Goal: Complete application form

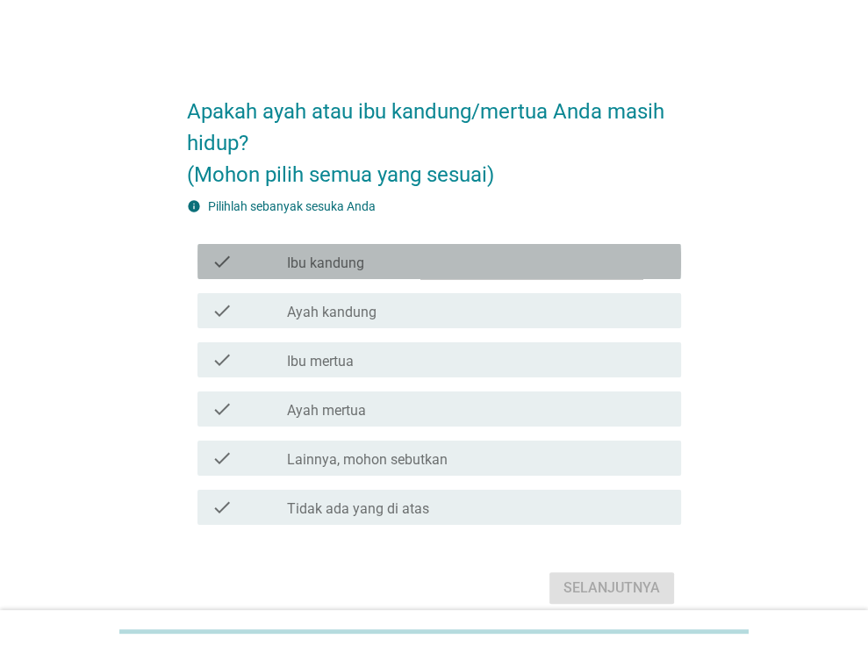
click at [477, 266] on div "check_box_outline_blank Ibu kandung" at bounding box center [477, 261] width 380 height 21
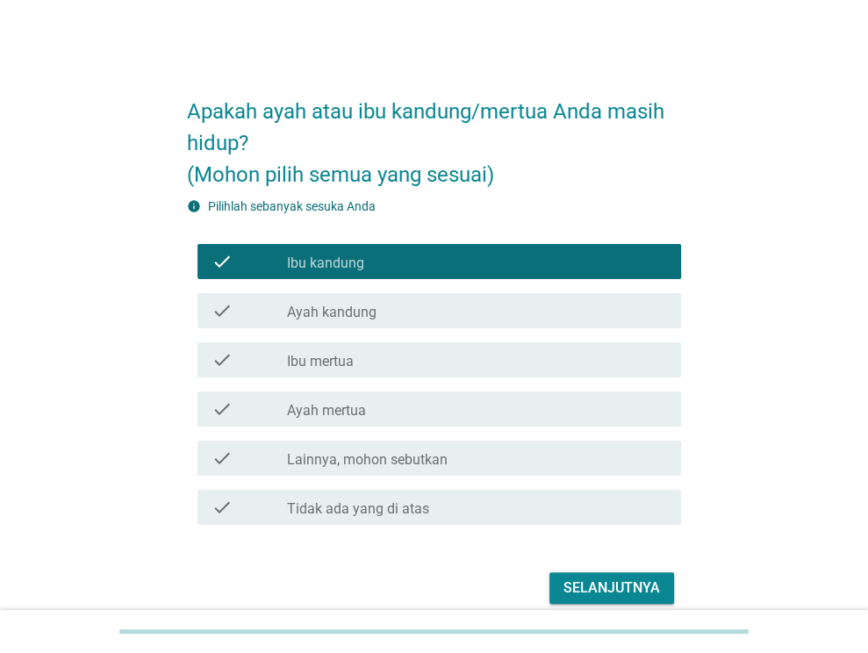
click at [467, 305] on div "check_box_outline_blank Ayah kandung" at bounding box center [477, 310] width 380 height 21
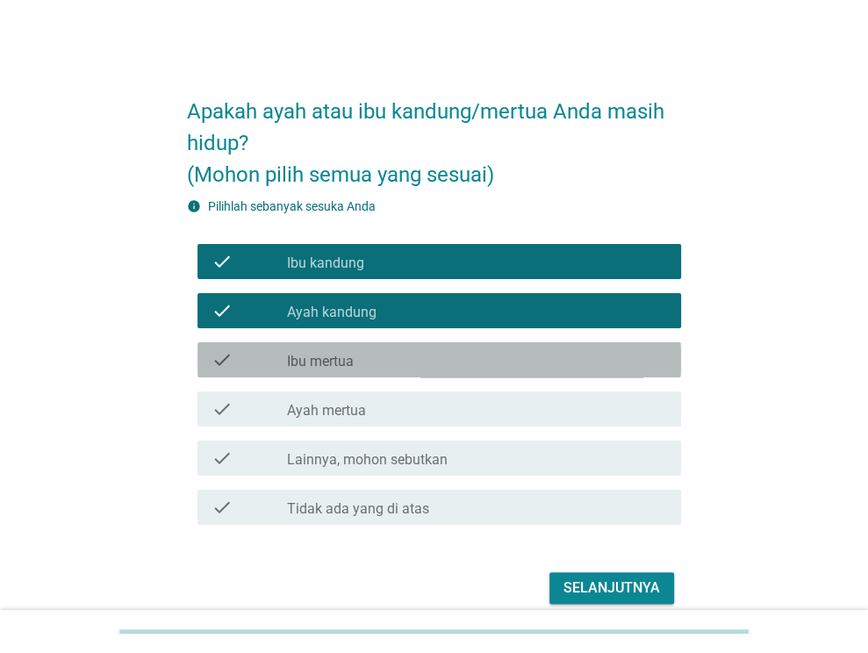
click at [450, 361] on div "check_box_outline_blank Ibu mertua" at bounding box center [477, 359] width 380 height 21
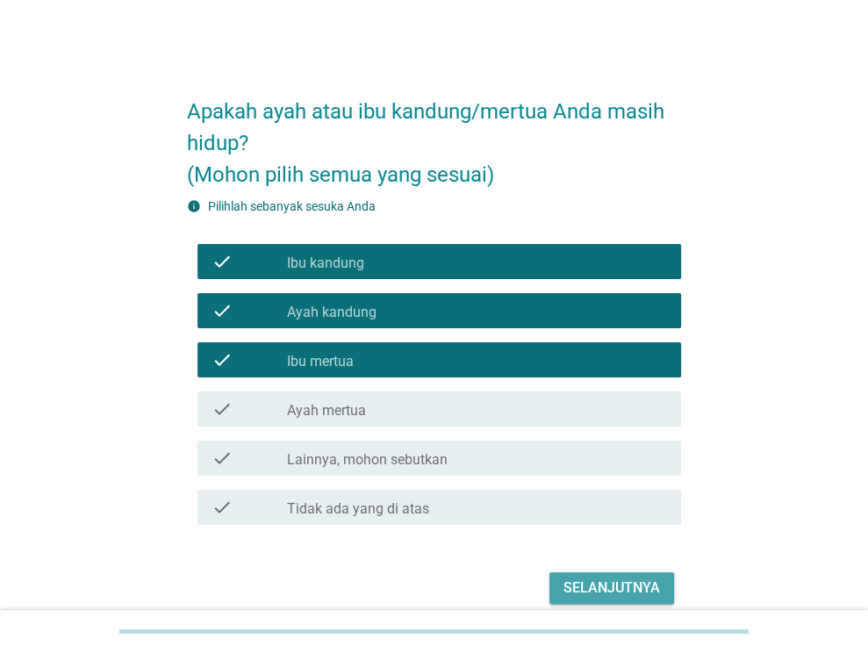
click at [588, 590] on div "Selanjutnya" at bounding box center [611, 587] width 96 height 21
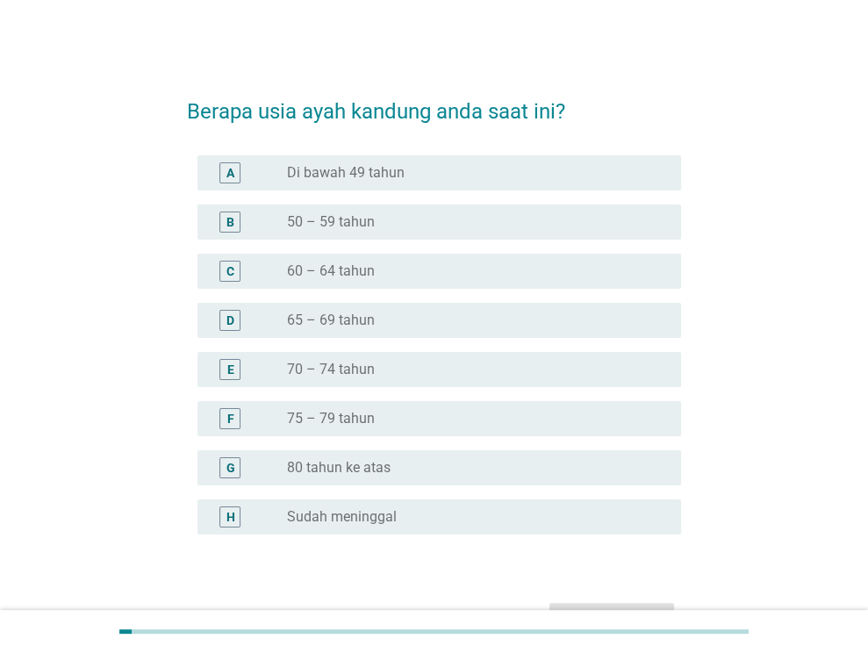
click at [424, 269] on div "radio_button_unchecked 60 – 64 tahun" at bounding box center [470, 271] width 366 height 18
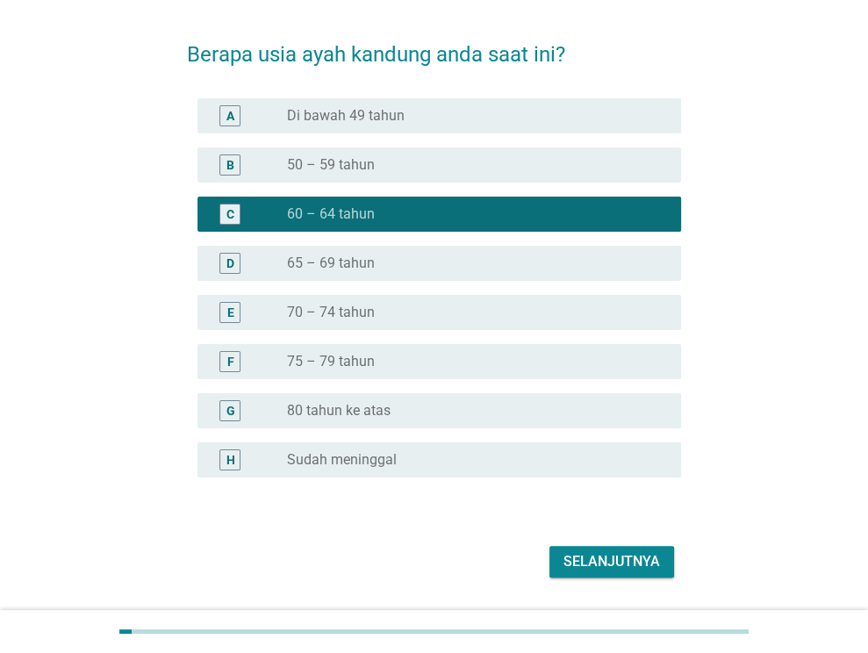
scroll to position [88, 0]
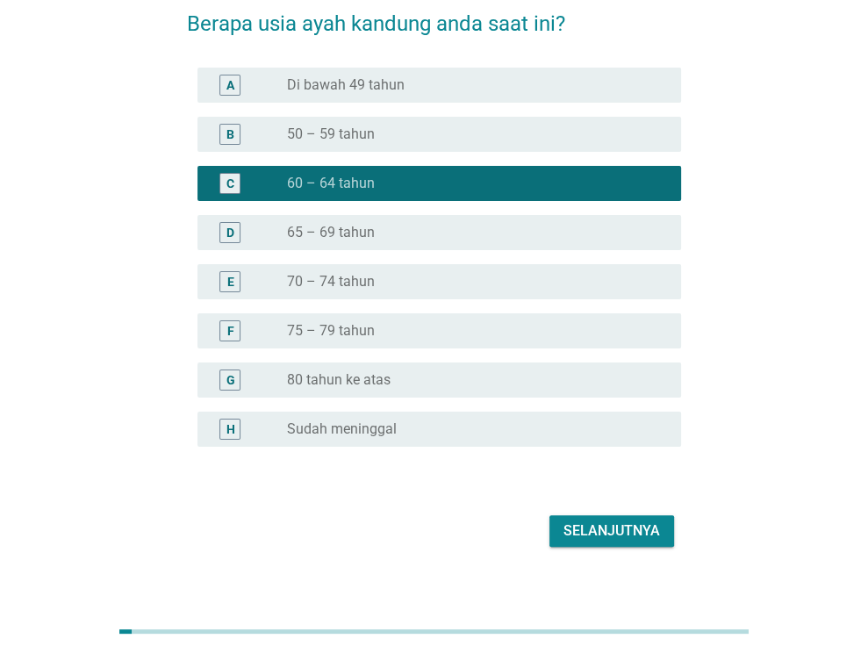
click at [579, 530] on div "Selanjutnya" at bounding box center [611, 530] width 96 height 21
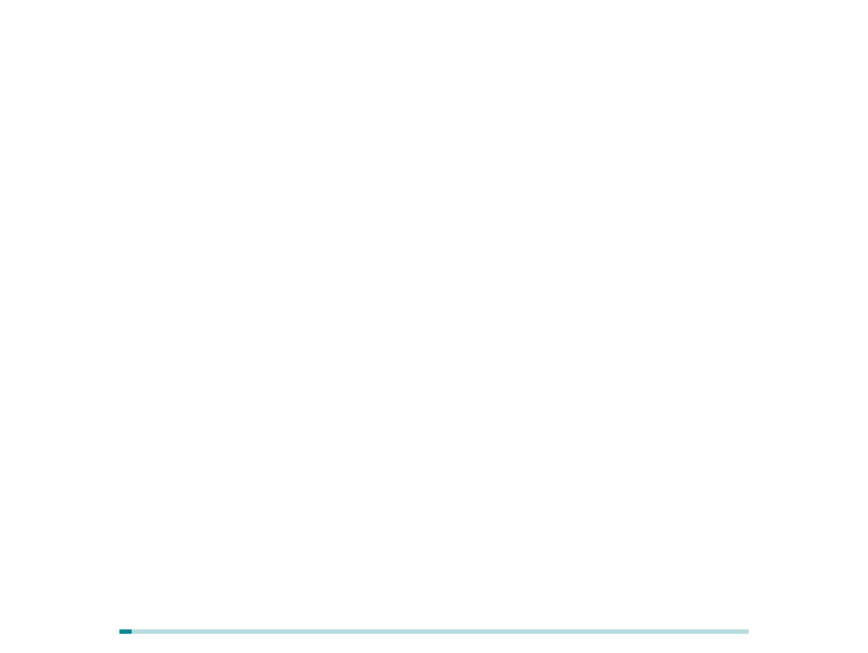
scroll to position [0, 0]
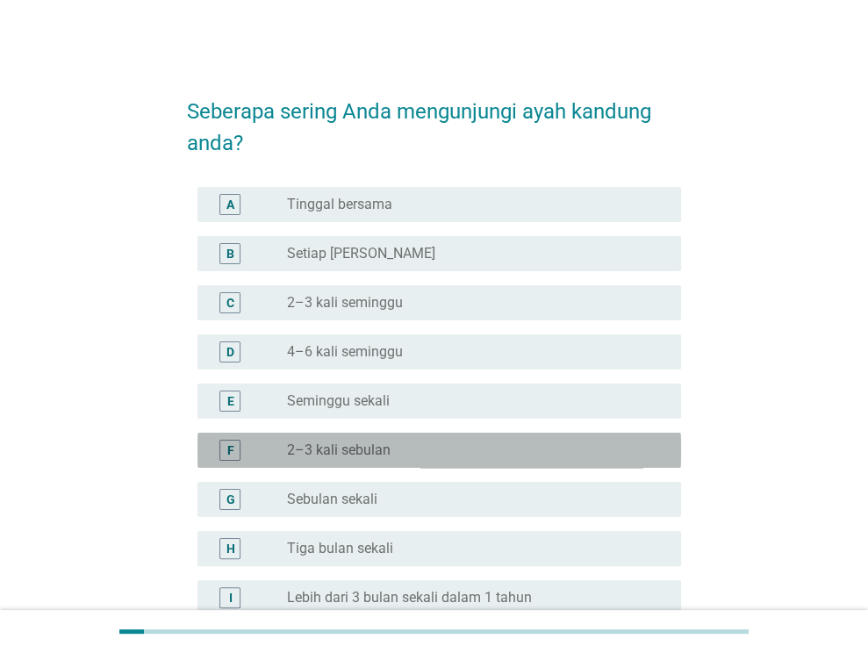
click at [488, 442] on div "radio_button_unchecked 2–3 kali sebulan" at bounding box center [470, 450] width 366 height 18
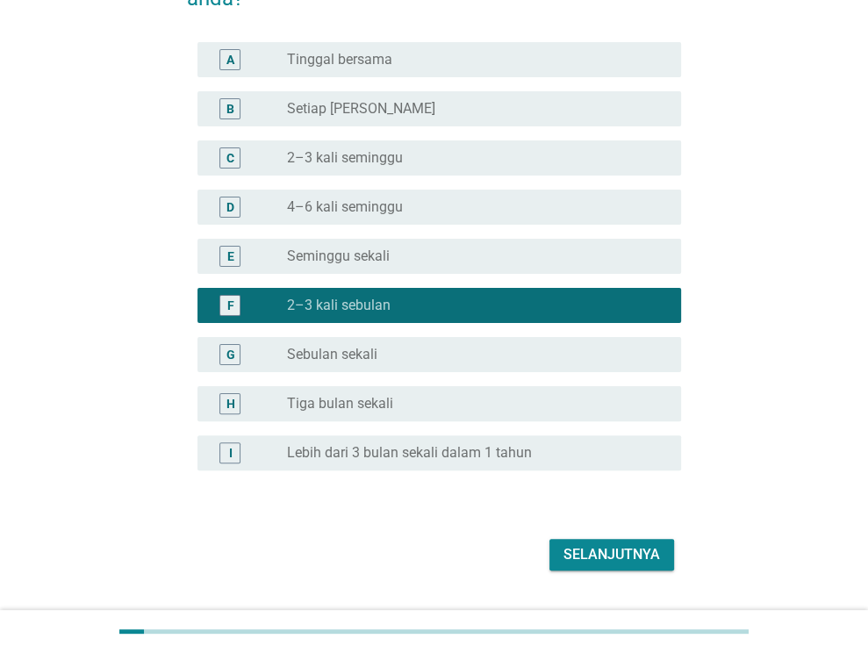
scroll to position [175, 0]
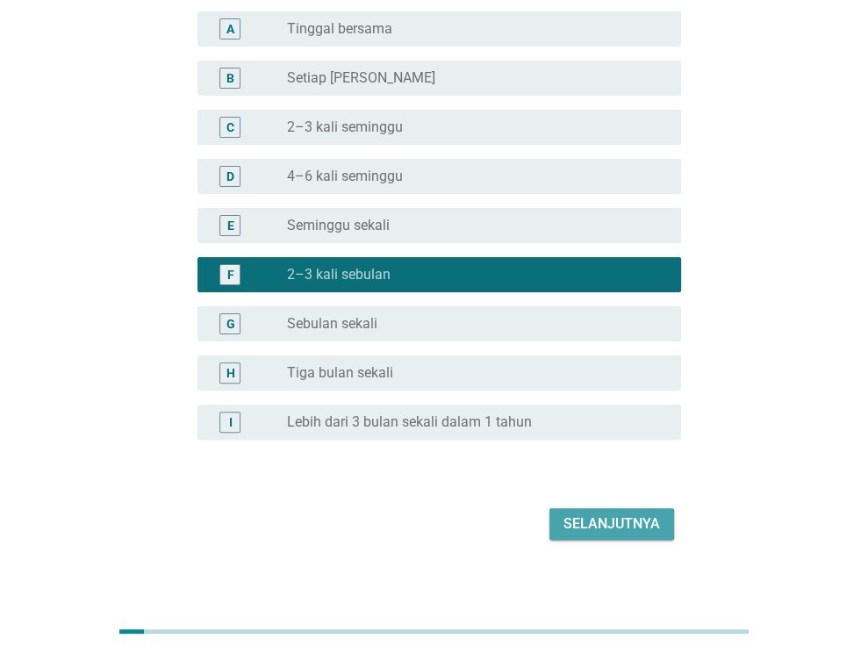
click at [621, 521] on div "Selanjutnya" at bounding box center [611, 523] width 96 height 21
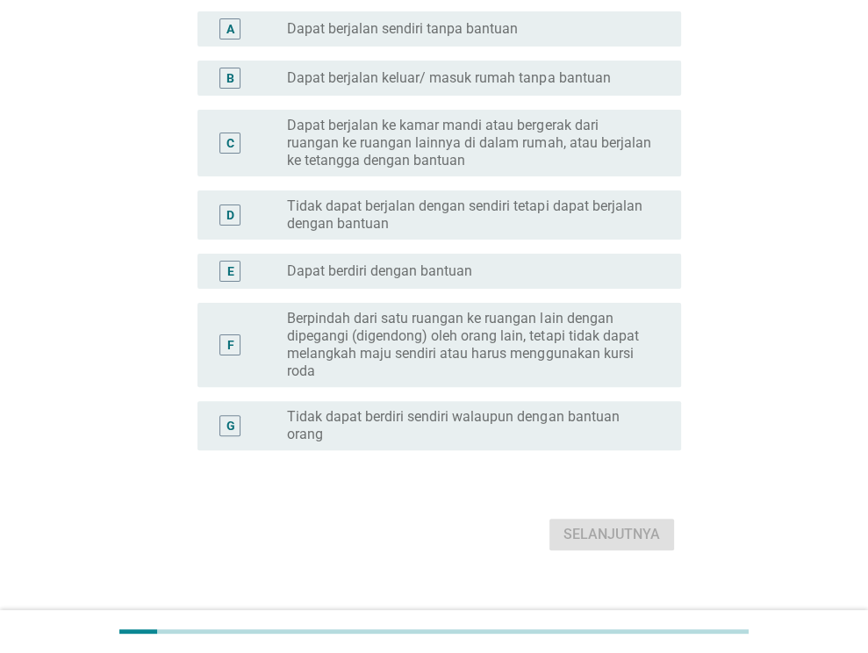
scroll to position [0, 0]
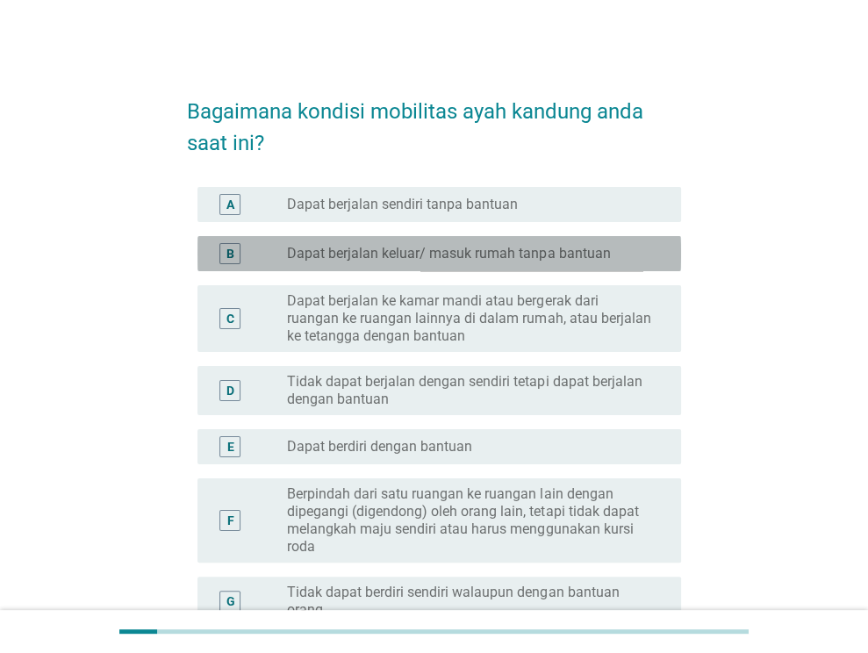
click at [574, 255] on label "Dapat berjalan keluar/ masuk rumah tanpa bantuan" at bounding box center [448, 254] width 323 height 18
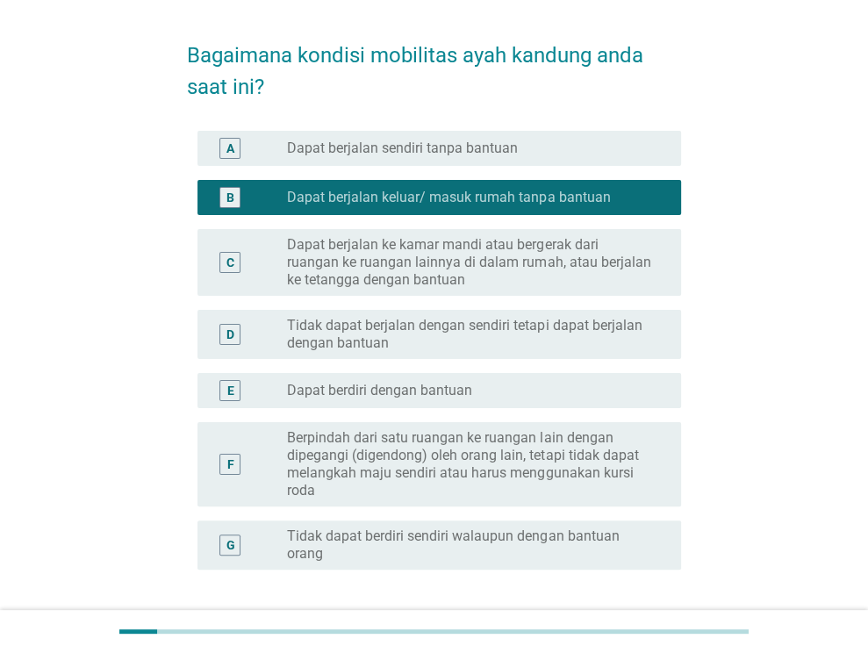
scroll to position [88, 0]
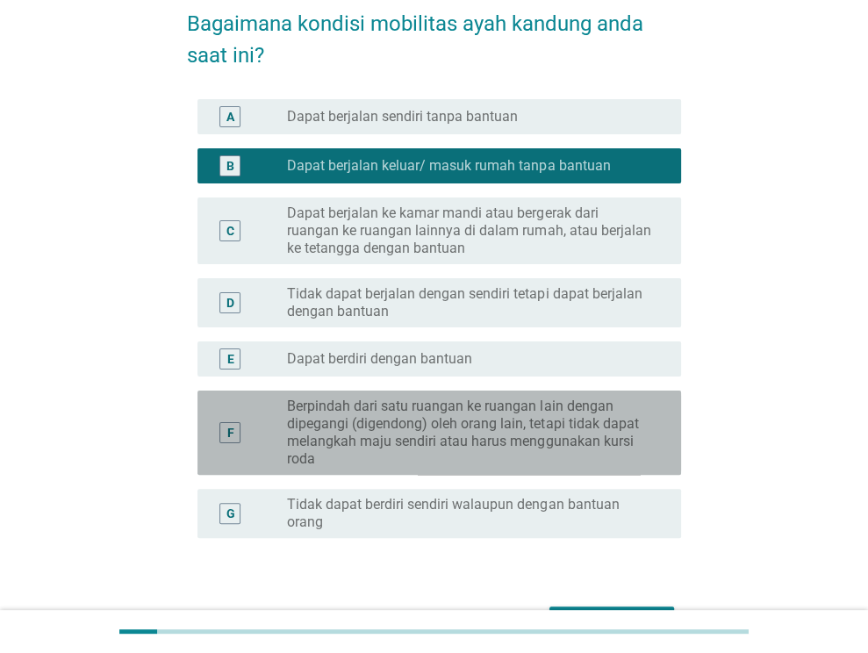
click at [525, 451] on label "Berpindah dari satu ruangan ke ruangan lain dengan dipegangi (digendong) oleh o…" at bounding box center [470, 432] width 366 height 70
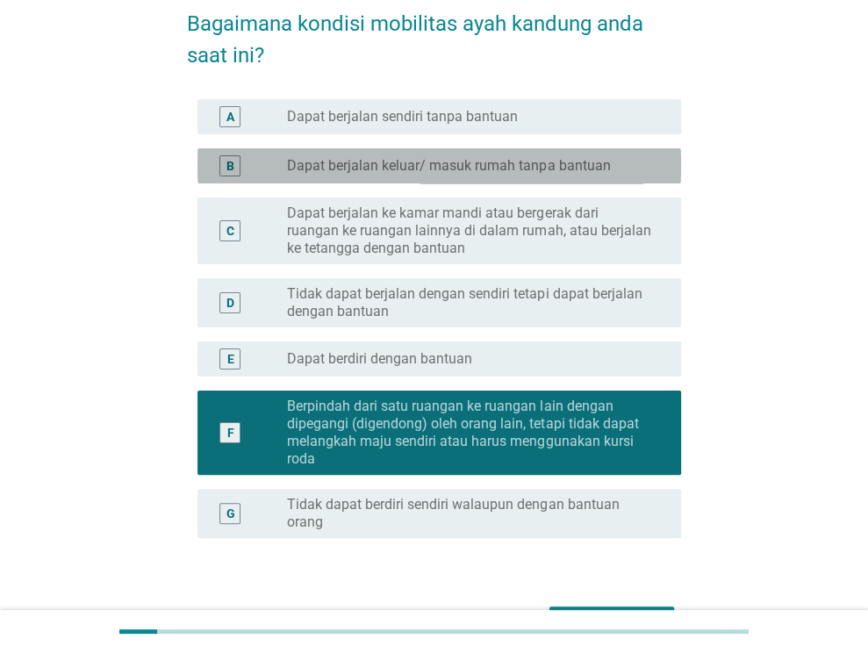
click at [553, 157] on label "Dapat berjalan keluar/ masuk rumah tanpa bantuan" at bounding box center [448, 166] width 323 height 18
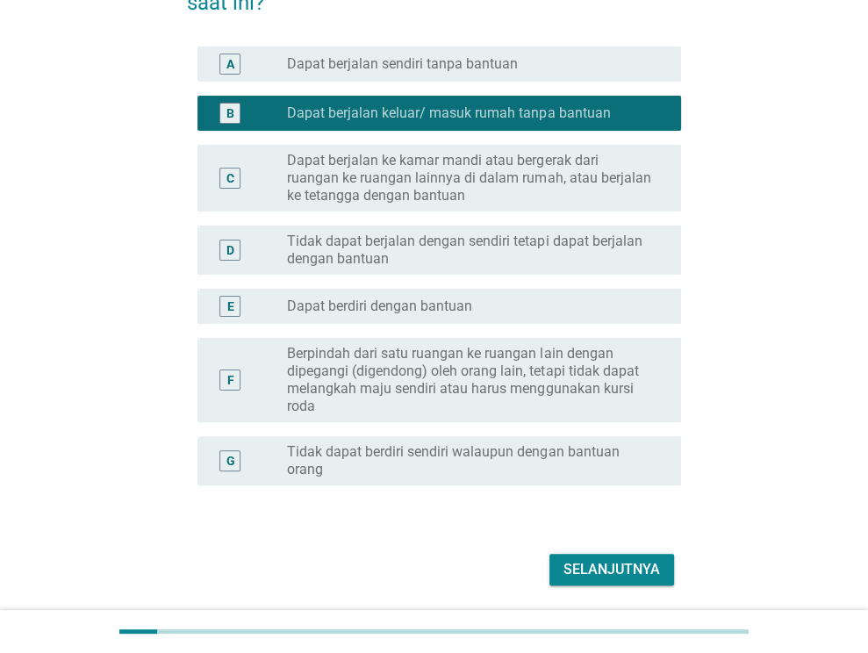
scroll to position [198, 0]
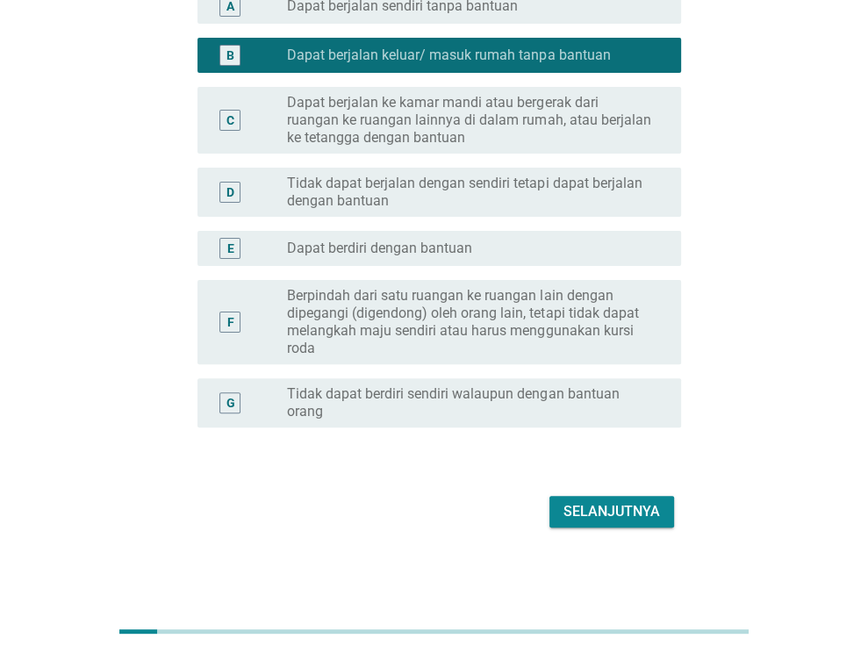
click at [622, 501] on div "Selanjutnya" at bounding box center [611, 511] width 96 height 21
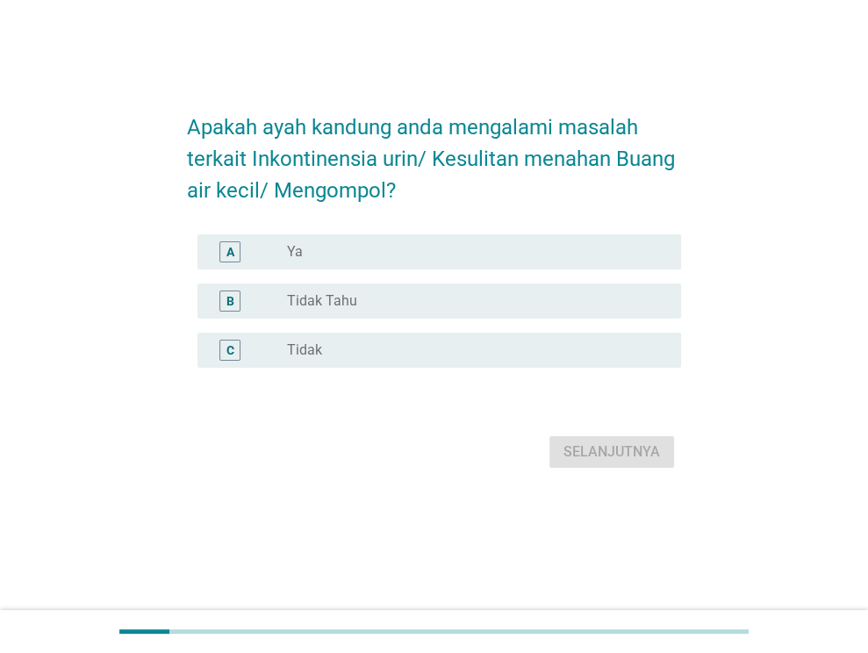
scroll to position [0, 0]
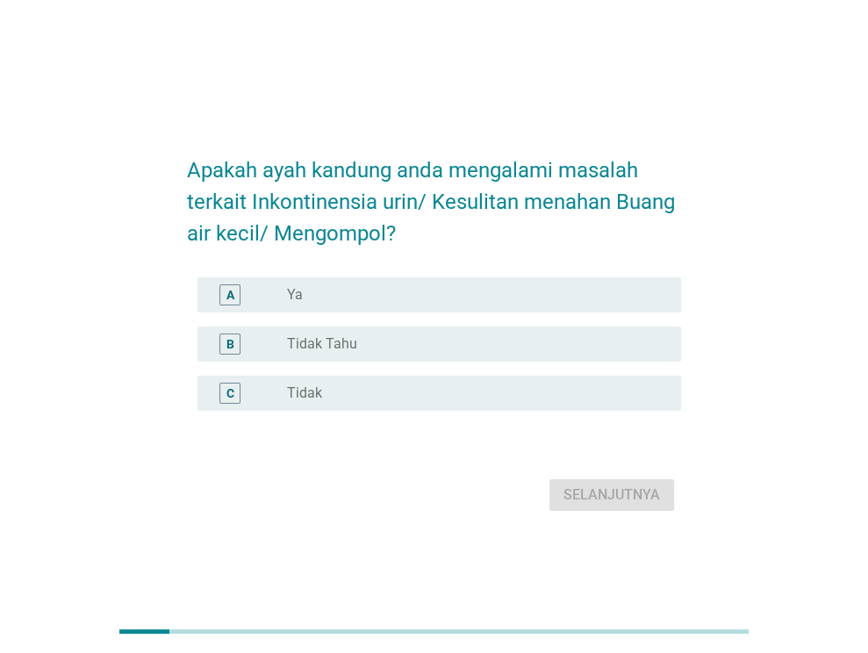
click at [576, 278] on div "A radio_button_unchecked Ya" at bounding box center [434, 294] width 494 height 49
click at [572, 310] on div "A radio_button_unchecked Ya" at bounding box center [438, 294] width 483 height 35
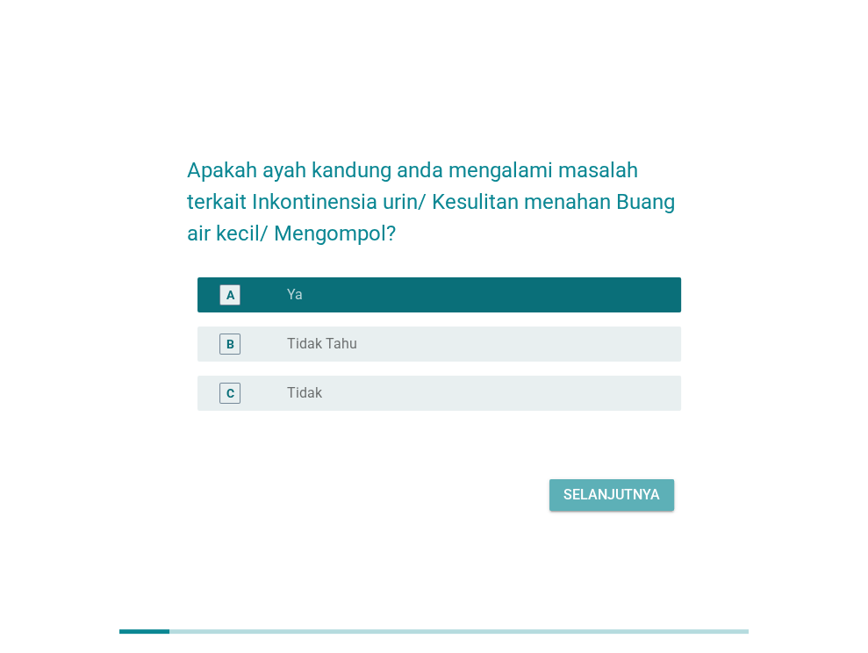
click at [594, 494] on div "Selanjutnya" at bounding box center [611, 494] width 96 height 21
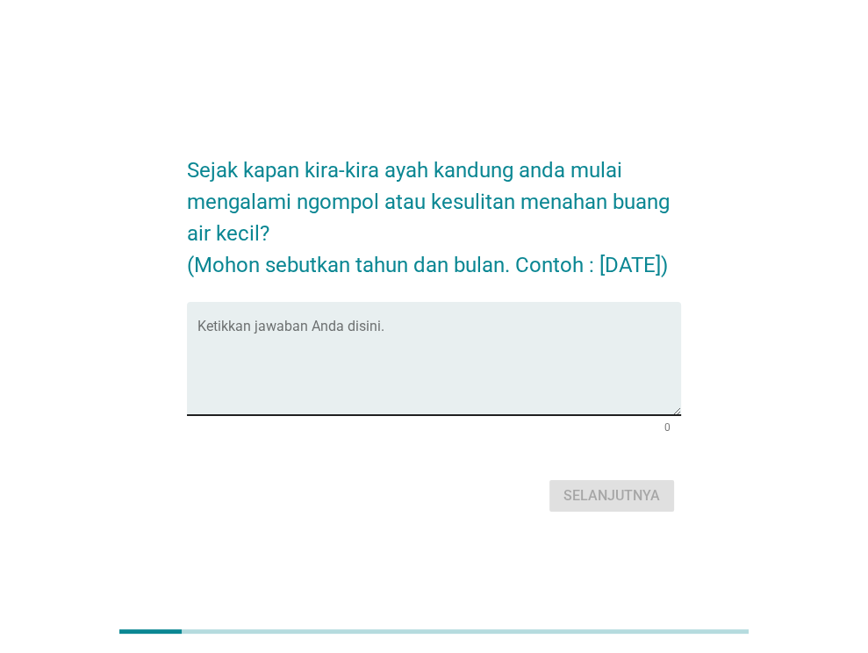
click at [553, 396] on textarea "Ketikkan jawaban Anda disini." at bounding box center [438, 369] width 483 height 92
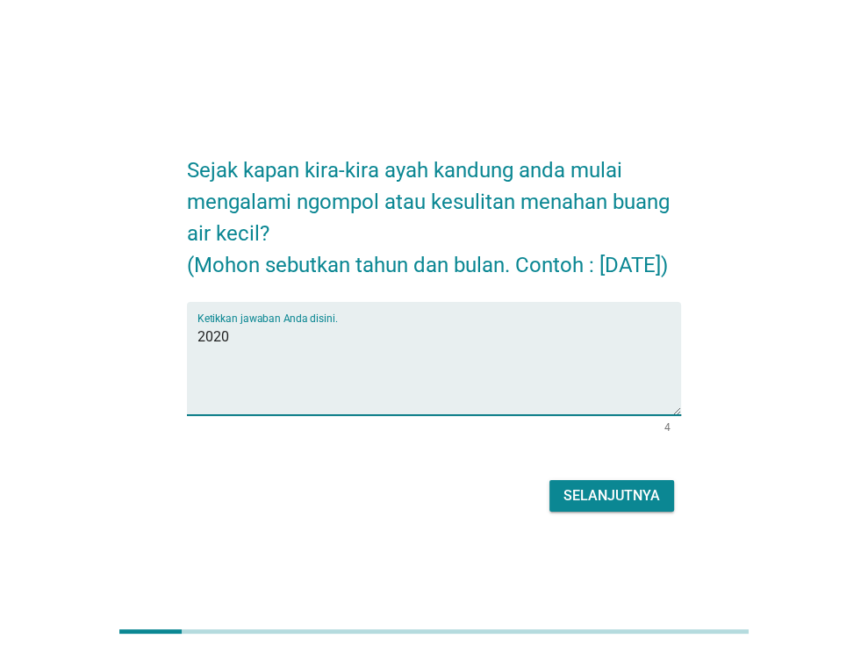
click at [197, 354] on textarea "2020" at bounding box center [438, 369] width 483 height 92
type textarea "[DATE]"
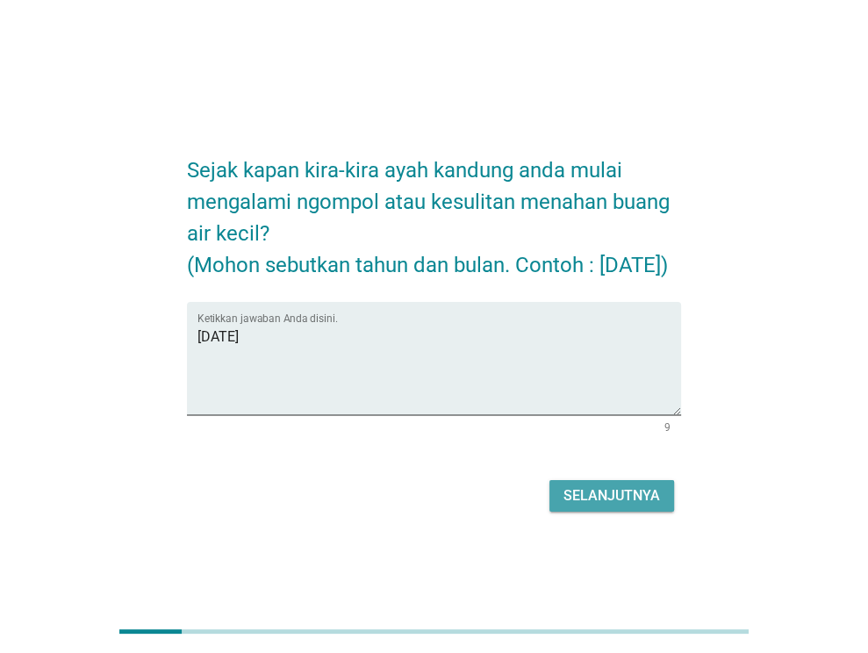
click at [650, 506] on div "Selanjutnya" at bounding box center [611, 495] width 96 height 21
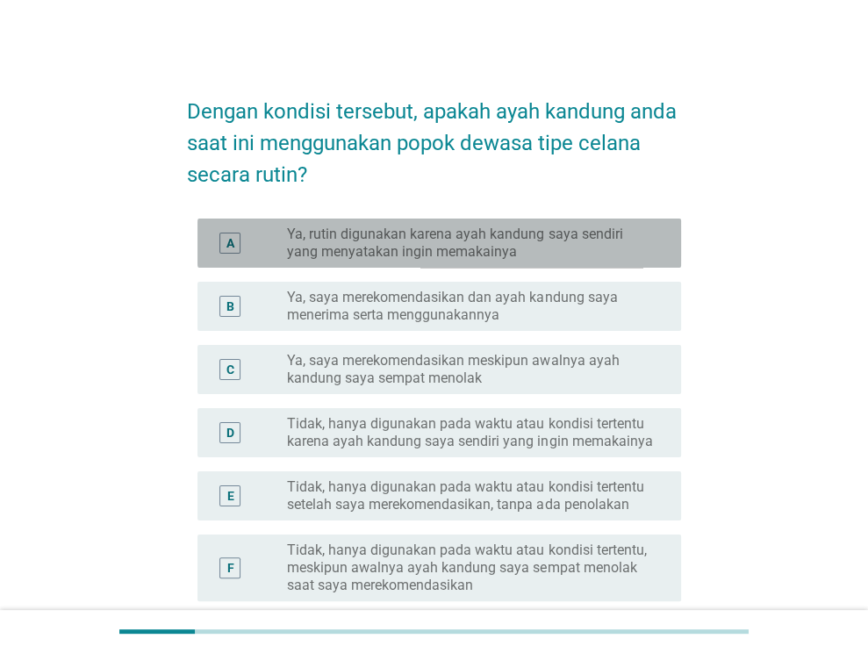
click at [561, 254] on label "Ya, rutin digunakan karena ayah kandung saya sendiri yang menyatakan ingin mema…" at bounding box center [470, 242] width 366 height 35
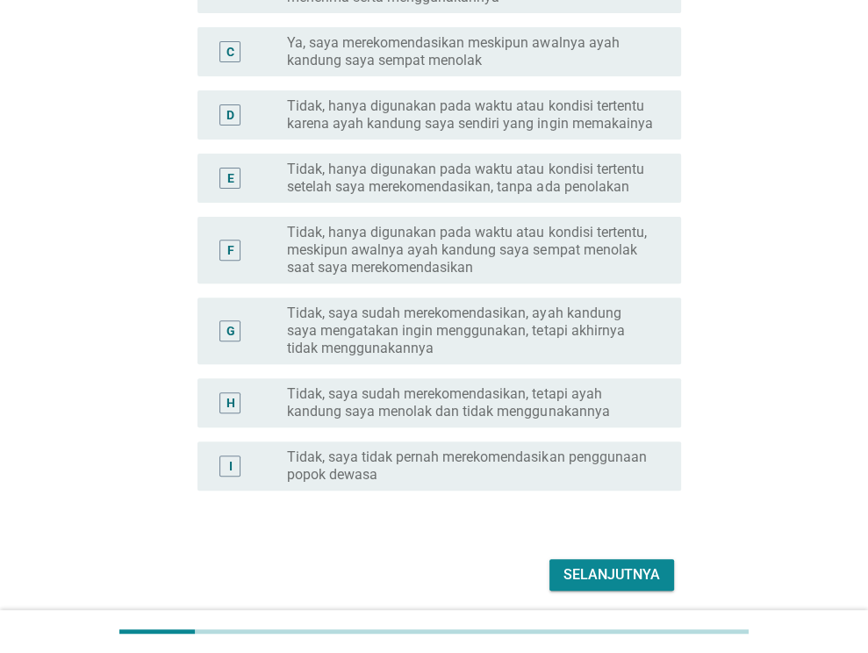
scroll to position [381, 0]
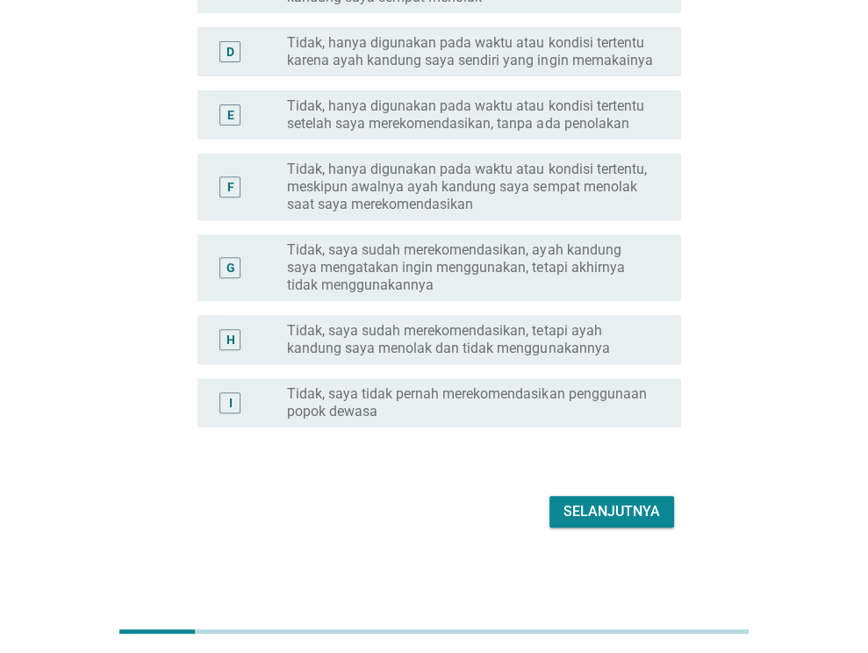
click at [584, 514] on div "Selanjutnya" at bounding box center [611, 511] width 96 height 21
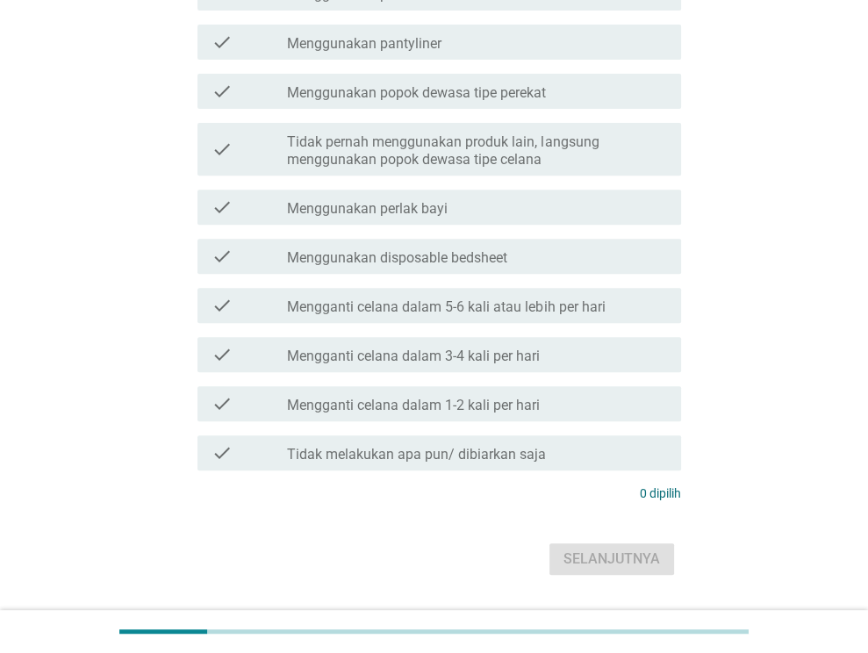
scroll to position [0, 0]
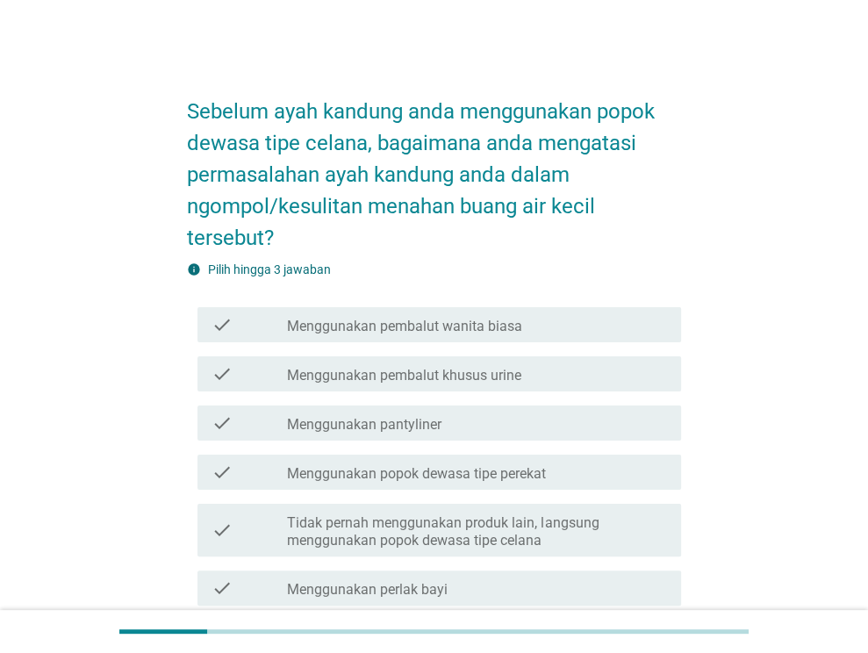
click at [553, 467] on div "check_box_outline_blank Menggunakan popok dewasa tipe perekat" at bounding box center [477, 471] width 380 height 21
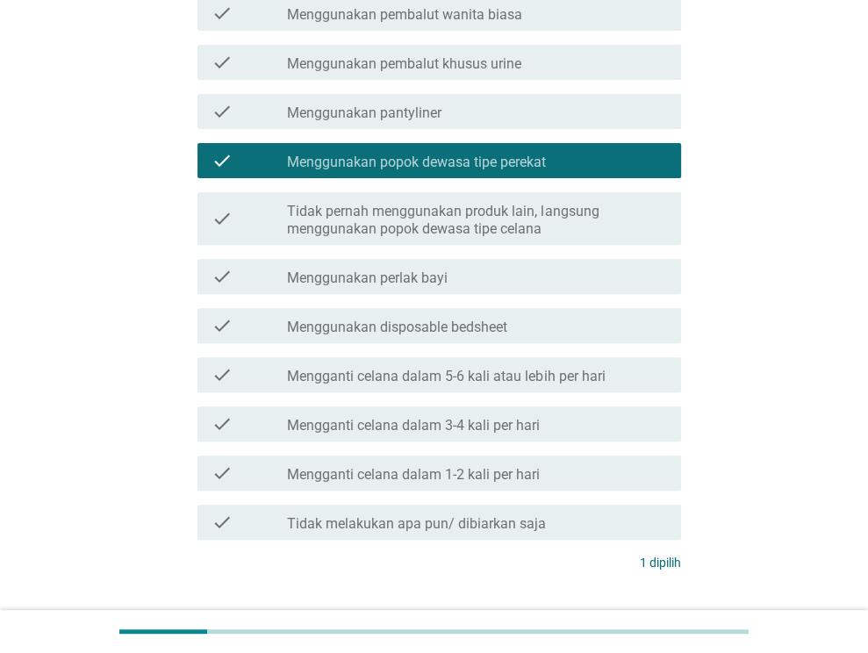
scroll to position [351, 0]
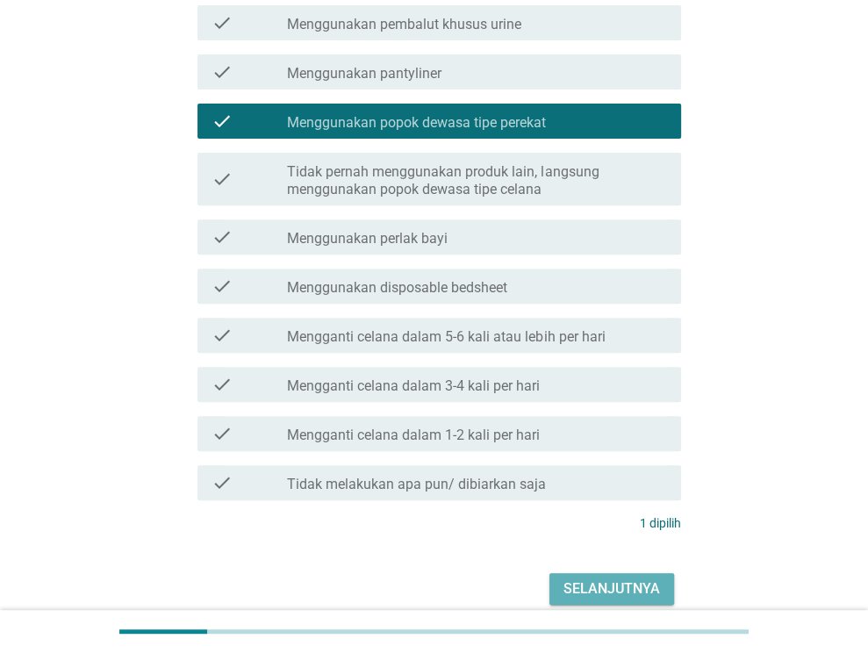
click at [594, 583] on div "Selanjutnya" at bounding box center [611, 588] width 96 height 21
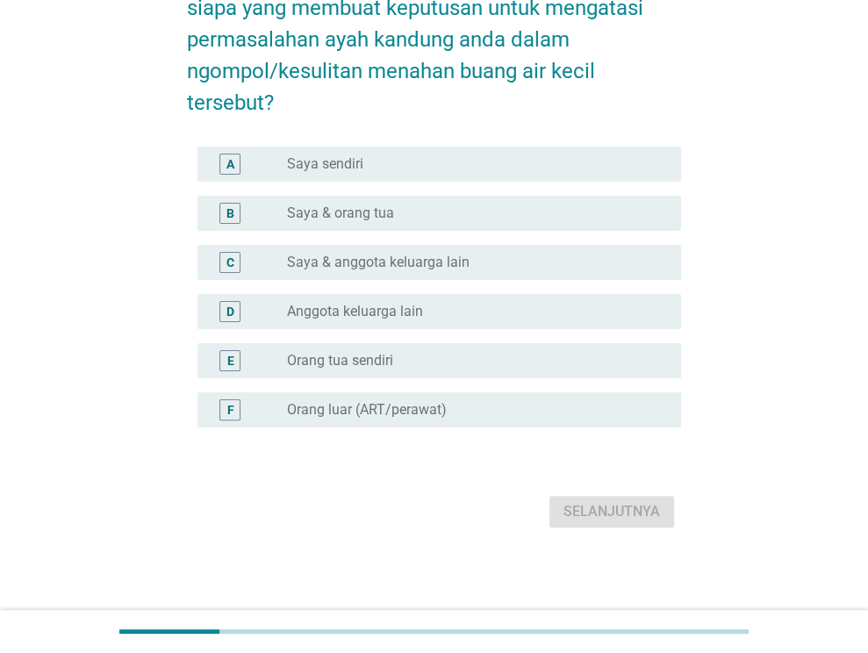
scroll to position [0, 0]
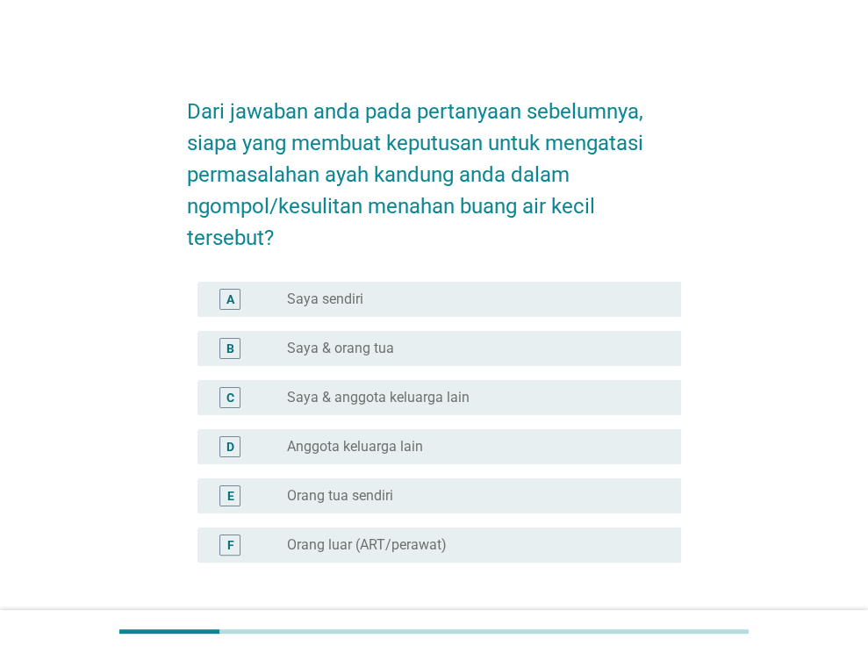
click at [482, 347] on div "radio_button_unchecked Saya & orang tua" at bounding box center [470, 348] width 366 height 18
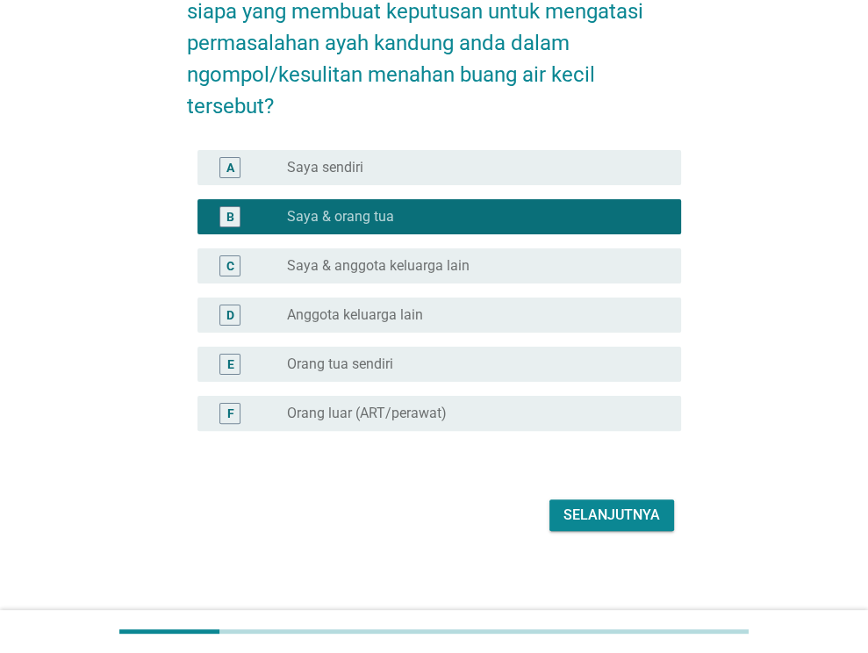
scroll to position [135, 0]
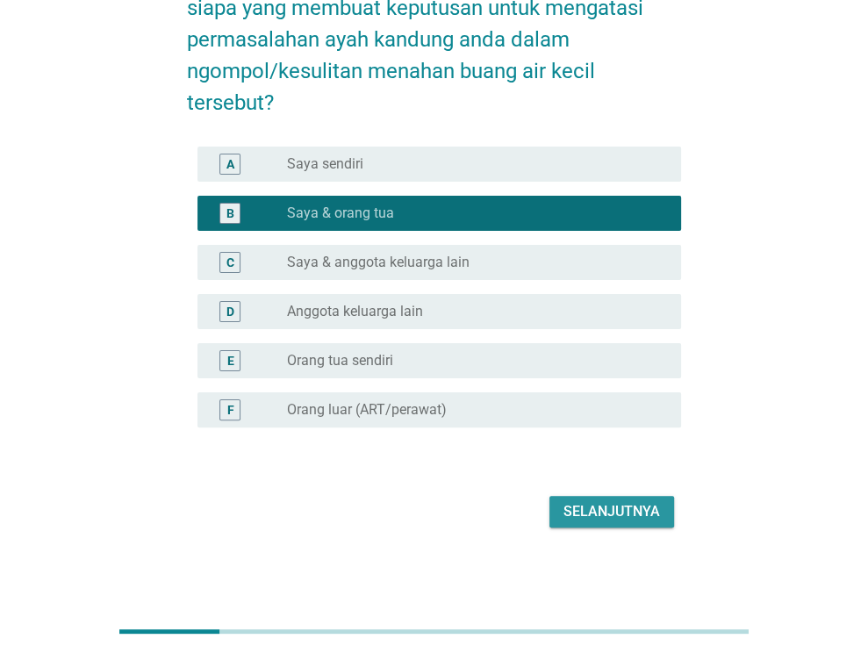
click at [563, 507] on button "Selanjutnya" at bounding box center [611, 512] width 125 height 32
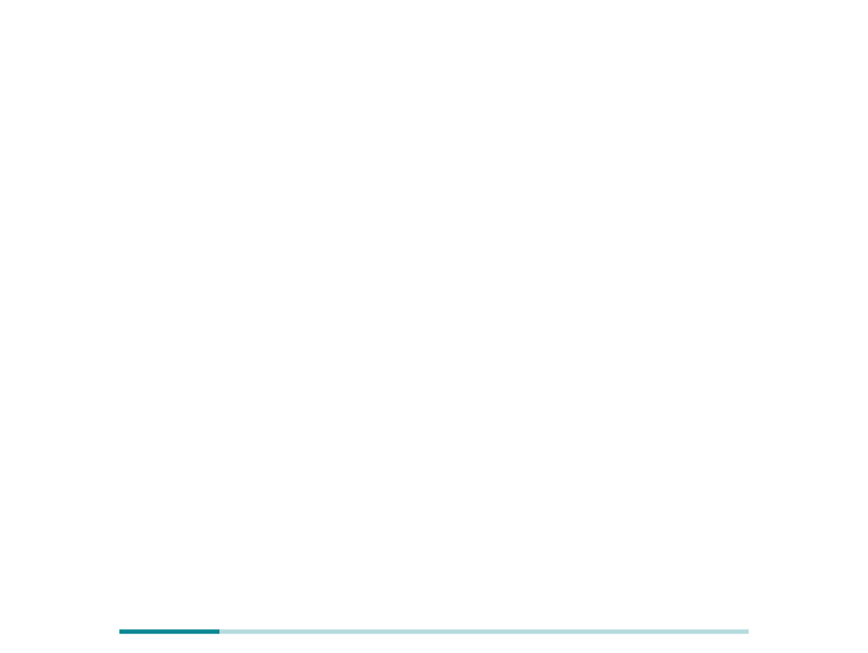
scroll to position [0, 0]
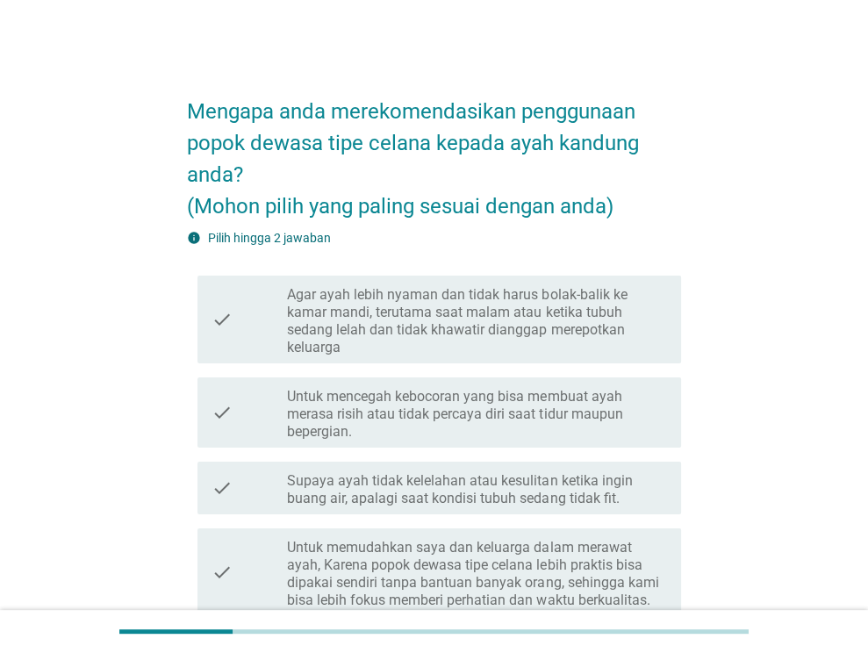
click at [527, 317] on label "Agar ayah lebih nyaman dan tidak harus bolak-balik ke kamar mandi, terutama saa…" at bounding box center [477, 321] width 380 height 70
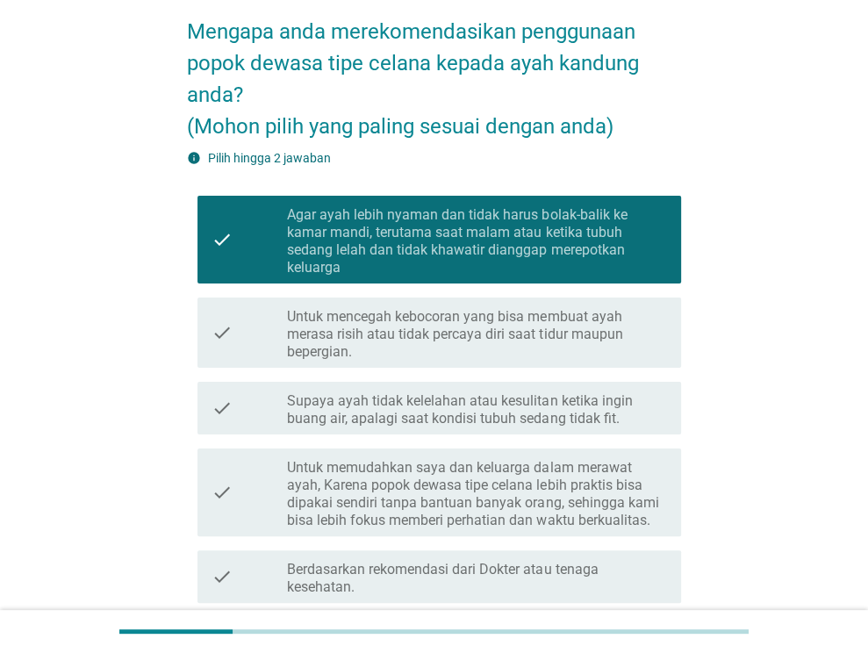
scroll to position [175, 0]
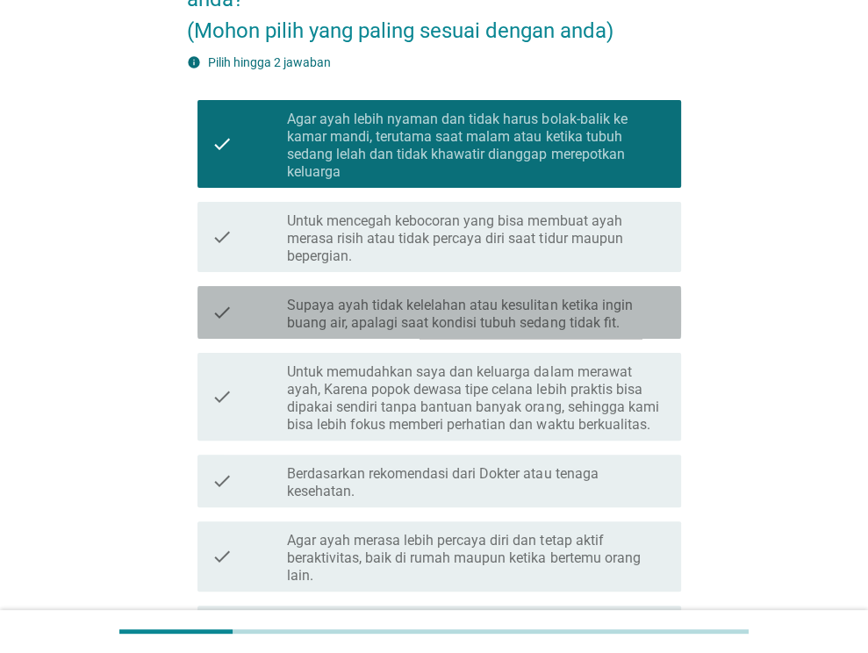
click at [527, 328] on label "Supaya ayah tidak kelelahan atau kesulitan ketika ingin buang air, apalagi saat…" at bounding box center [477, 313] width 380 height 35
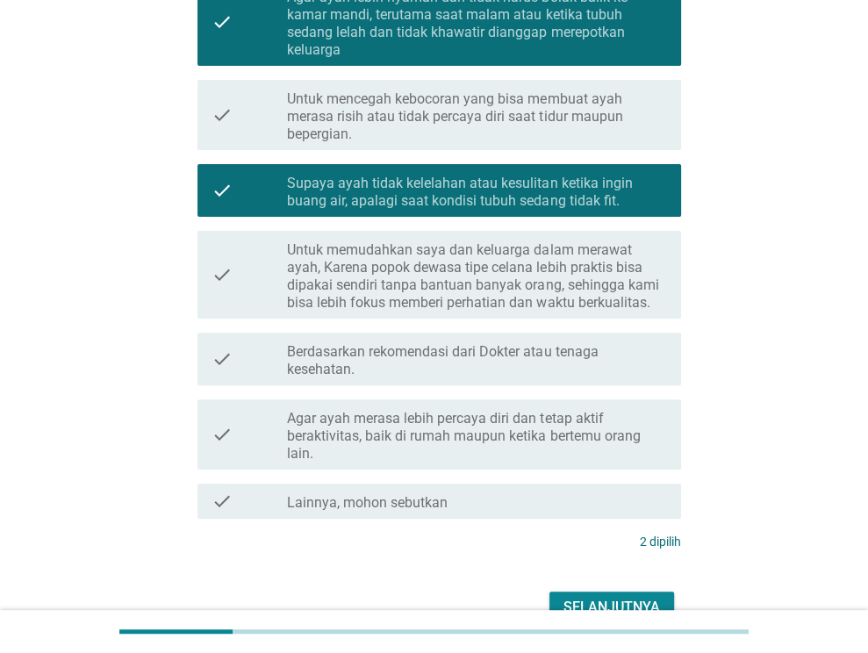
scroll to position [393, 0]
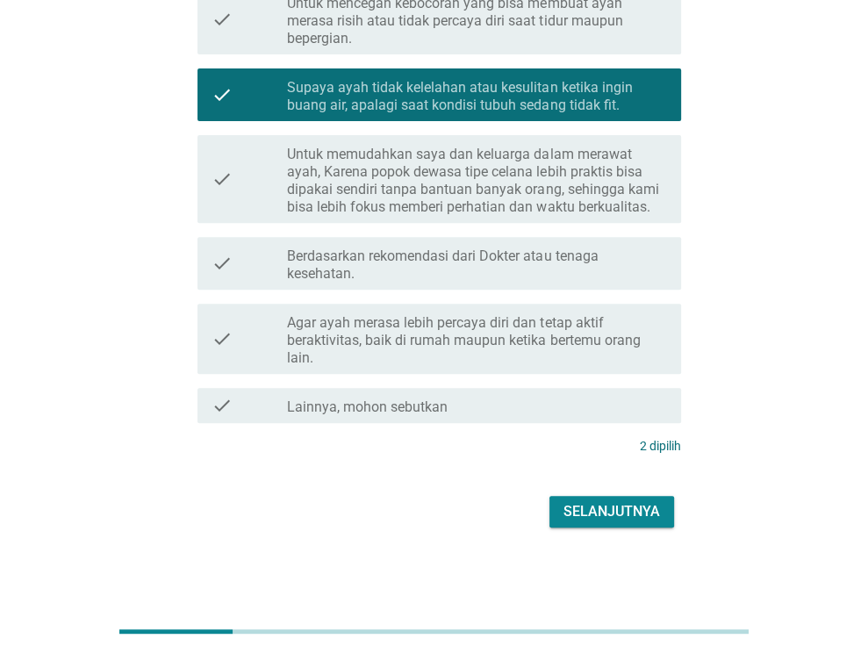
click at [603, 511] on div "Selanjutnya" at bounding box center [611, 511] width 96 height 21
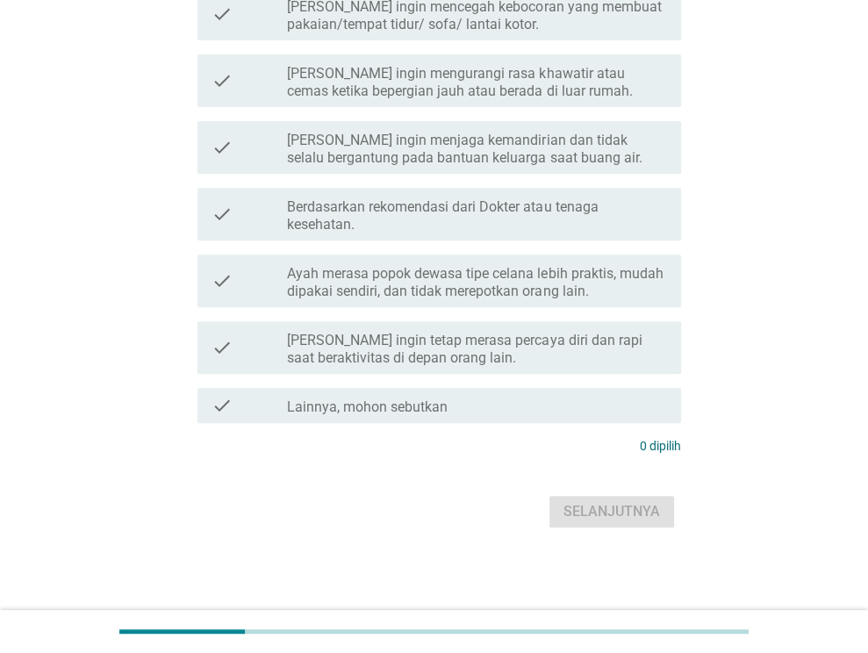
scroll to position [0, 0]
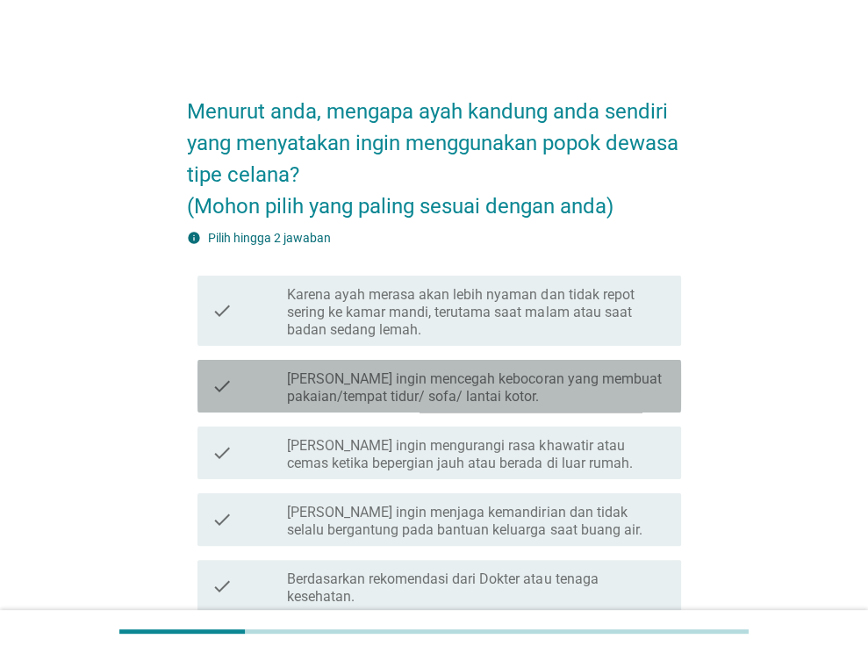
click at [567, 395] on label "[PERSON_NAME] ingin mencegah kebocoran yang membuat pakaian/tempat tidur/ sofa/…" at bounding box center [477, 387] width 380 height 35
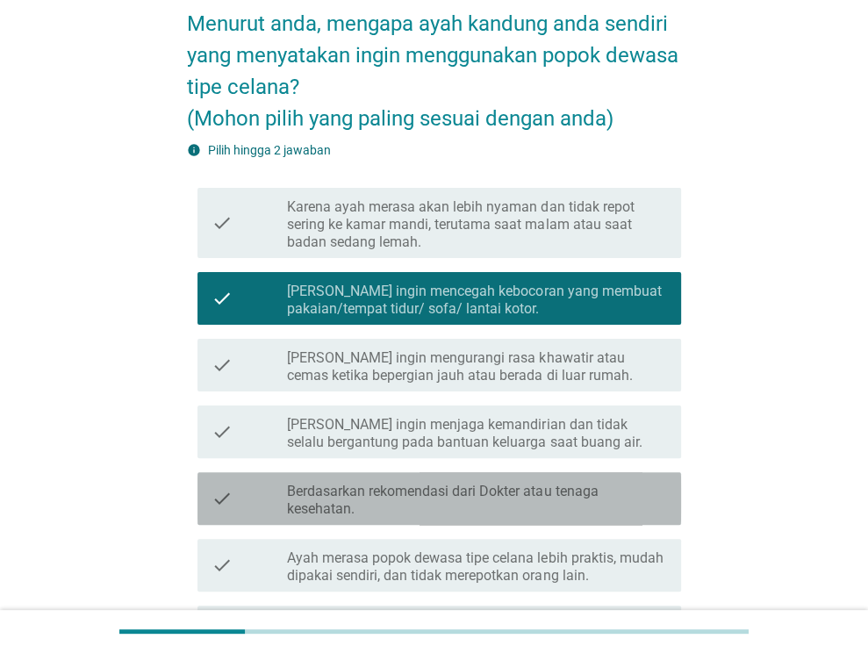
click at [558, 483] on label "Berdasarkan rekomendasi dari Dokter atau tenaga kesehatan." at bounding box center [477, 499] width 380 height 35
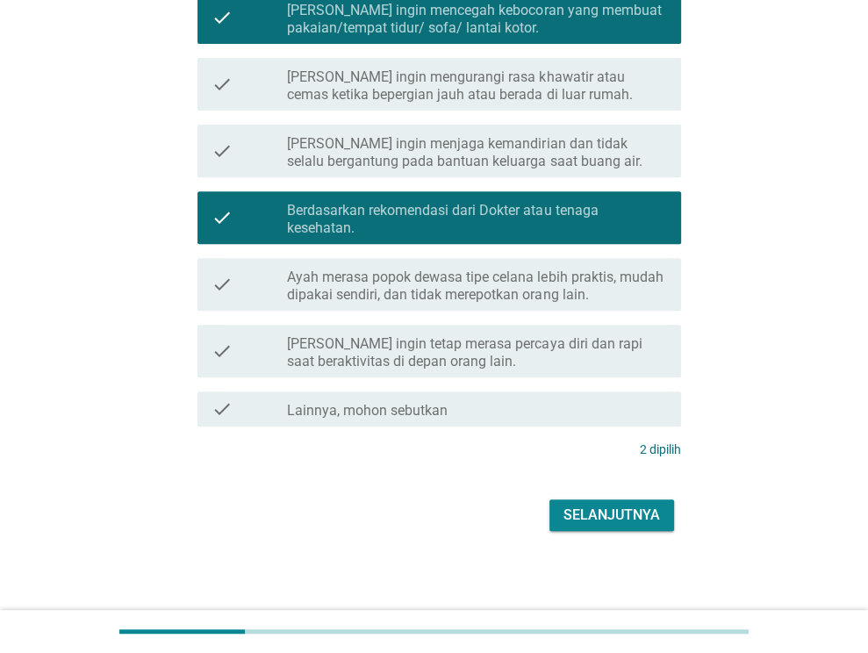
scroll to position [372, 0]
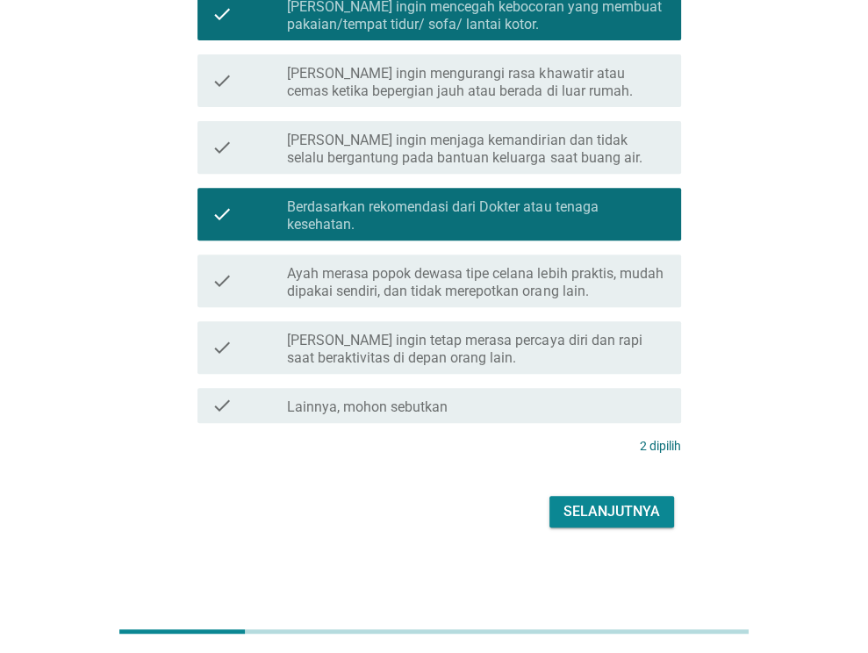
click at [585, 501] on div "Selanjutnya" at bounding box center [611, 511] width 96 height 21
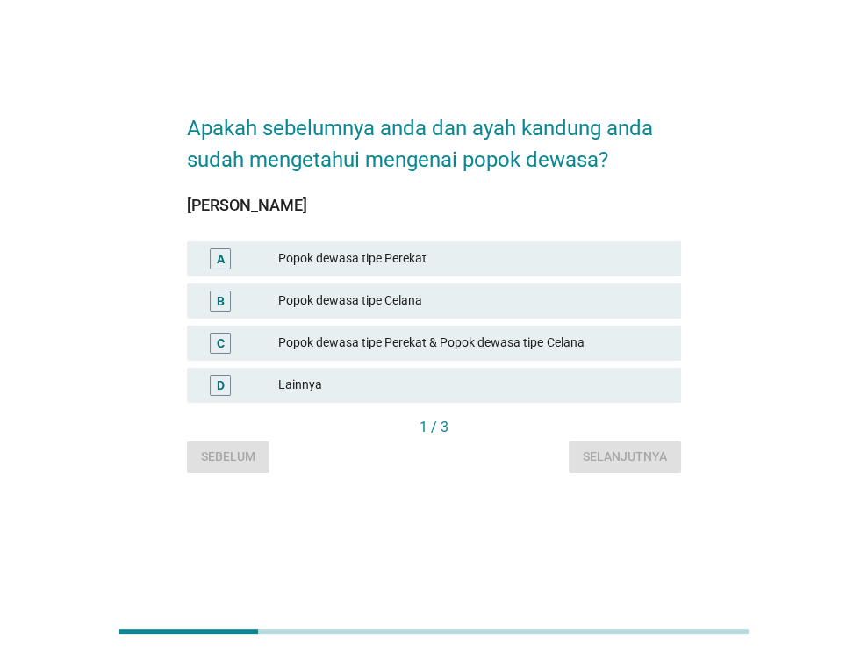
scroll to position [0, 0]
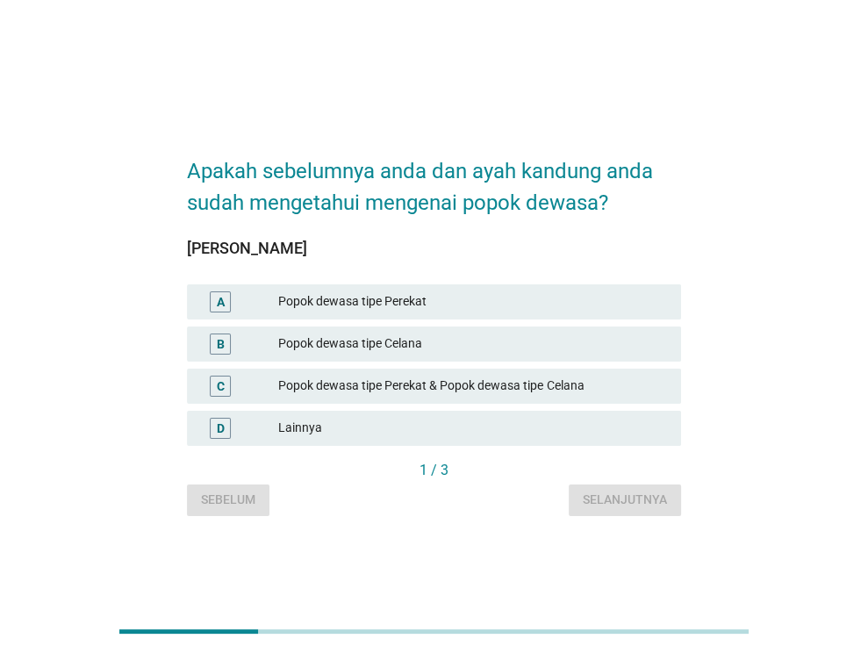
click at [481, 296] on div "Popok dewasa tipe Perekat" at bounding box center [472, 301] width 389 height 21
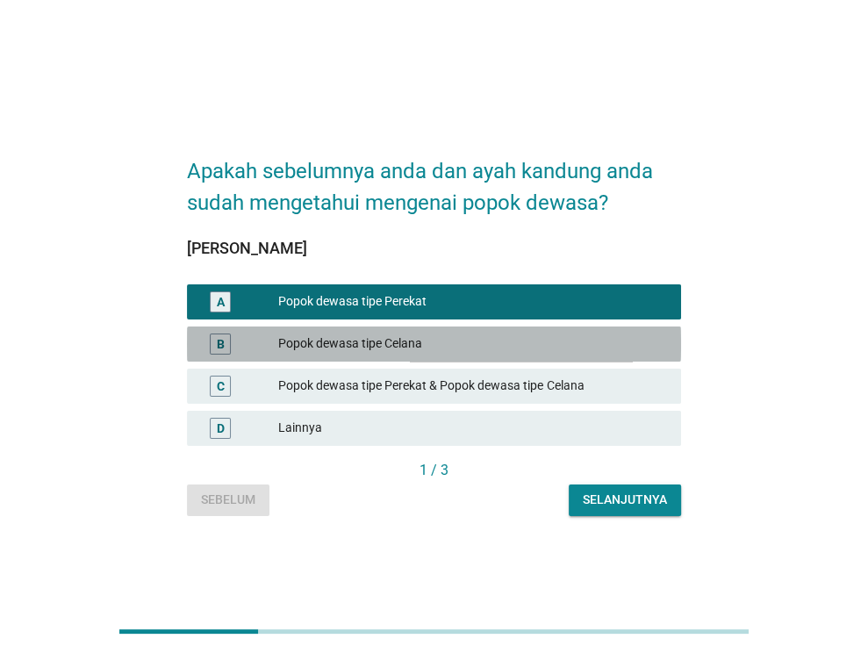
click at [482, 339] on div "Popok dewasa tipe Celana" at bounding box center [472, 343] width 389 height 21
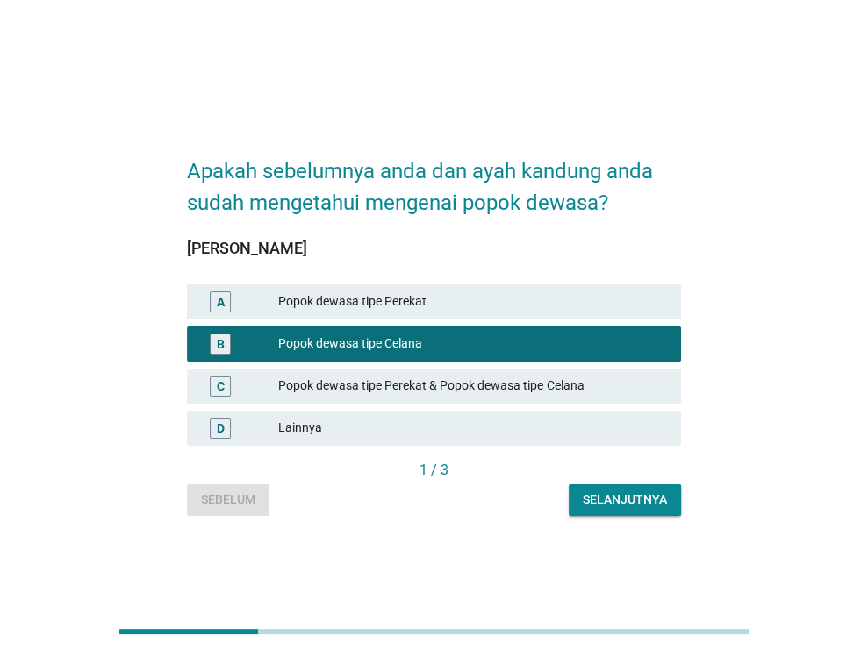
click at [602, 501] on div "Selanjutnya" at bounding box center [624, 499] width 84 height 18
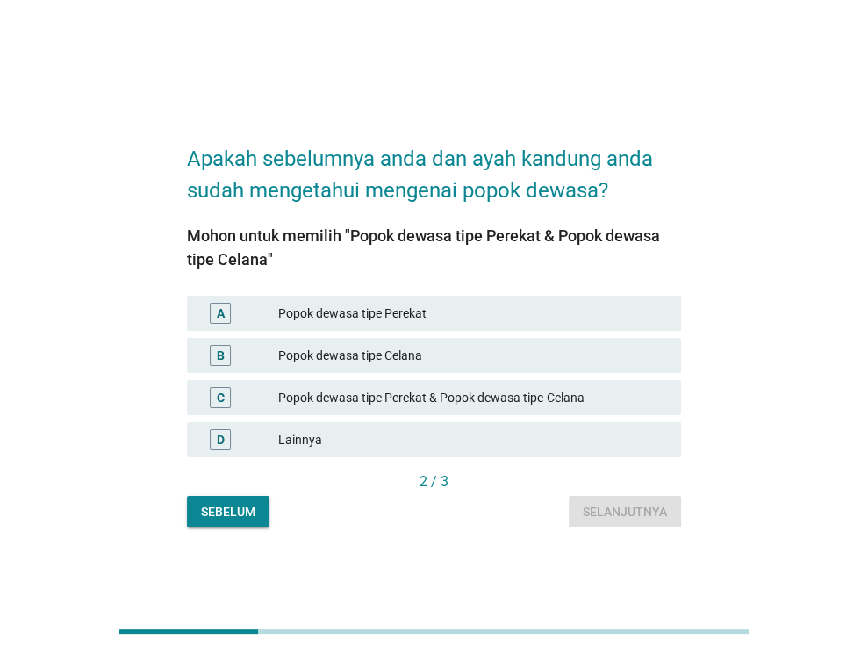
click at [484, 312] on div "Popok dewasa tipe Perekat" at bounding box center [472, 313] width 389 height 21
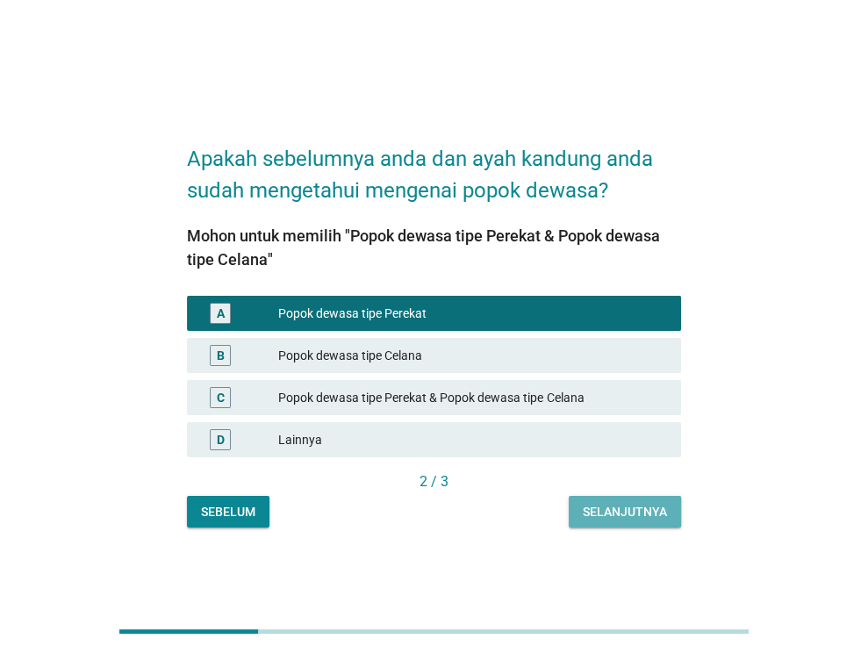
click at [601, 511] on div "Selanjutnya" at bounding box center [624, 512] width 84 height 18
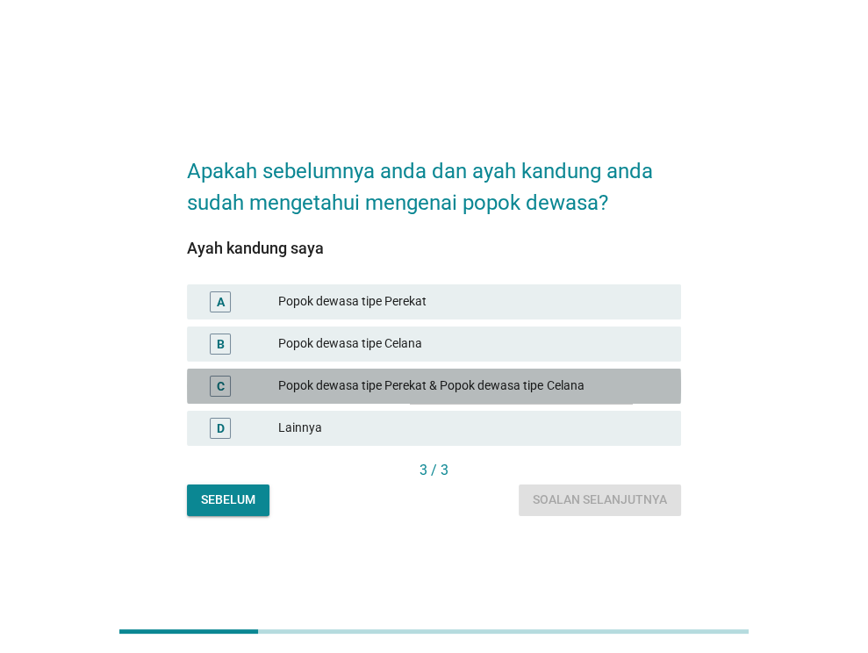
click at [500, 376] on div "Popok dewasa tipe Perekat & Popok dewasa tipe Celana" at bounding box center [472, 385] width 389 height 21
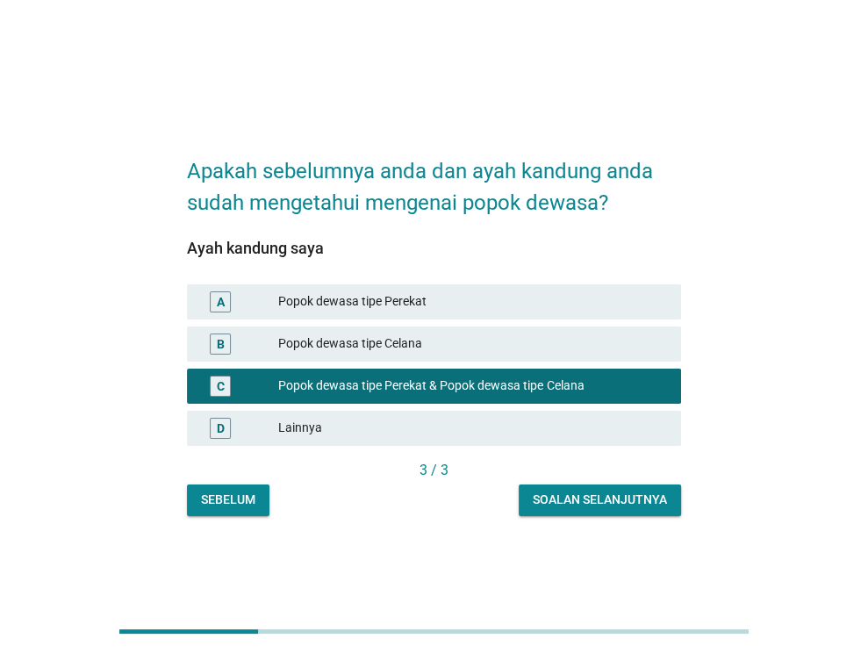
click at [584, 503] on div "Soalan selanjutnya" at bounding box center [599, 499] width 134 height 18
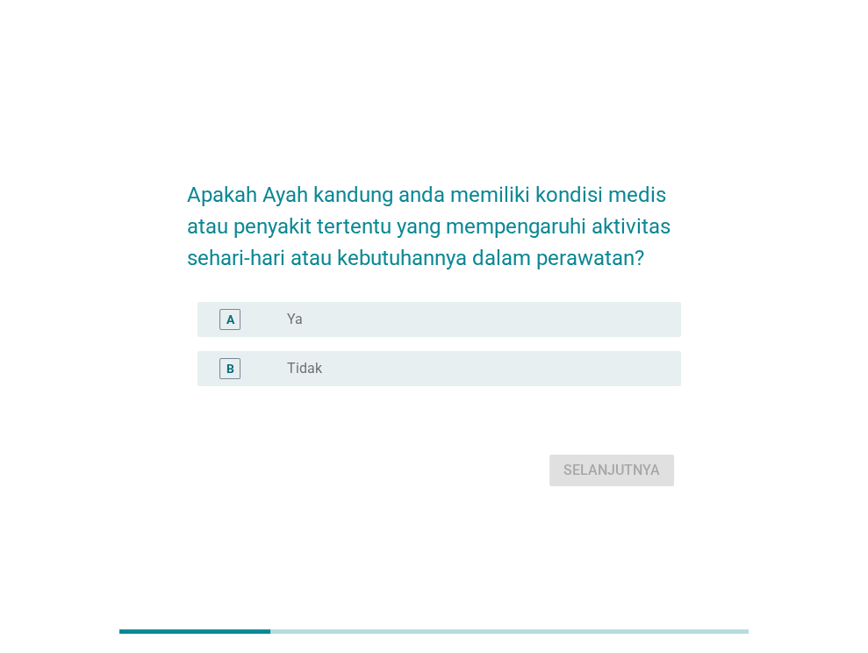
click at [490, 317] on div "radio_button_unchecked Ya" at bounding box center [470, 320] width 366 height 18
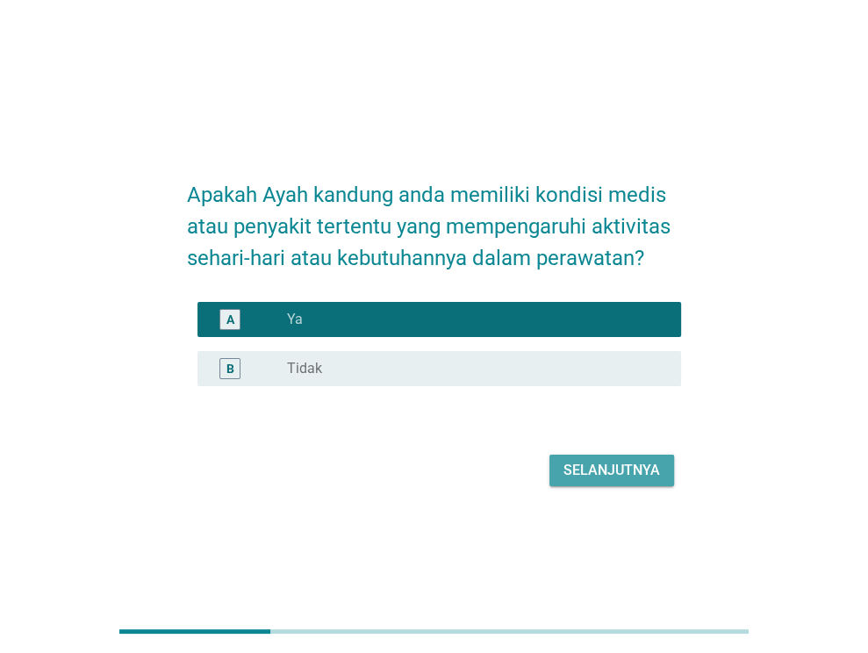
click at [586, 468] on div "Selanjutnya" at bounding box center [611, 470] width 96 height 21
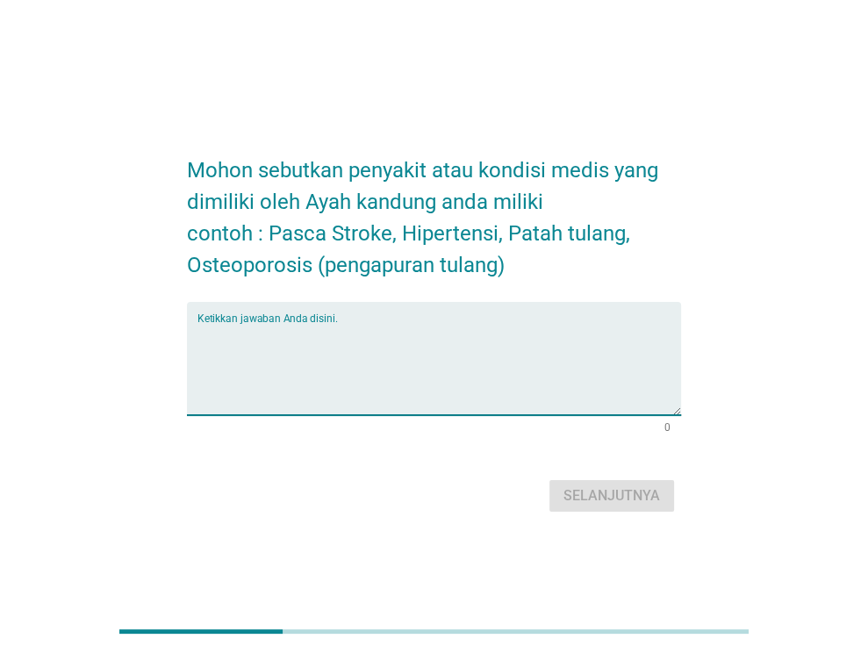
click at [509, 375] on textarea "Ketikkan jawaban Anda disini." at bounding box center [438, 369] width 483 height 92
type textarea "pengapuran tulang"
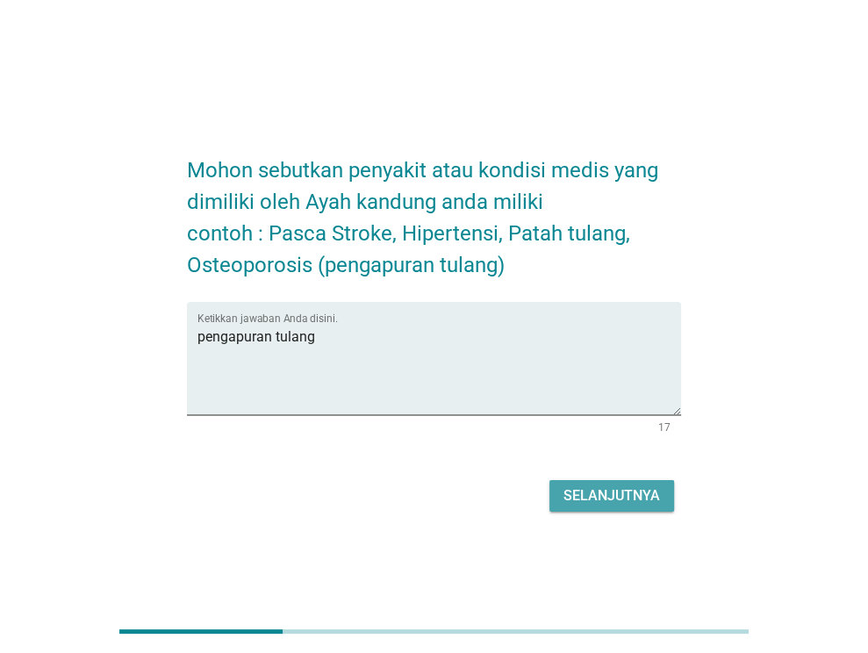
click at [576, 501] on div "Selanjutnya" at bounding box center [611, 495] width 96 height 21
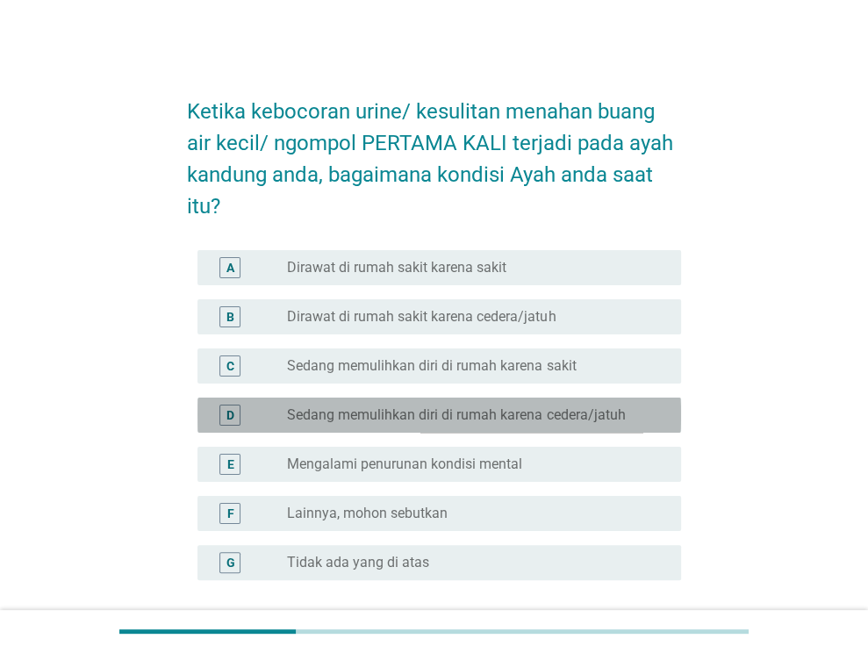
click at [439, 411] on label "Sedang memulihkan diri di rumah karena cedera/jatuh" at bounding box center [456, 415] width 338 height 18
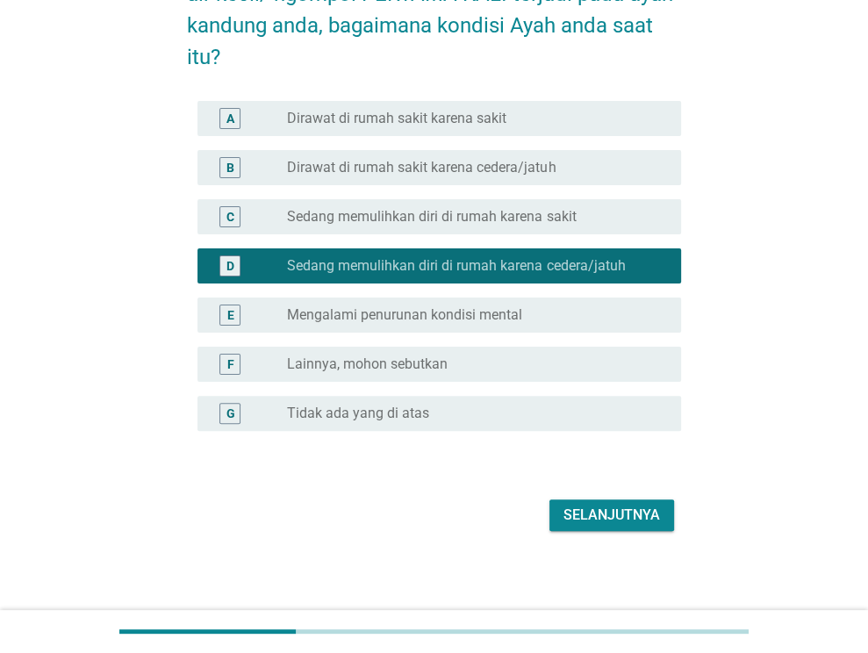
scroll to position [153, 0]
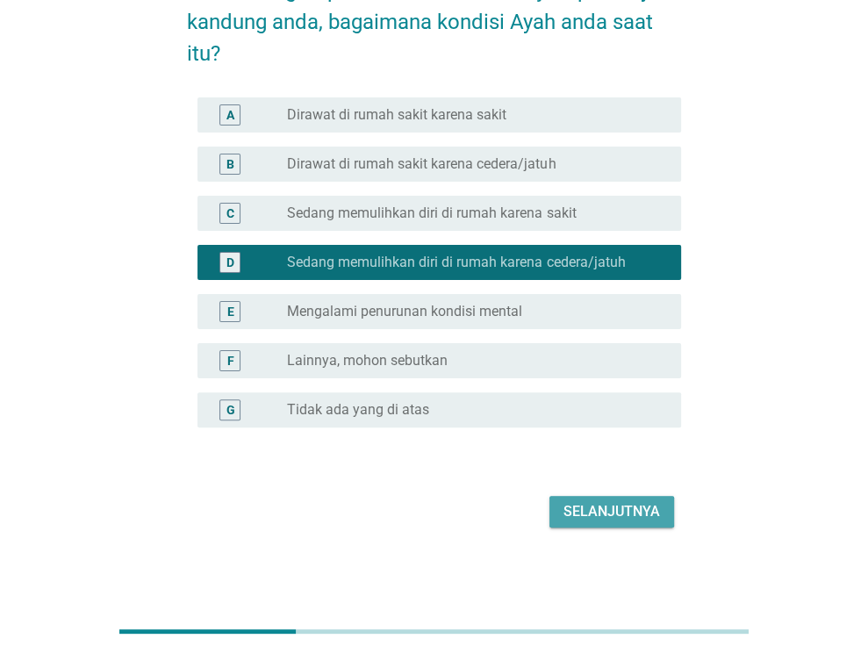
click at [593, 508] on div "Selanjutnya" at bounding box center [611, 511] width 96 height 21
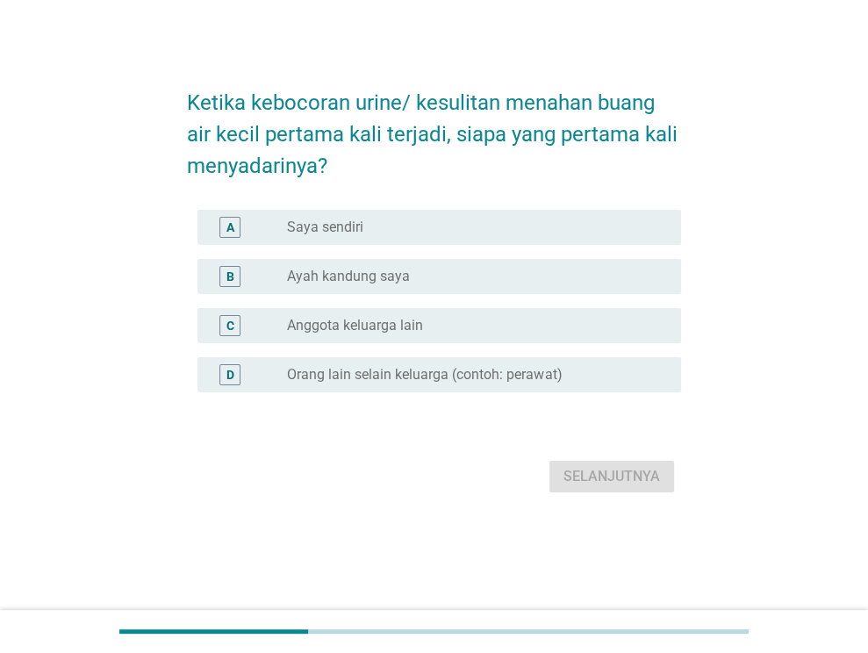
scroll to position [0, 0]
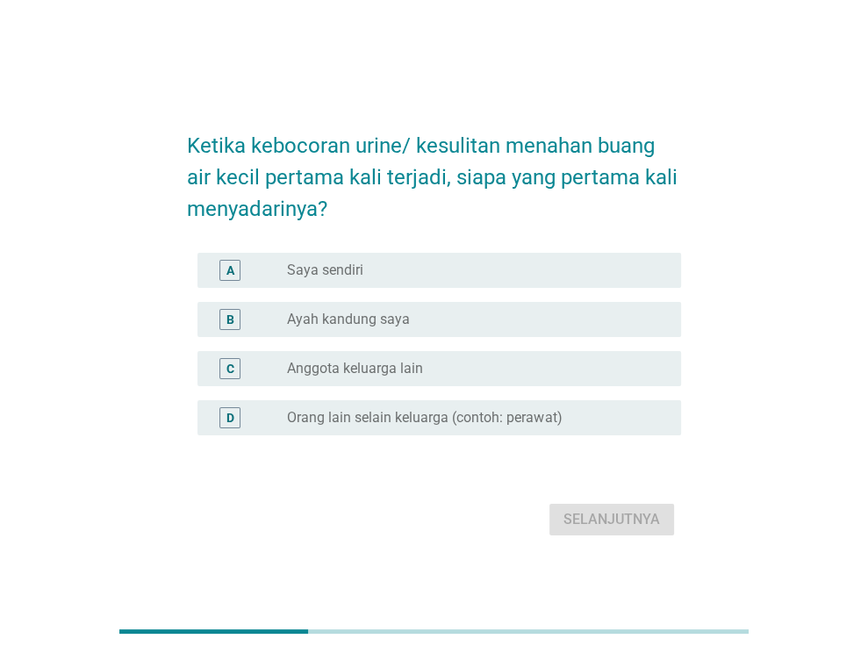
click at [448, 312] on div "radio_button_unchecked Ayah kandung saya" at bounding box center [470, 320] width 366 height 18
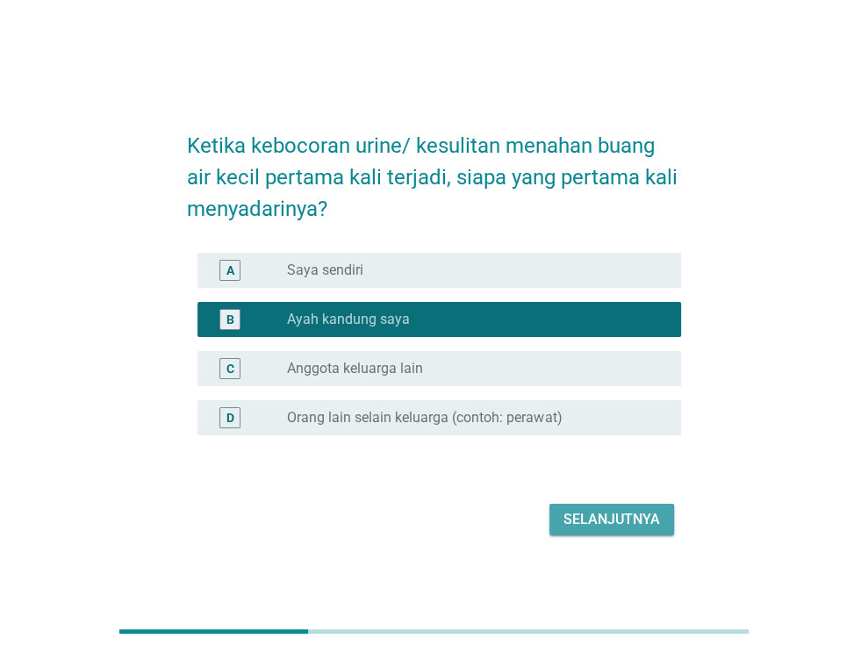
click at [611, 522] on div "Selanjutnya" at bounding box center [611, 519] width 96 height 21
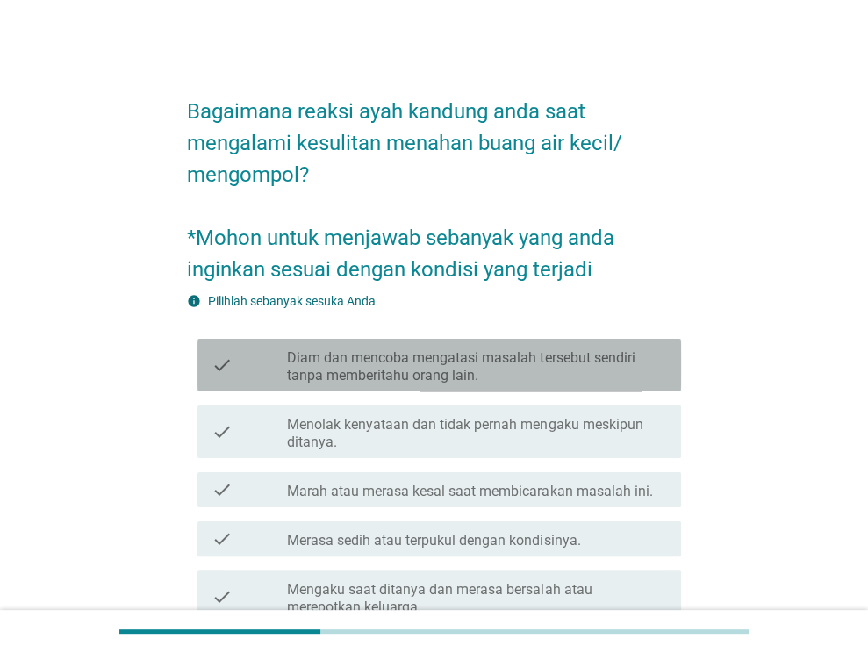
click at [521, 370] on label "Diam dan mencoba mengatasi masalah tersebut sendiri tanpa memberitahu orang lai…" at bounding box center [477, 366] width 380 height 35
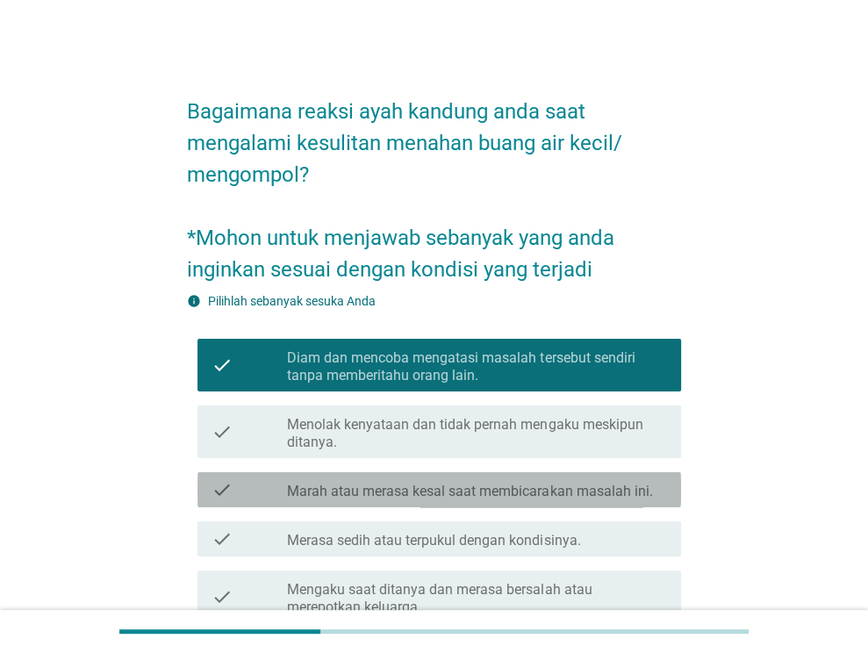
click at [524, 492] on label "Marah atau merasa kesal saat membicarakan masalah ini." at bounding box center [469, 491] width 365 height 18
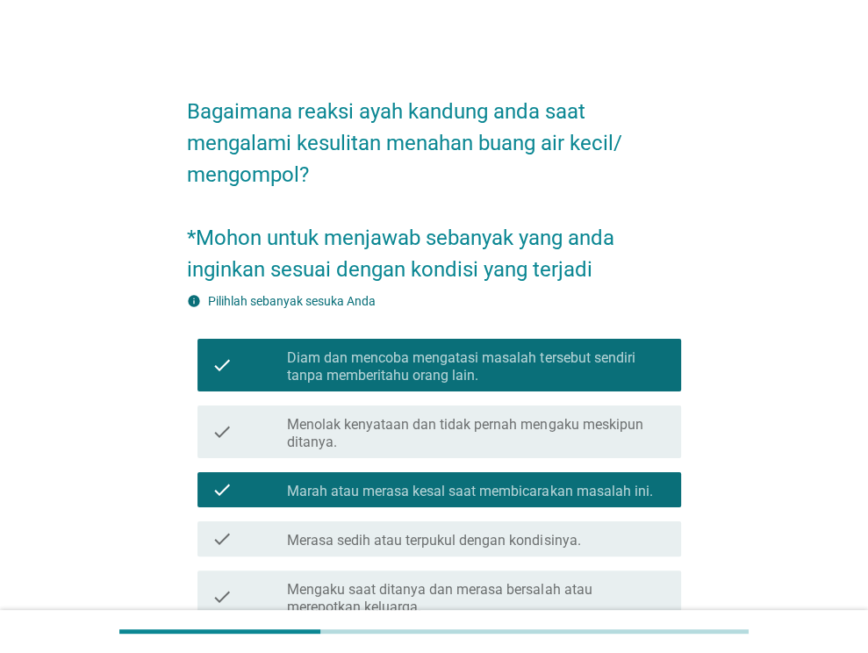
scroll to position [224, 0]
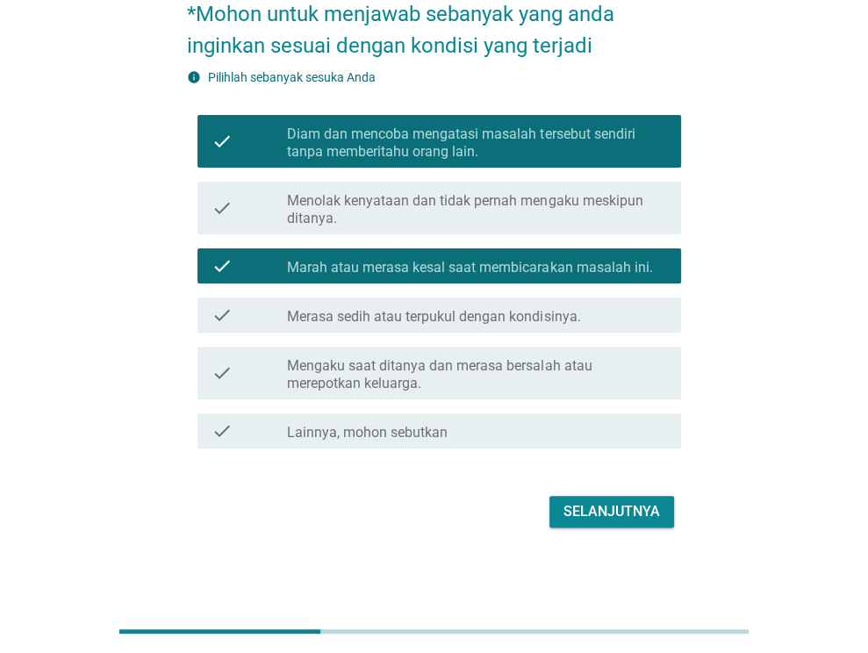
click at [537, 384] on label "Mengaku saat ditanya dan merasa bersalah atau merepotkan keluarga." at bounding box center [477, 374] width 380 height 35
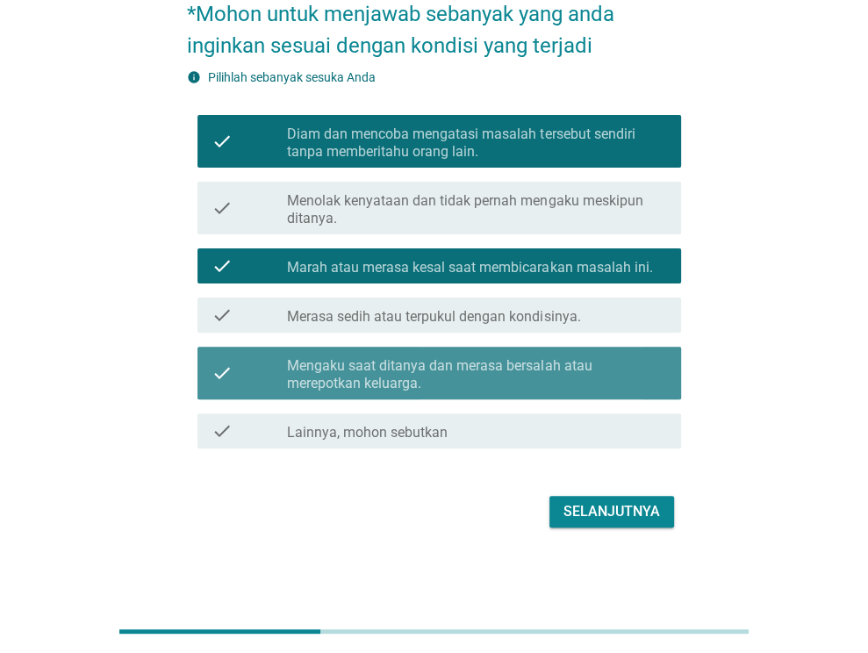
click at [556, 378] on label "Mengaku saat ditanya dan merasa bersalah atau merepotkan keluarga." at bounding box center [477, 374] width 380 height 35
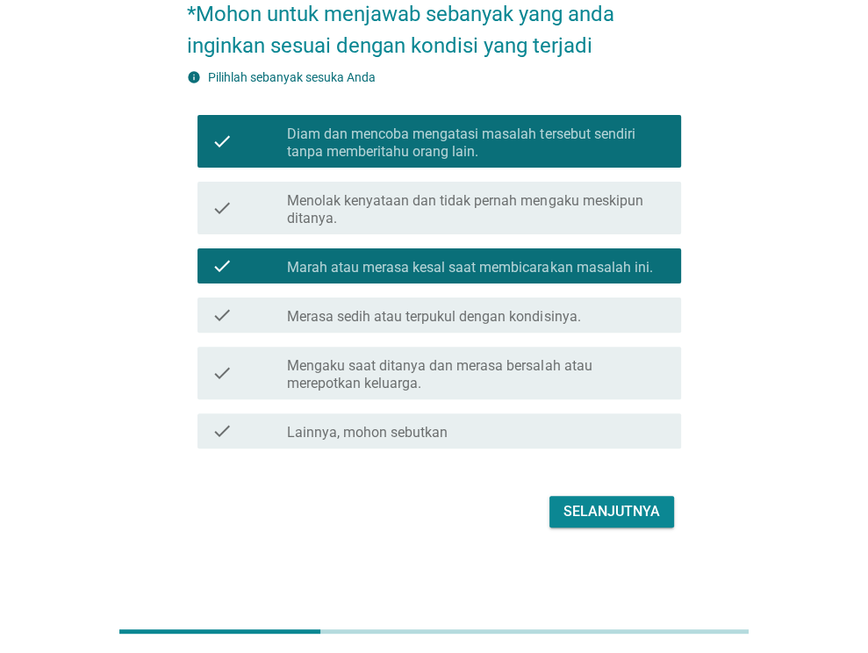
click at [604, 511] on div "Selanjutnya" at bounding box center [611, 511] width 96 height 21
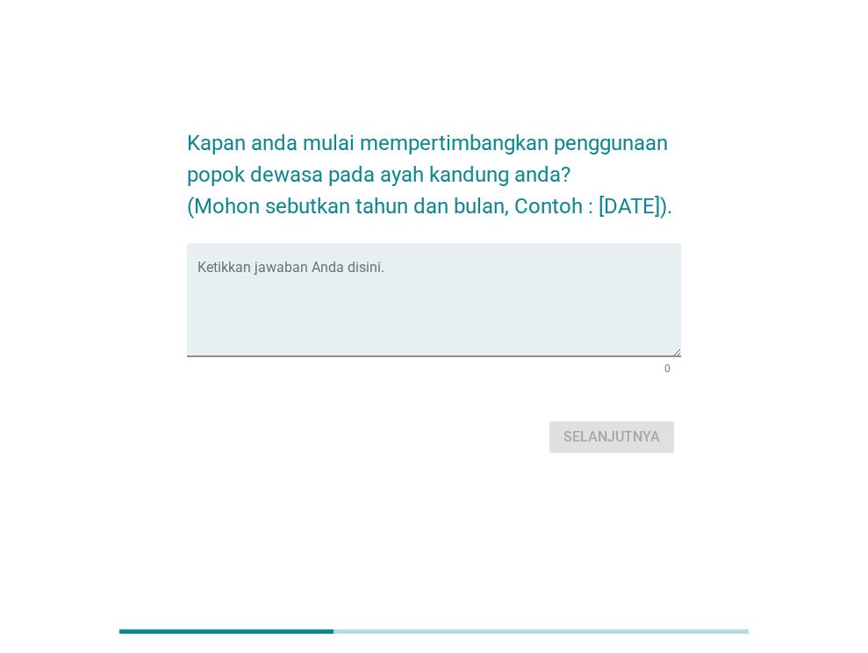
scroll to position [0, 0]
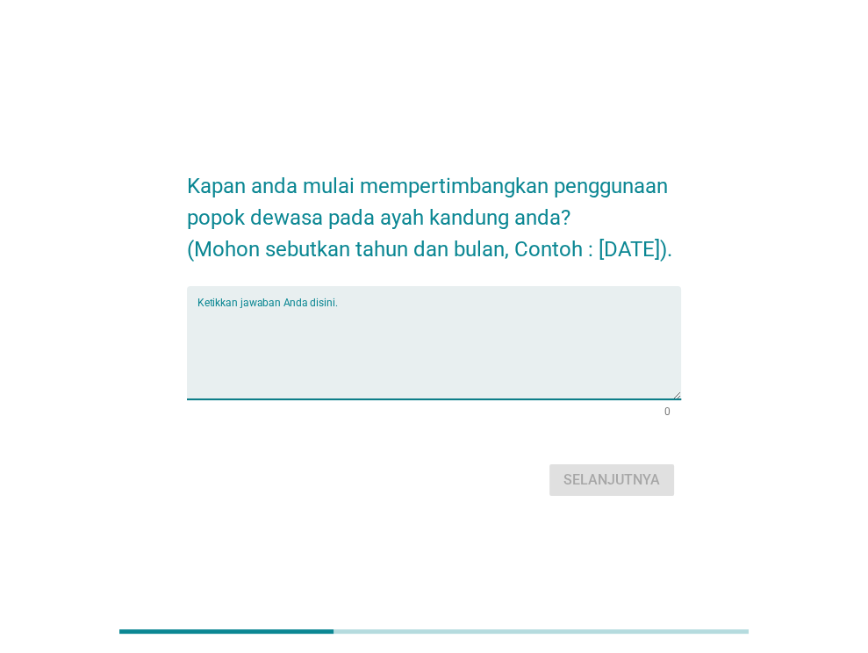
click at [469, 354] on textarea "Ketikkan jawaban Anda disini." at bounding box center [438, 353] width 483 height 92
type textarea "[DATE]"
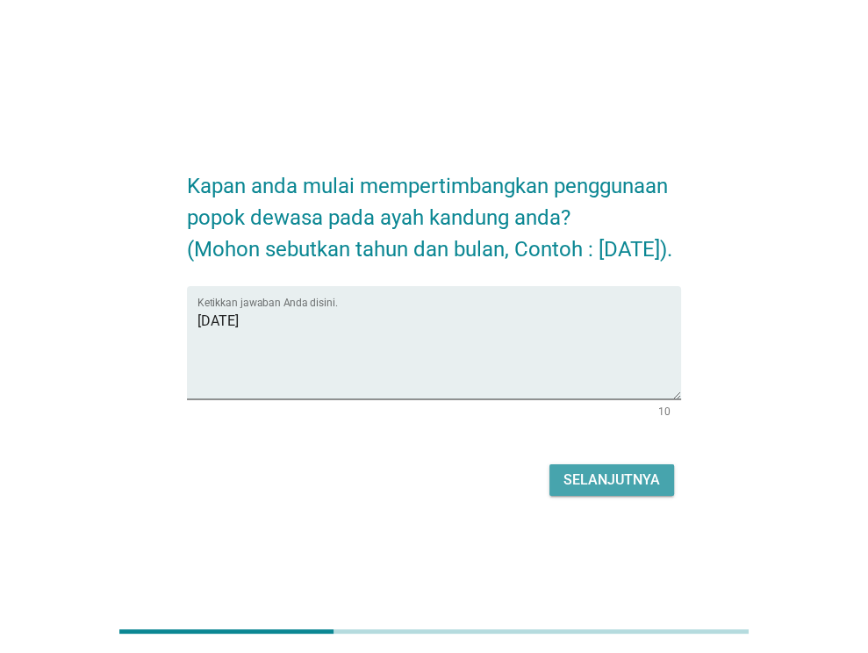
click at [571, 490] on div "Selanjutnya" at bounding box center [611, 479] width 96 height 21
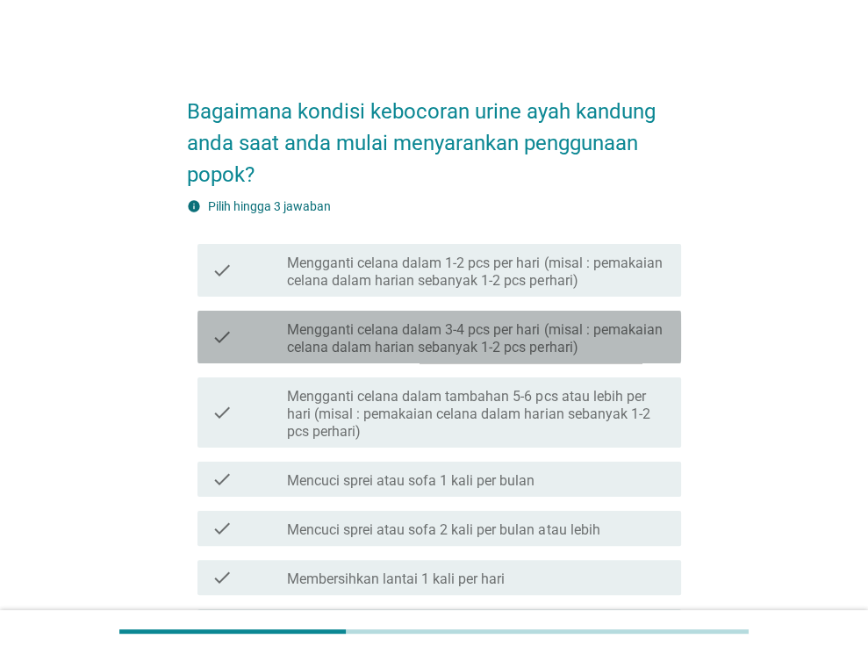
click at [477, 326] on label "Mengganti celana dalam 3-4 pcs per hari (misal : pemakaian celana dalam harian …" at bounding box center [477, 338] width 380 height 35
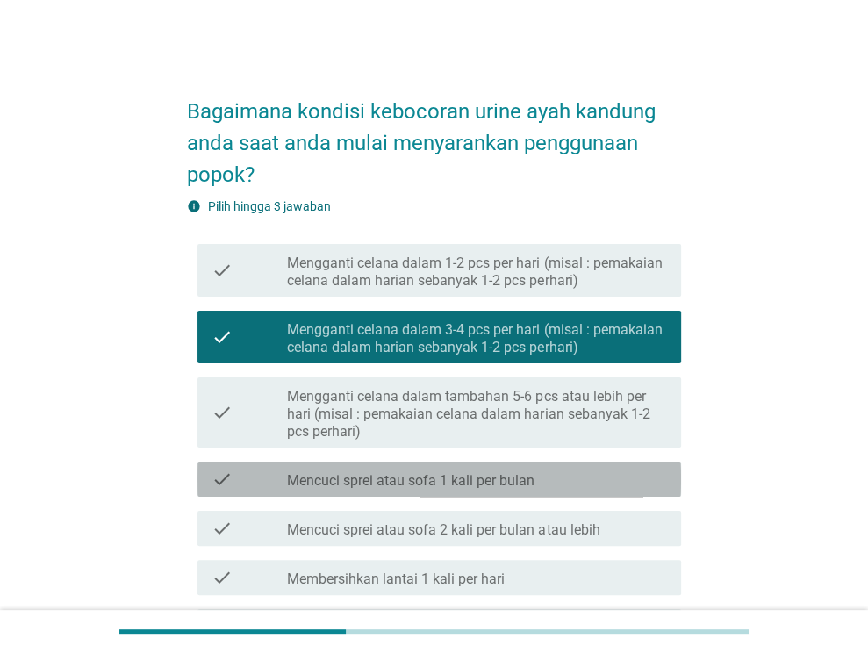
click at [436, 487] on label "Mencuci sprei atau sofa 1 kali per bulan" at bounding box center [410, 481] width 247 height 18
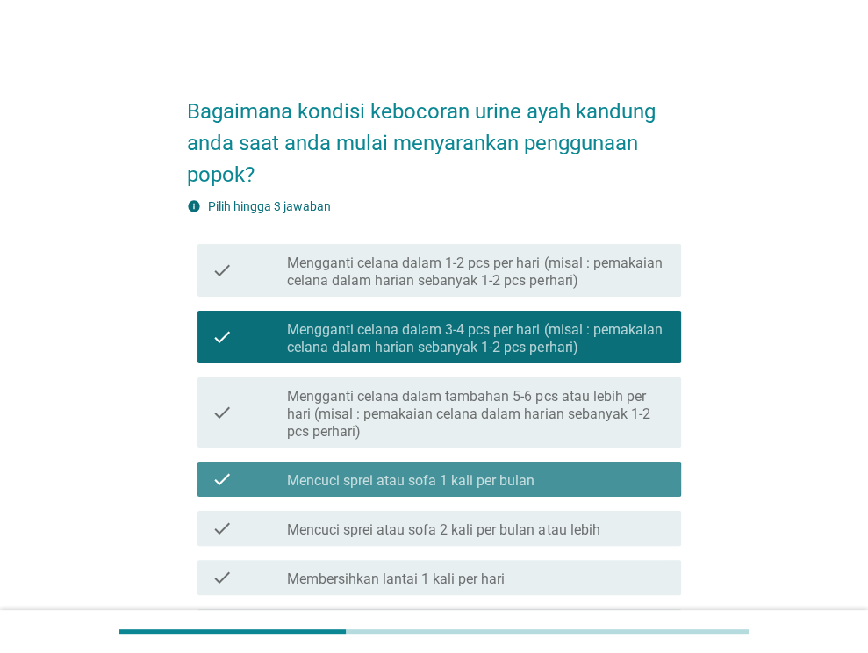
click at [434, 473] on label "Mencuci sprei atau sofa 1 kali per bulan" at bounding box center [410, 481] width 247 height 18
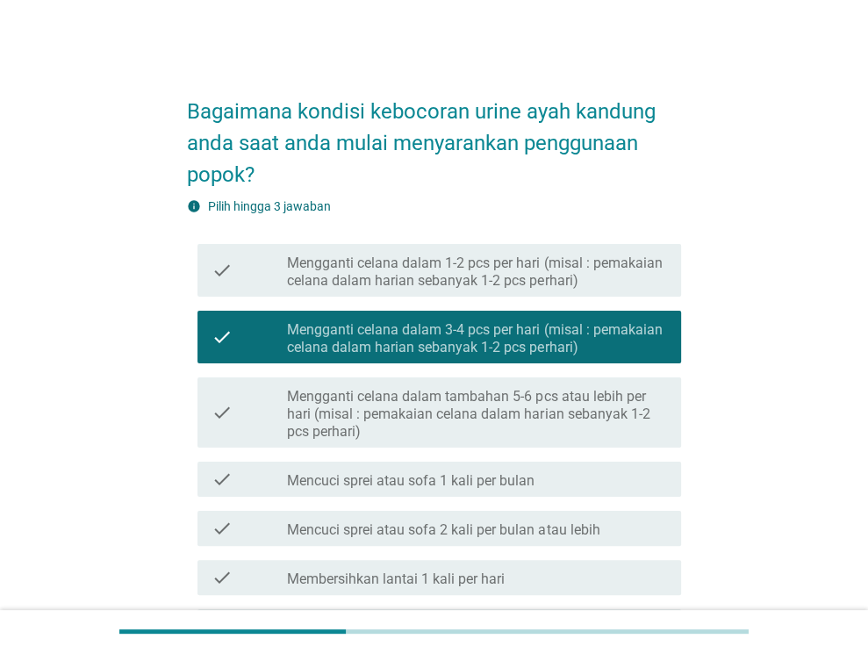
click at [475, 427] on label "Mengganti celana dalam tambahan 5-6 pcs atau lebih per hari (misal : pemakaian …" at bounding box center [477, 414] width 380 height 53
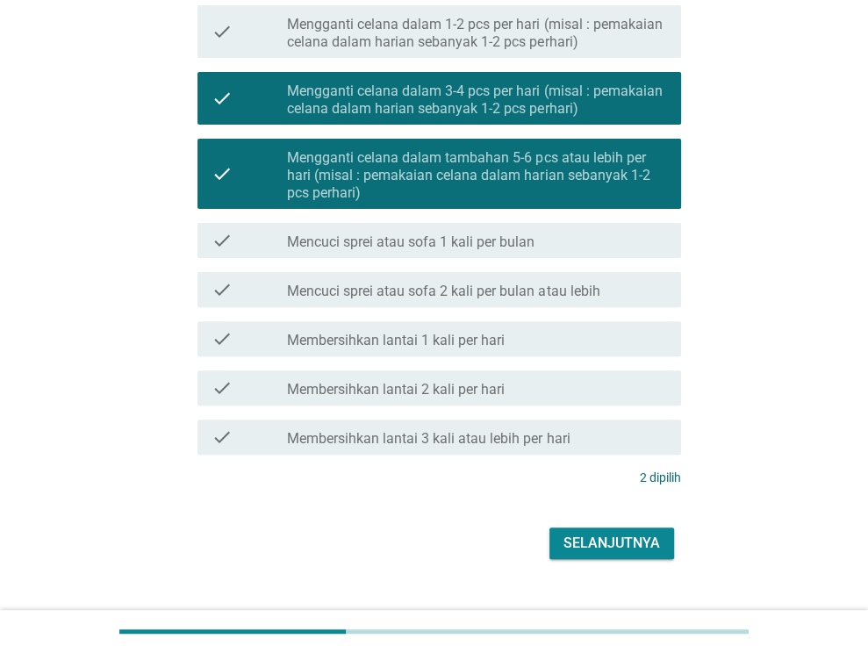
scroll to position [263, 0]
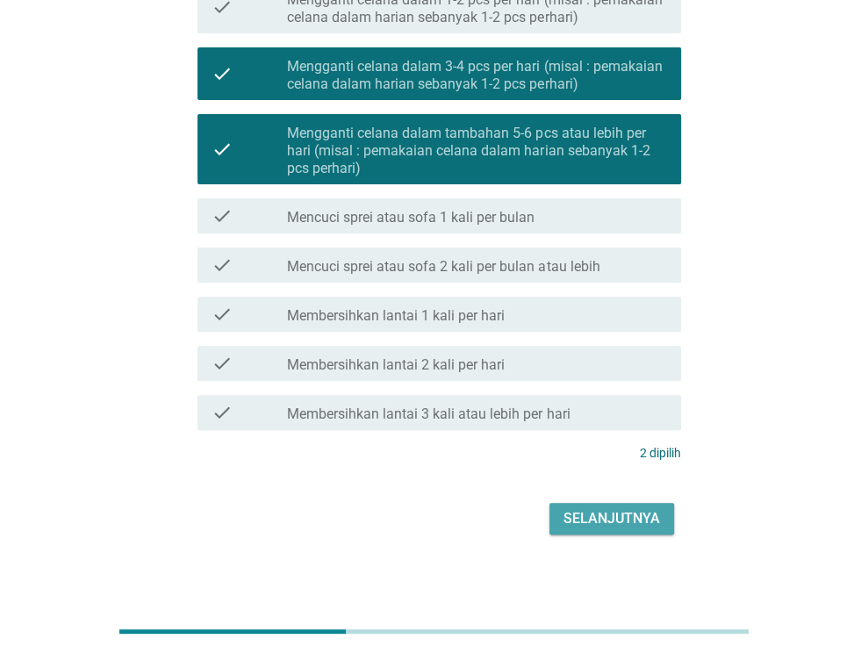
click at [629, 519] on div "Selanjutnya" at bounding box center [611, 518] width 96 height 21
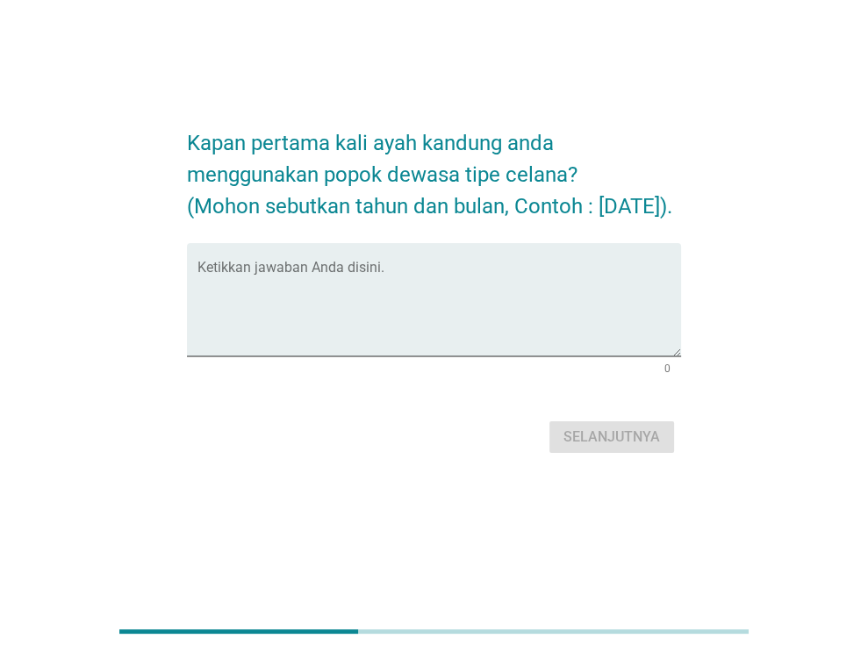
scroll to position [0, 0]
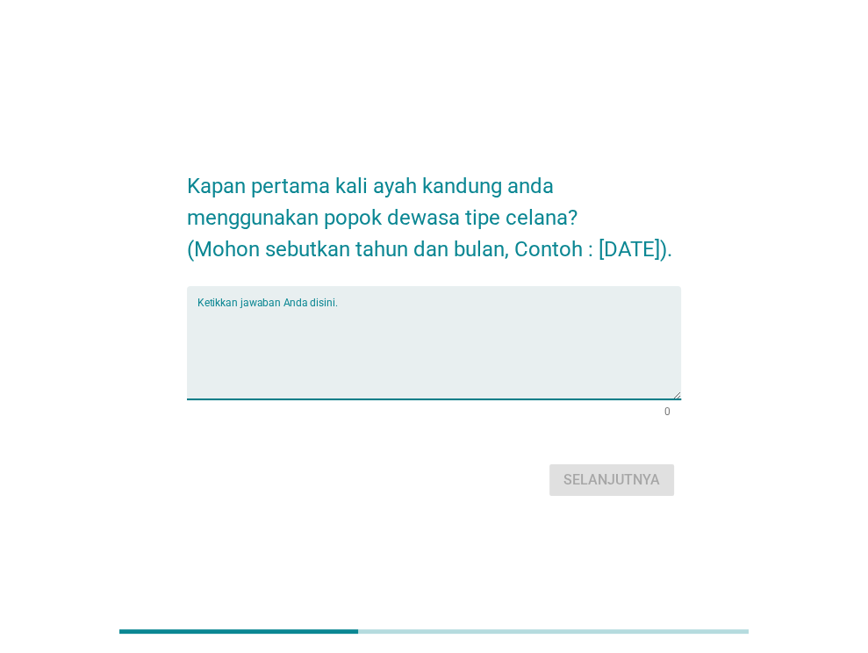
click at [478, 384] on textarea "Ketikkan jawaban Anda disini." at bounding box center [438, 353] width 483 height 92
type textarea "[DATE]"
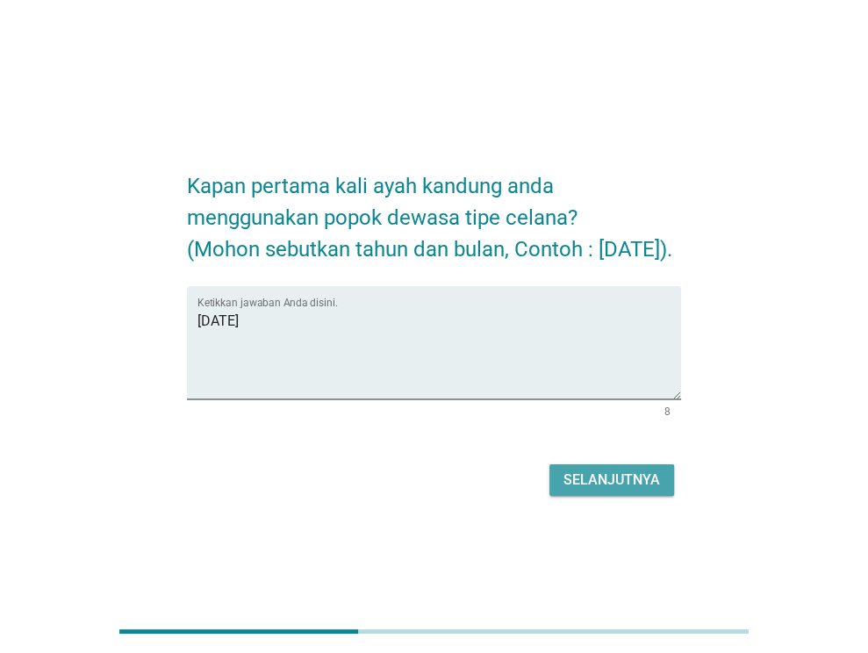
click at [624, 490] on div "Selanjutnya" at bounding box center [611, 479] width 96 height 21
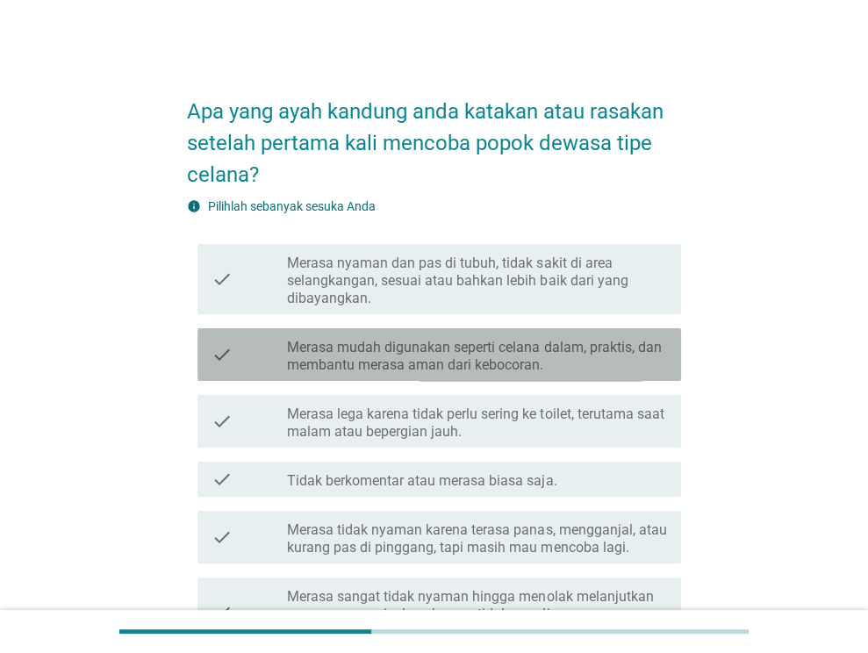
click at [540, 361] on label "Merasa mudah digunakan seperti celana dalam, praktis, dan membantu merasa aman …" at bounding box center [477, 356] width 380 height 35
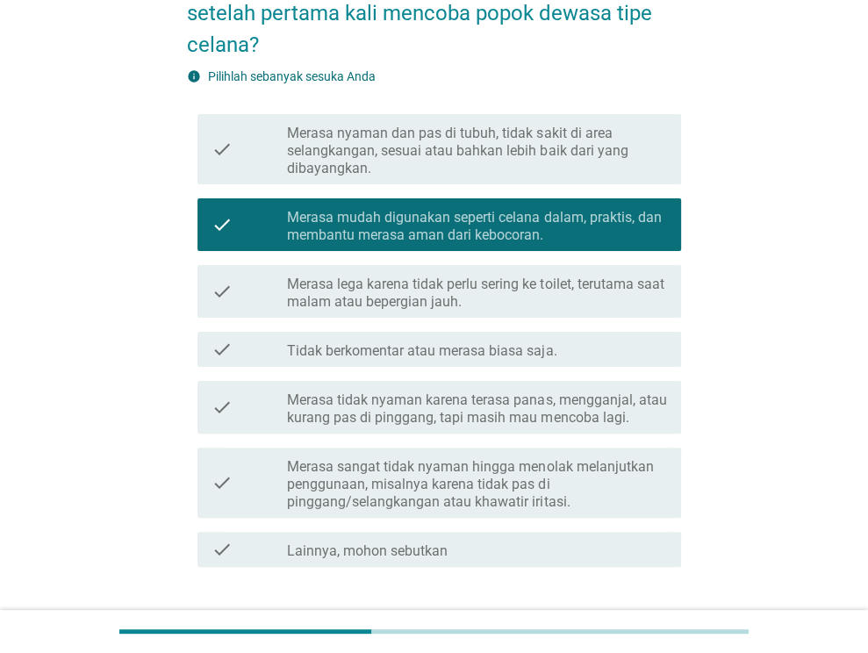
scroll to position [175, 0]
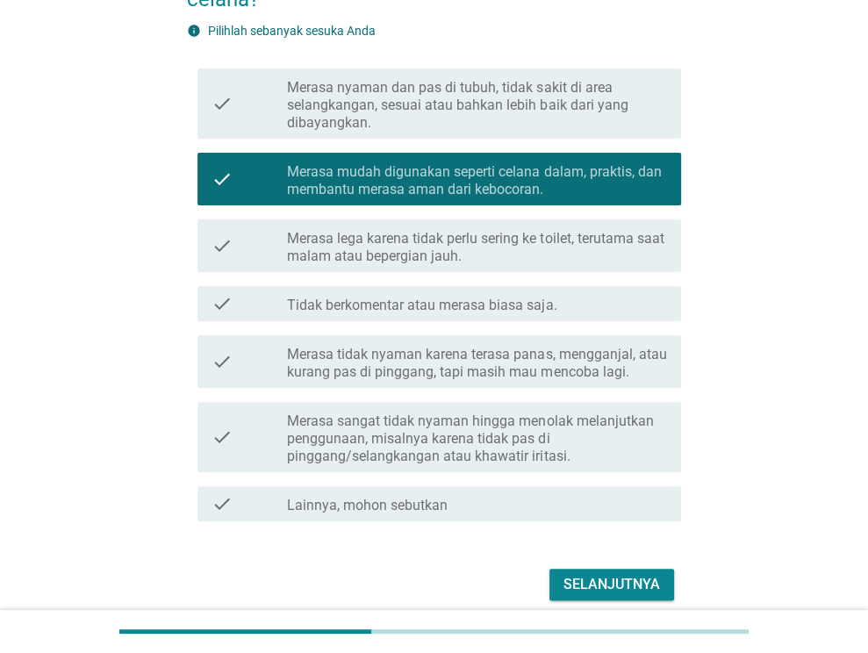
click at [491, 433] on label "Merasa sangat tidak nyaman hingga menolak melanjutkan penggunaan, misalnya kare…" at bounding box center [477, 438] width 380 height 53
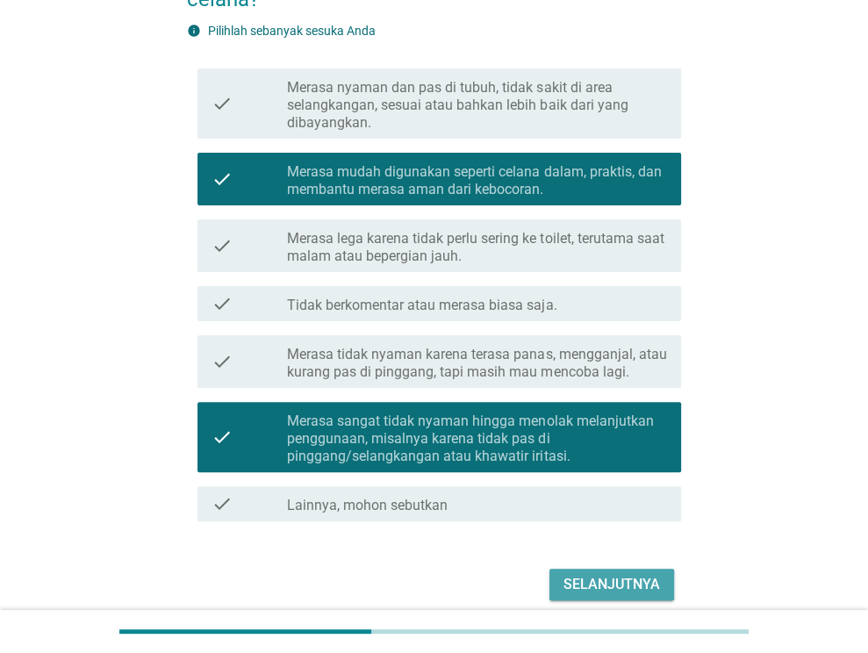
click at [593, 579] on div "Selanjutnya" at bounding box center [611, 584] width 96 height 21
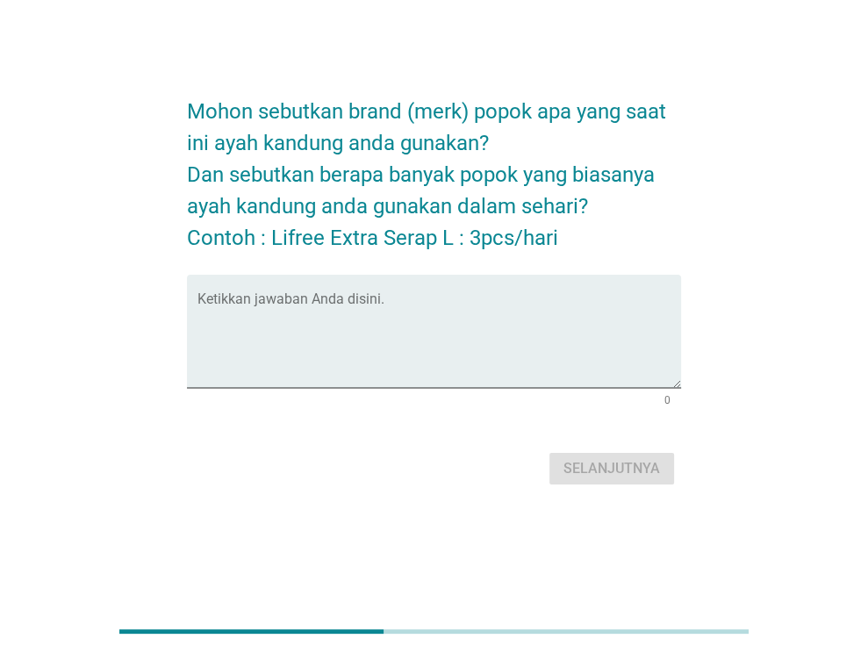
scroll to position [0, 0]
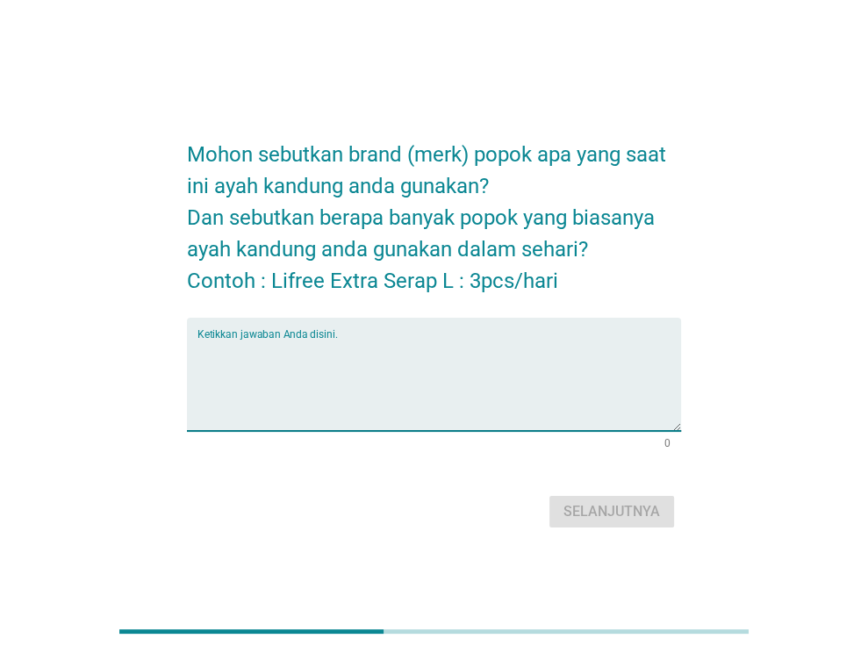
click at [482, 363] on textarea "Ketikkan jawaban Anda disini." at bounding box center [438, 385] width 483 height 92
type textarea "3pcs"
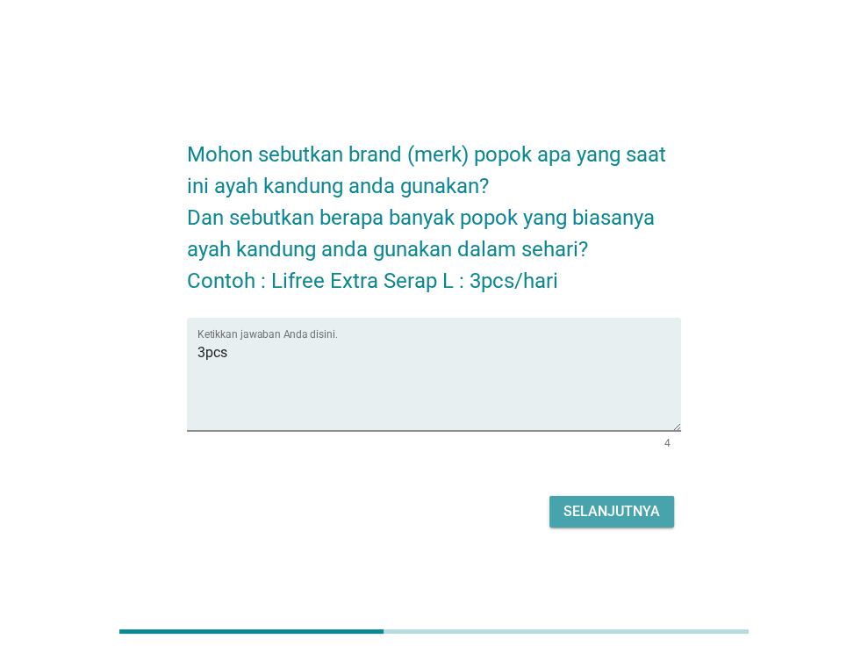
click at [592, 508] on div "Selanjutnya" at bounding box center [611, 511] width 96 height 21
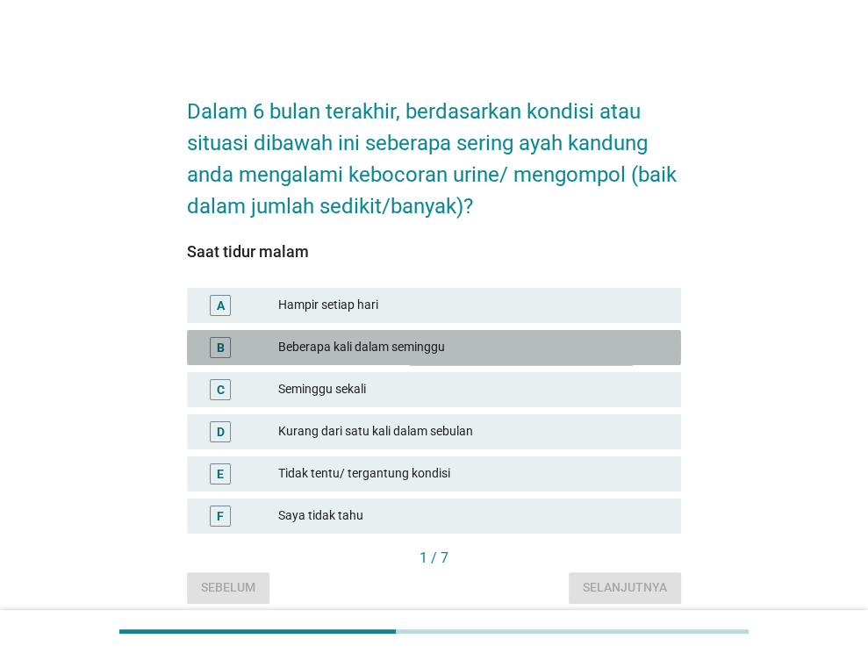
click at [425, 338] on div "Beberapa kali dalam seminggu" at bounding box center [472, 347] width 389 height 21
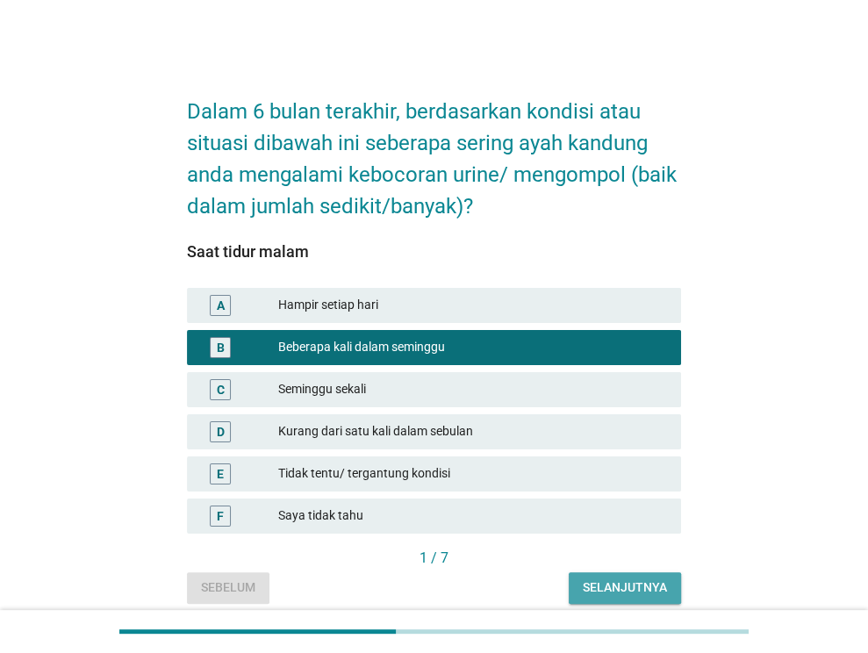
click at [586, 582] on div "Selanjutnya" at bounding box center [624, 587] width 84 height 18
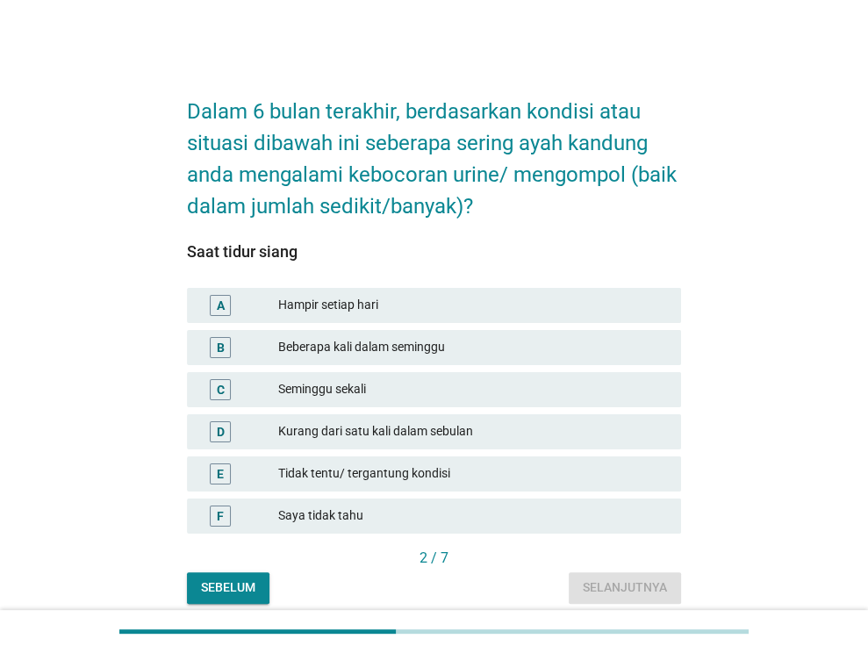
click at [440, 311] on div "Hampir setiap hari" at bounding box center [472, 305] width 389 height 21
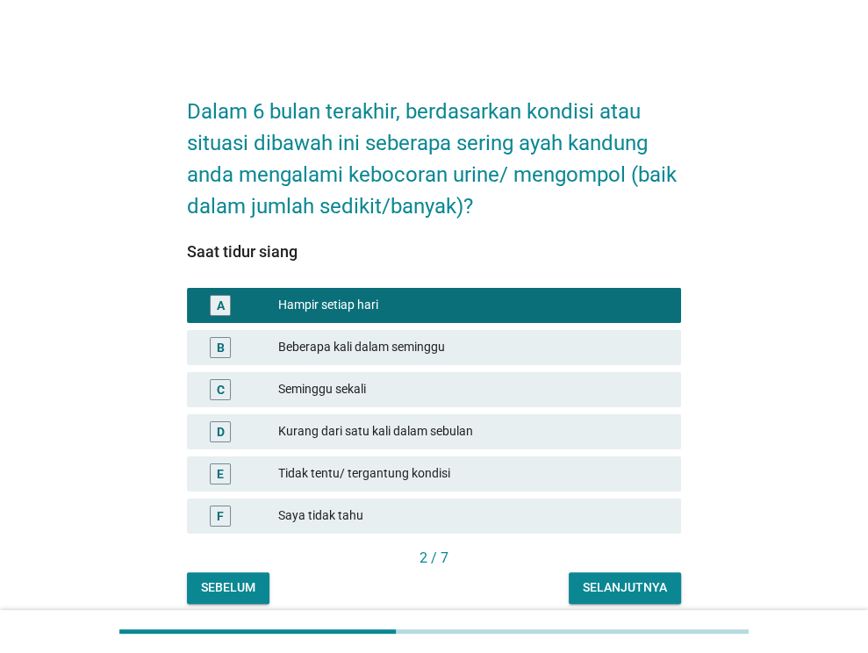
click at [468, 346] on div "Beberapa kali dalam seminggu" at bounding box center [472, 347] width 389 height 21
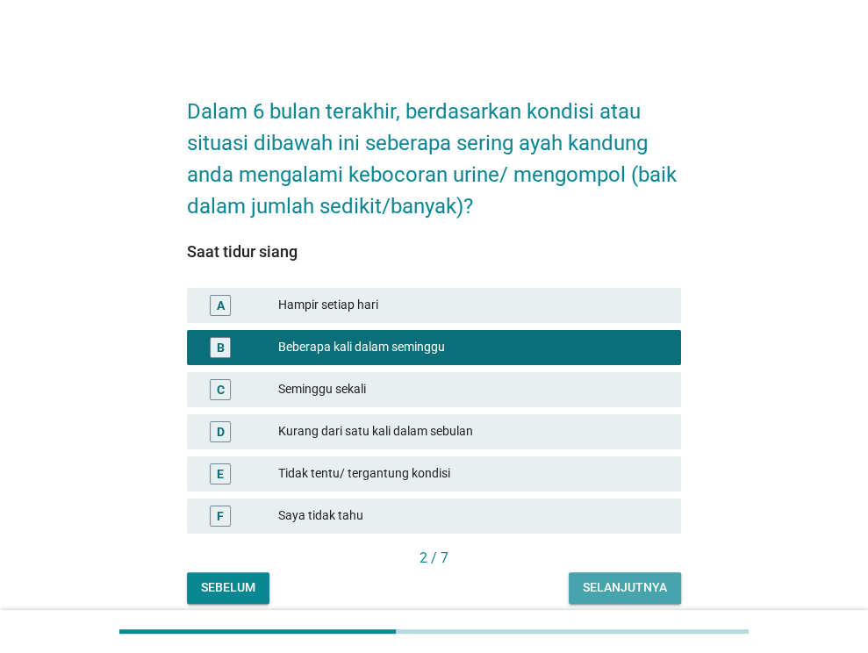
click at [603, 583] on div "Selanjutnya" at bounding box center [624, 587] width 84 height 18
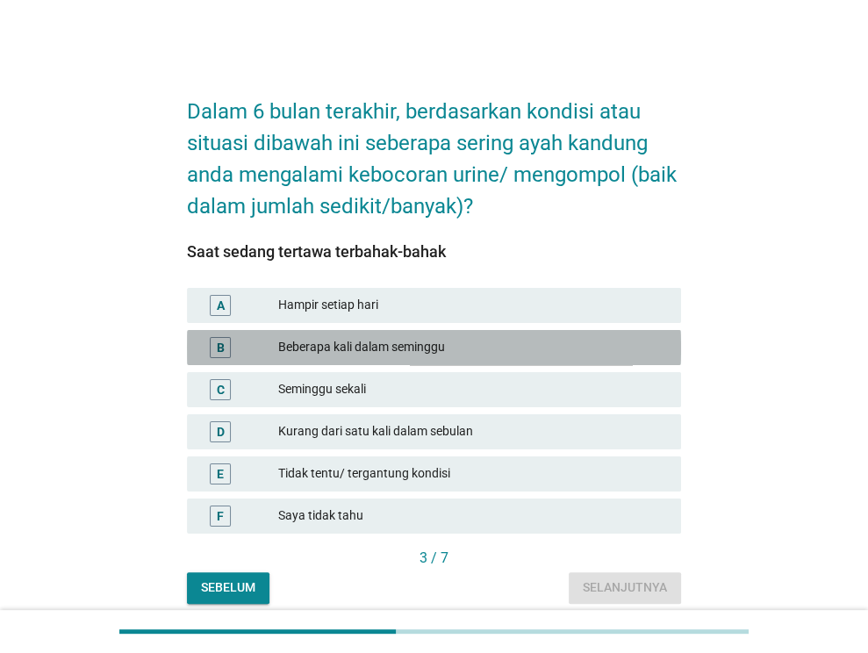
click at [511, 346] on div "Beberapa kali dalam seminggu" at bounding box center [472, 347] width 389 height 21
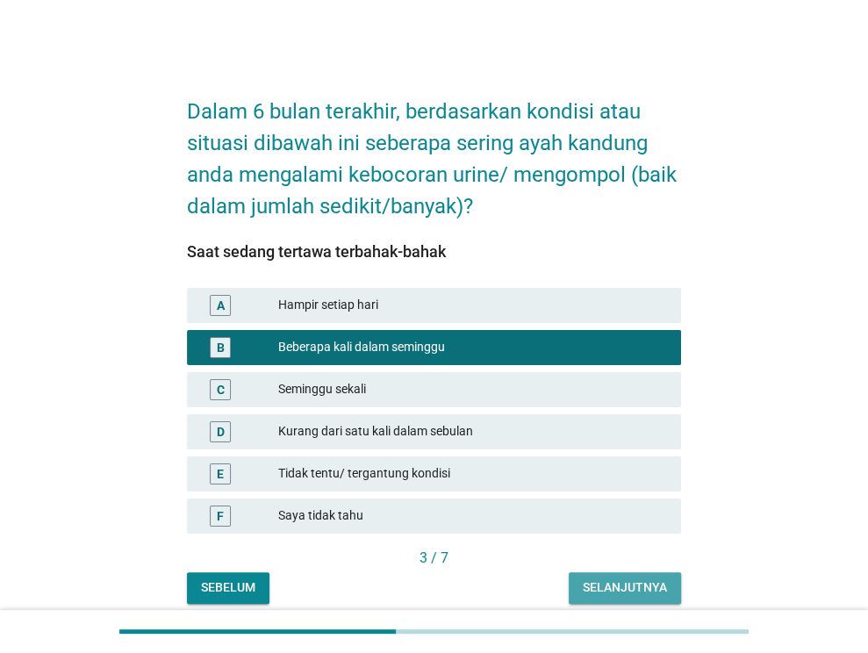
click at [608, 585] on div "Selanjutnya" at bounding box center [624, 587] width 84 height 18
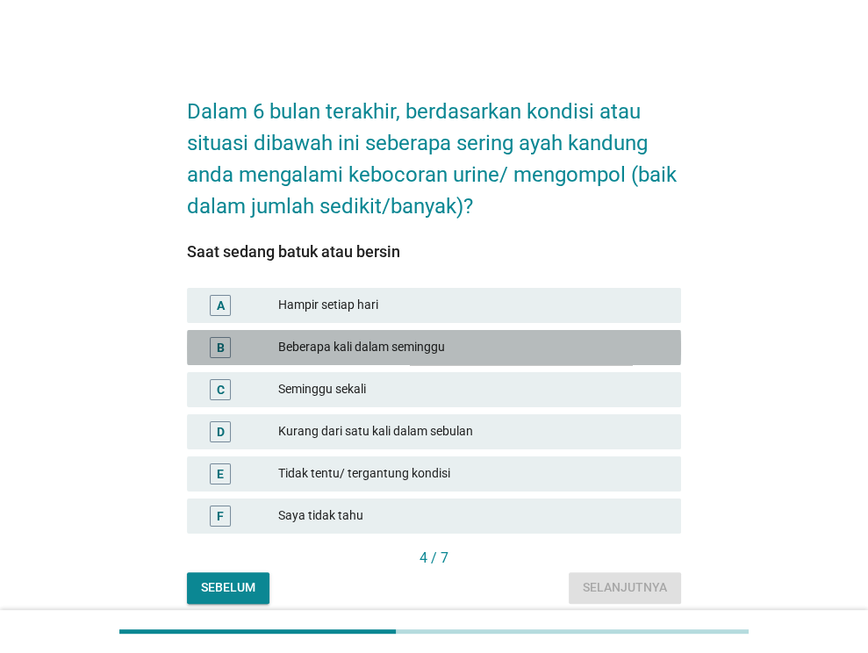
click at [485, 350] on div "Beberapa kali dalam seminggu" at bounding box center [472, 347] width 389 height 21
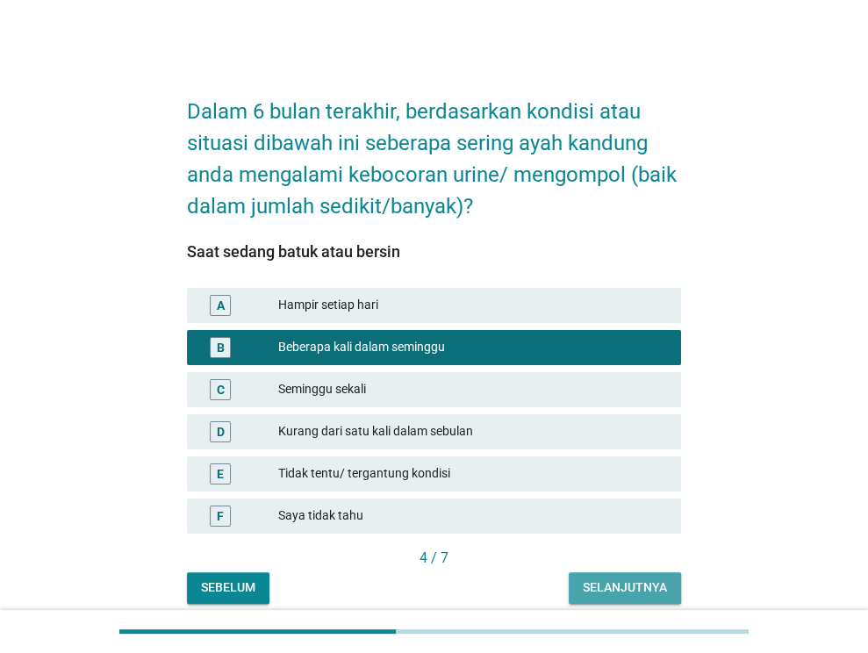
click at [606, 585] on div "Selanjutnya" at bounding box center [624, 587] width 84 height 18
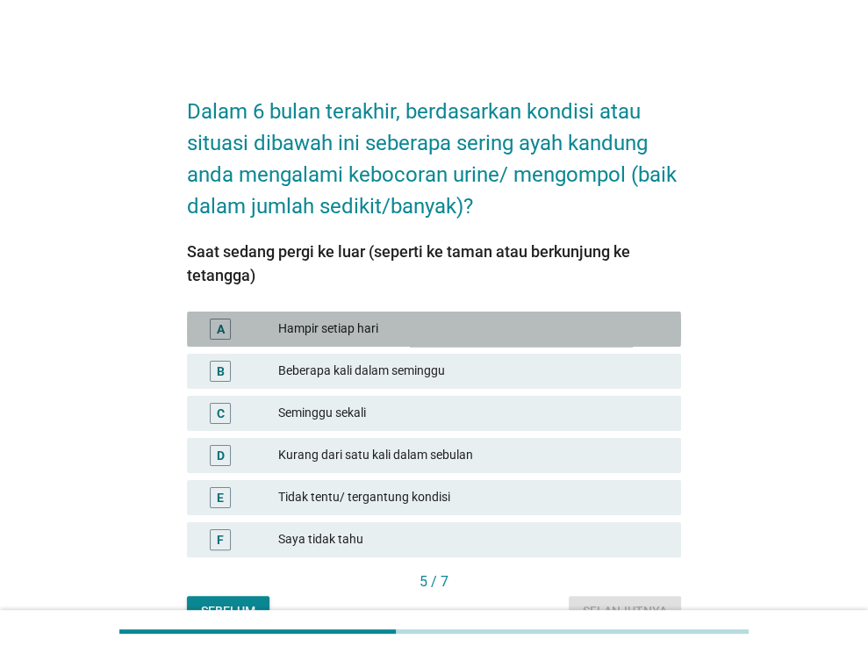
click at [489, 336] on div "Hampir setiap hari" at bounding box center [472, 328] width 389 height 21
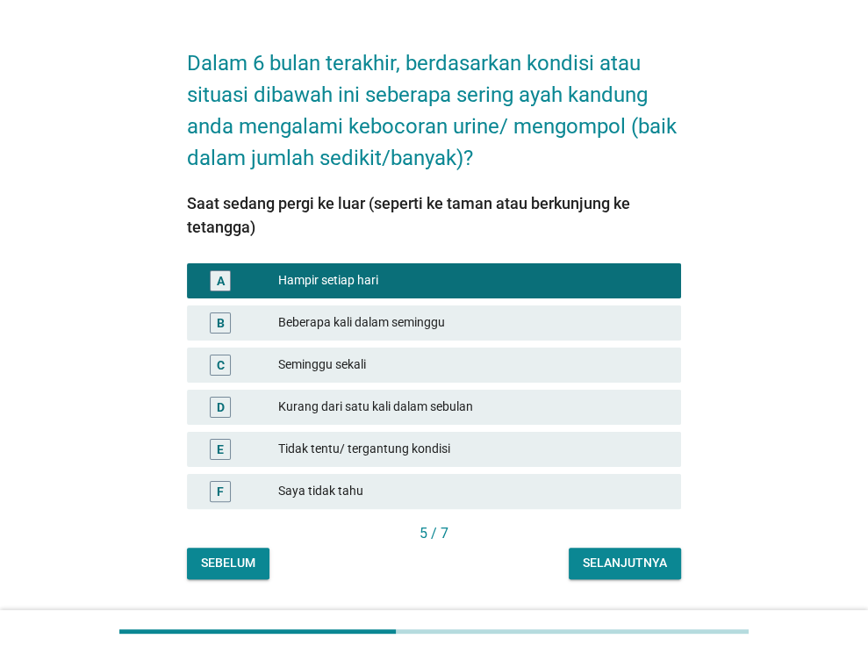
scroll to position [95, 0]
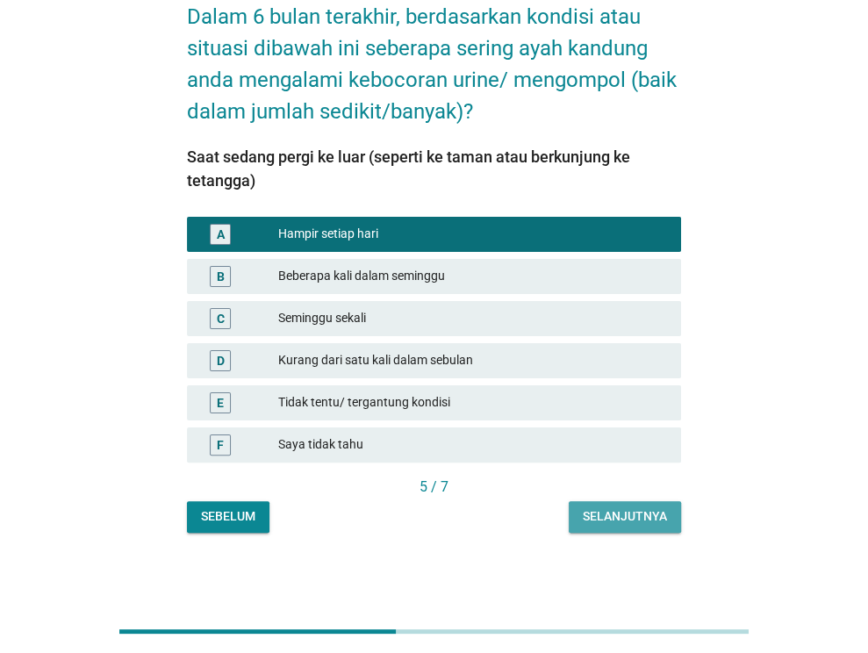
click at [601, 518] on div "Selanjutnya" at bounding box center [624, 516] width 84 height 18
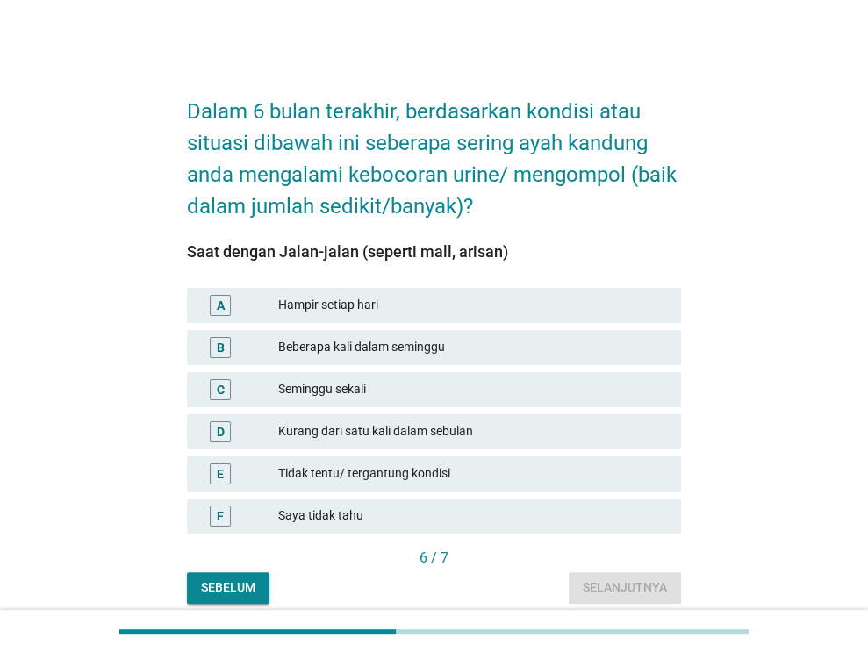
click at [497, 348] on div "Beberapa kali dalam seminggu" at bounding box center [472, 347] width 389 height 21
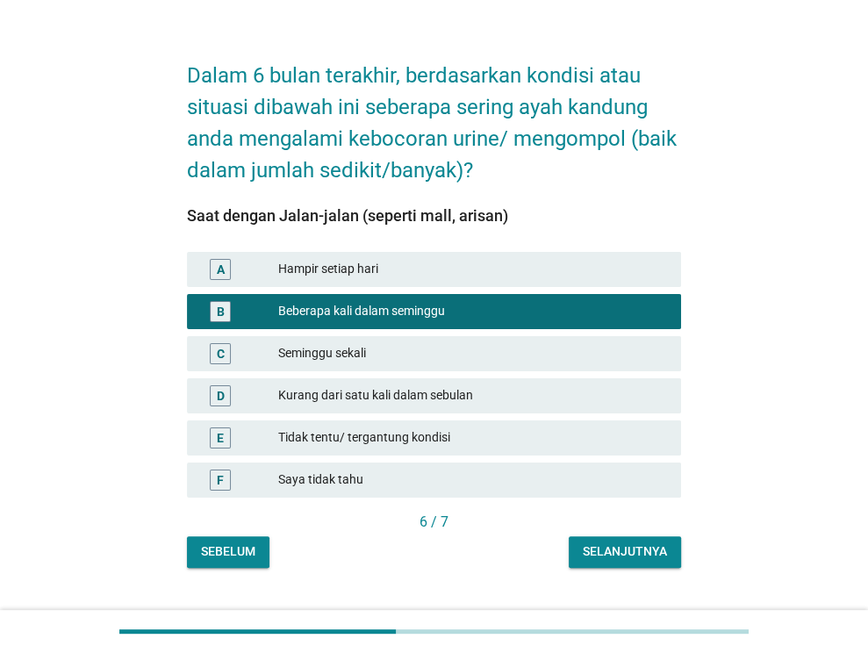
scroll to position [70, 0]
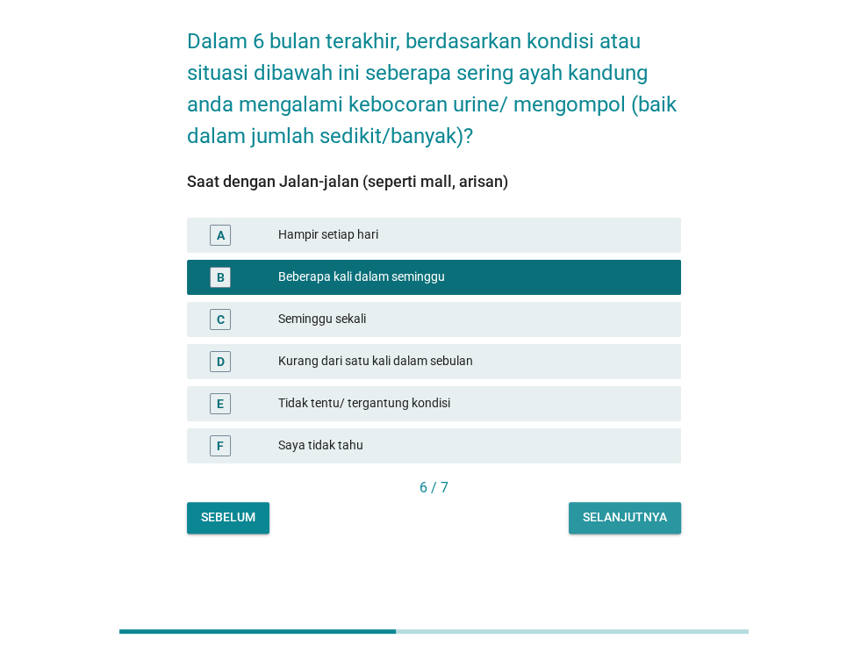
click at [601, 515] on div "Selanjutnya" at bounding box center [624, 517] width 84 height 18
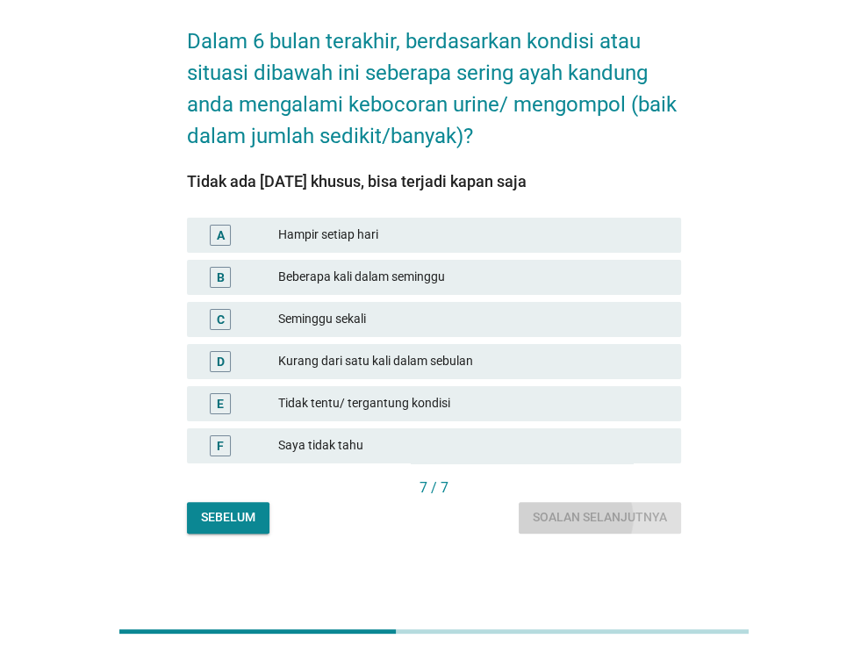
scroll to position [0, 0]
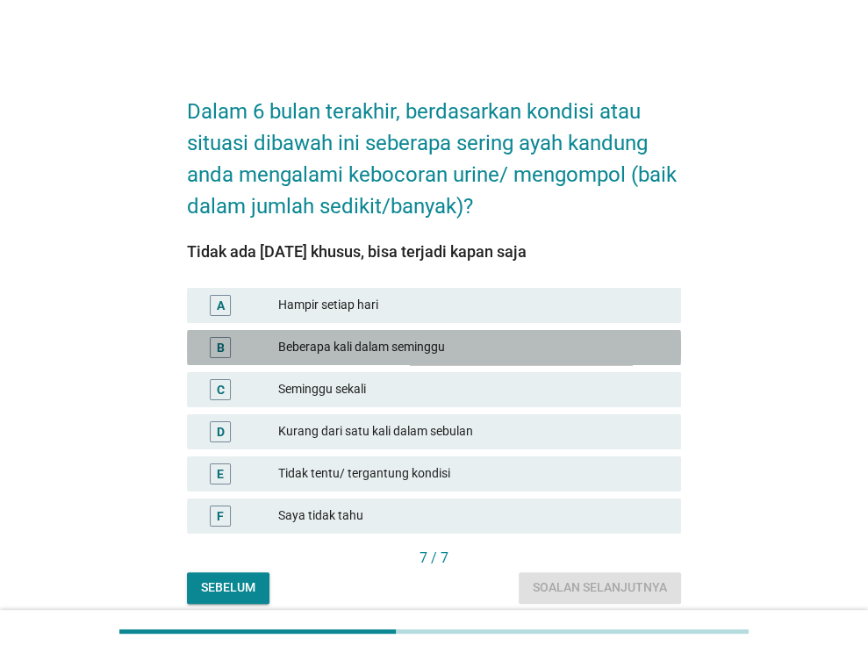
click at [439, 342] on div "Beberapa kali dalam seminggu" at bounding box center [472, 347] width 389 height 21
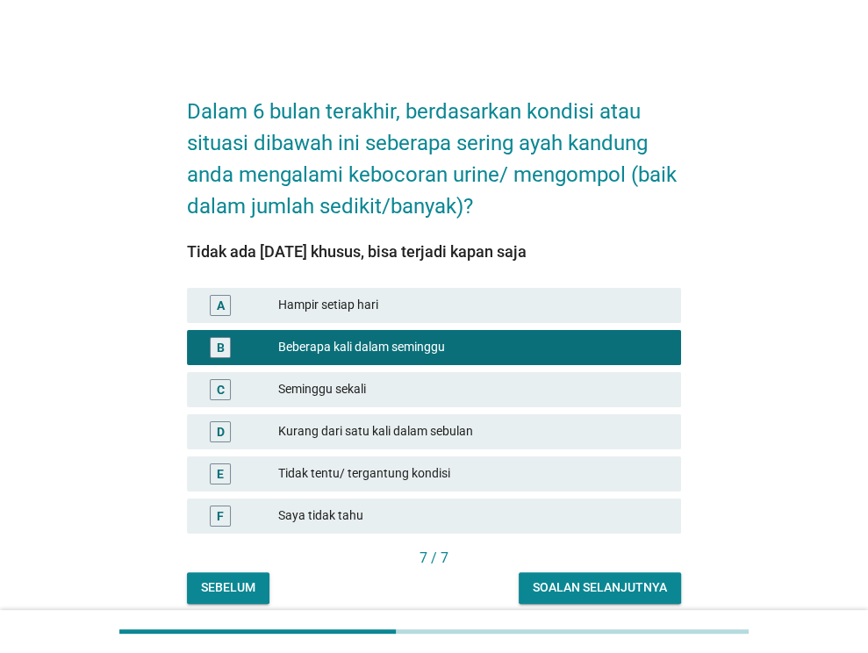
click at [576, 585] on div "Soalan selanjutnya" at bounding box center [599, 587] width 134 height 18
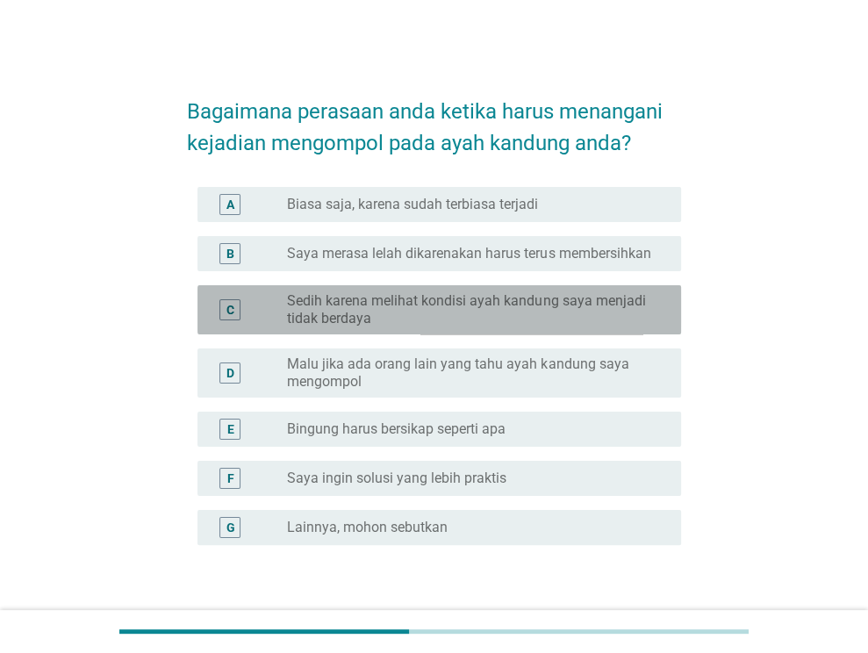
click at [483, 317] on label "Sedih karena melihat kondisi ayah kandung saya menjadi tidak berdaya" at bounding box center [470, 309] width 366 height 35
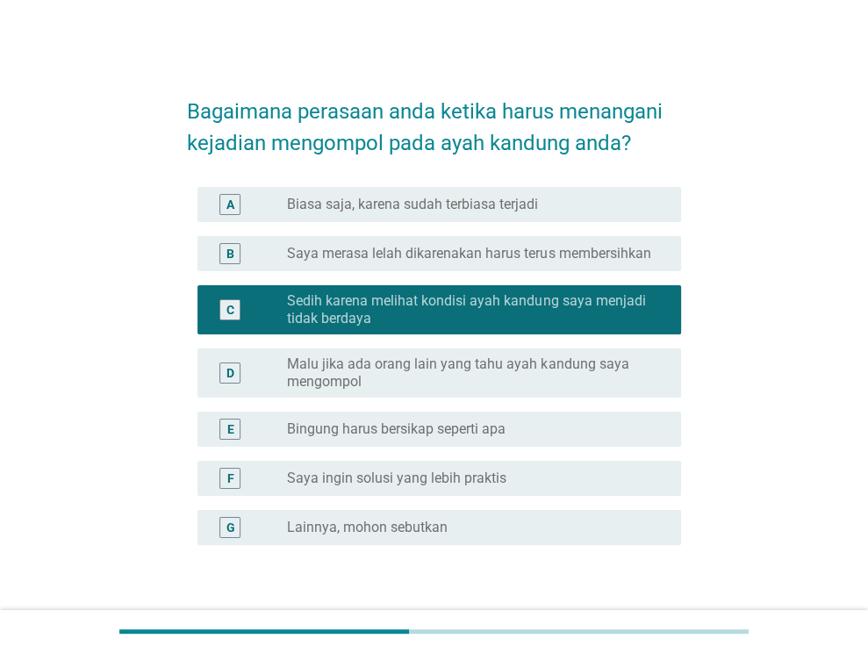
click at [511, 210] on label "Biasa saja, karena sudah terbiasa terjadi" at bounding box center [412, 205] width 251 height 18
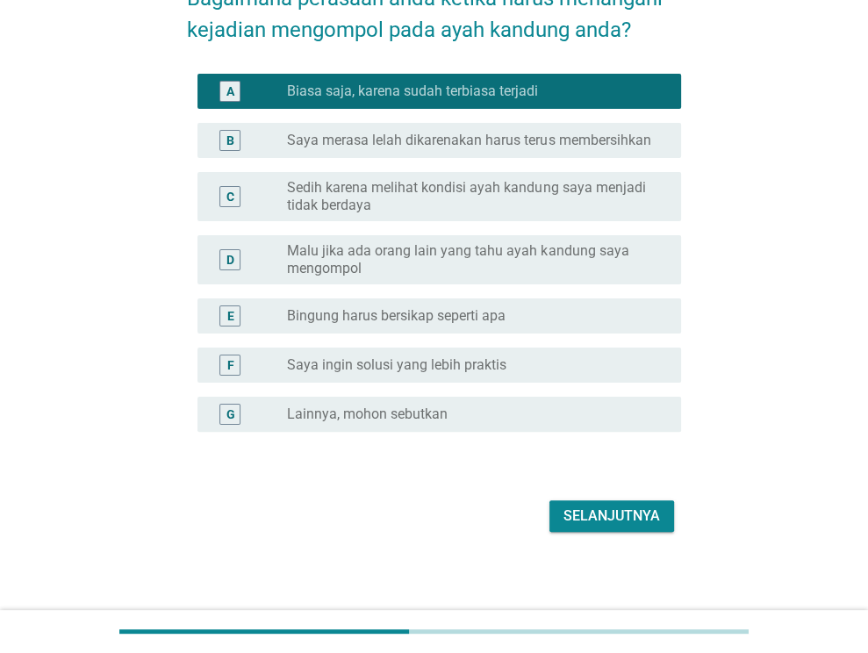
scroll to position [118, 0]
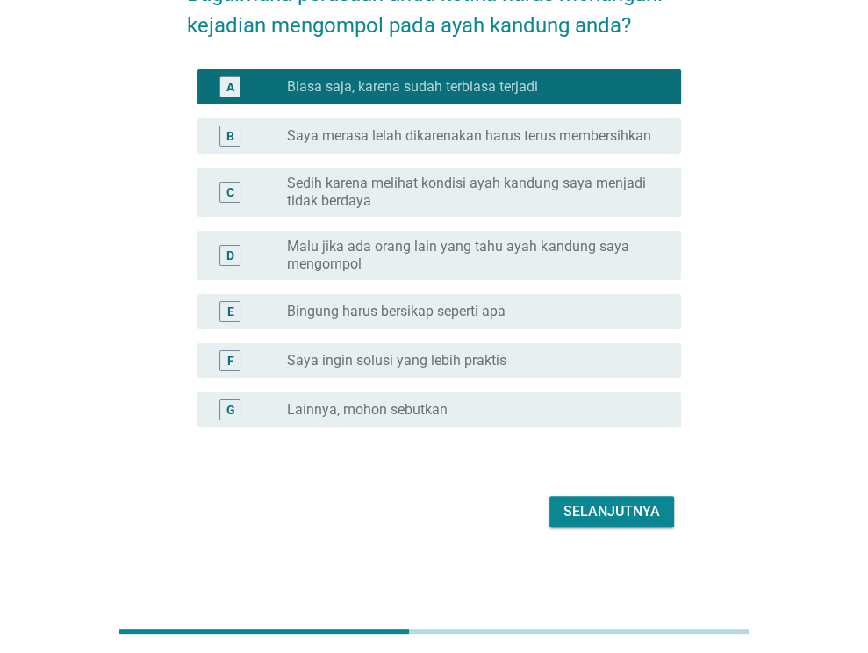
click at [531, 139] on label "Saya merasa lelah dikarenakan harus terus membersihkan" at bounding box center [468, 136] width 363 height 18
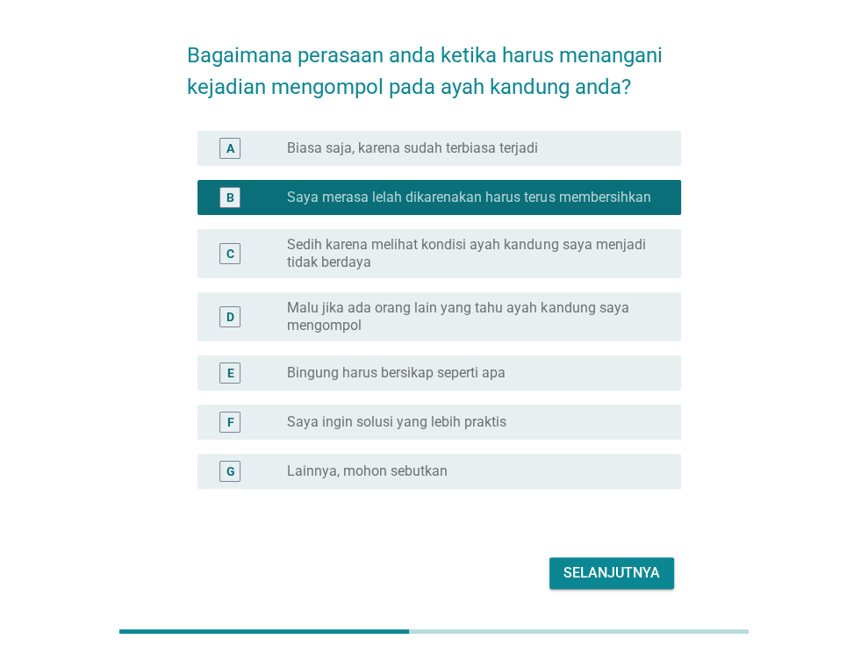
scroll to position [0, 0]
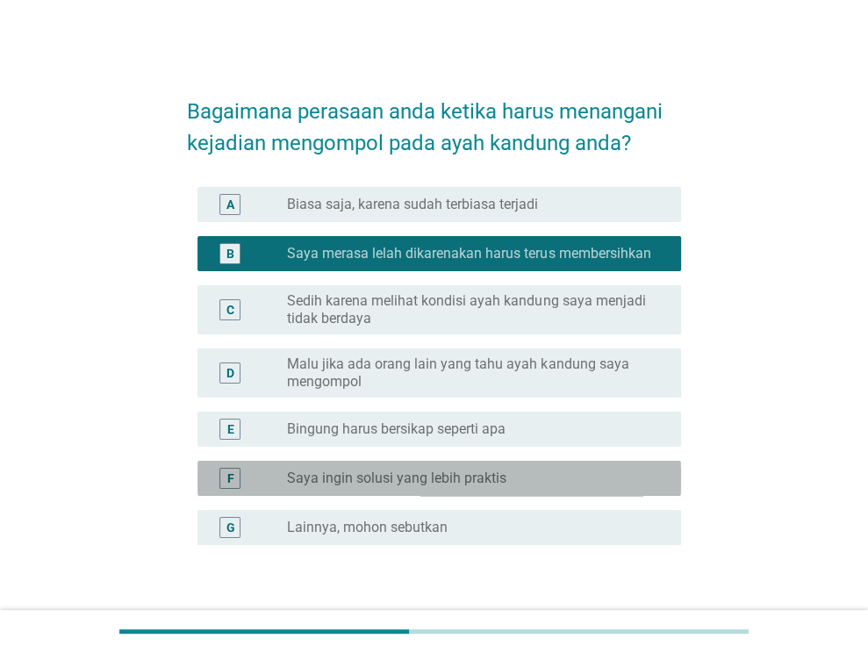
click at [504, 471] on div "radio_button_unchecked Saya ingin solusi yang lebih praktis" at bounding box center [470, 478] width 366 height 18
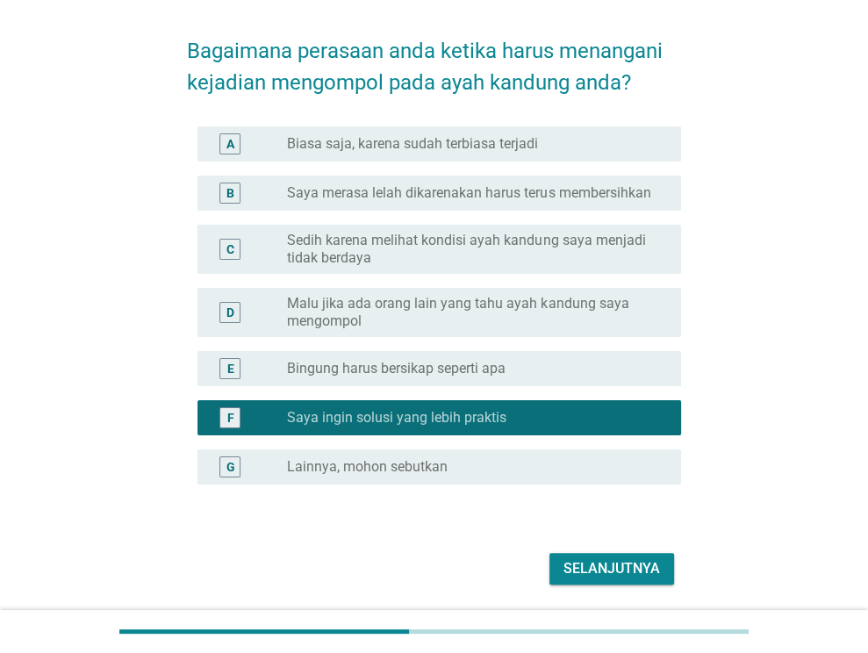
scroll to position [118, 0]
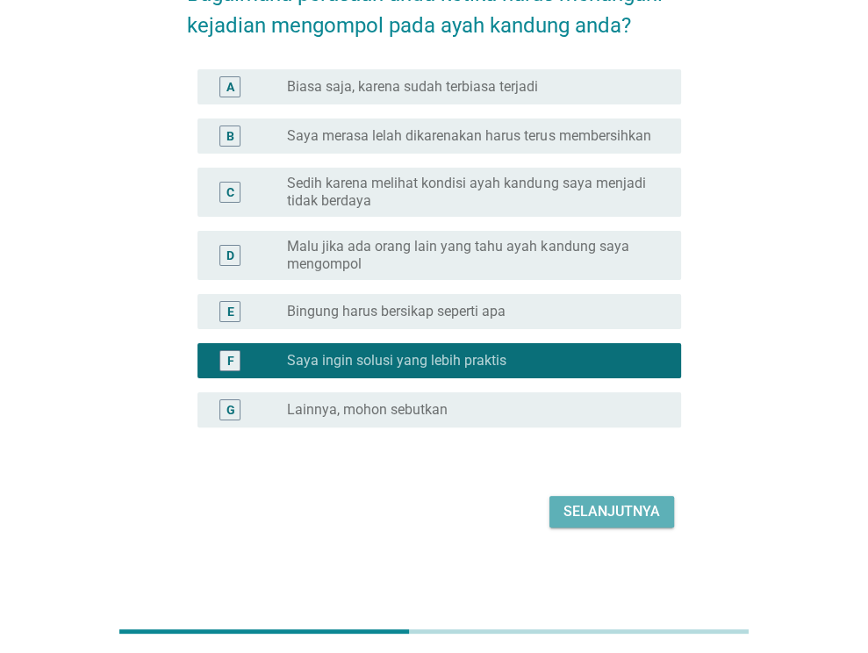
click at [603, 509] on div "Selanjutnya" at bounding box center [611, 511] width 96 height 21
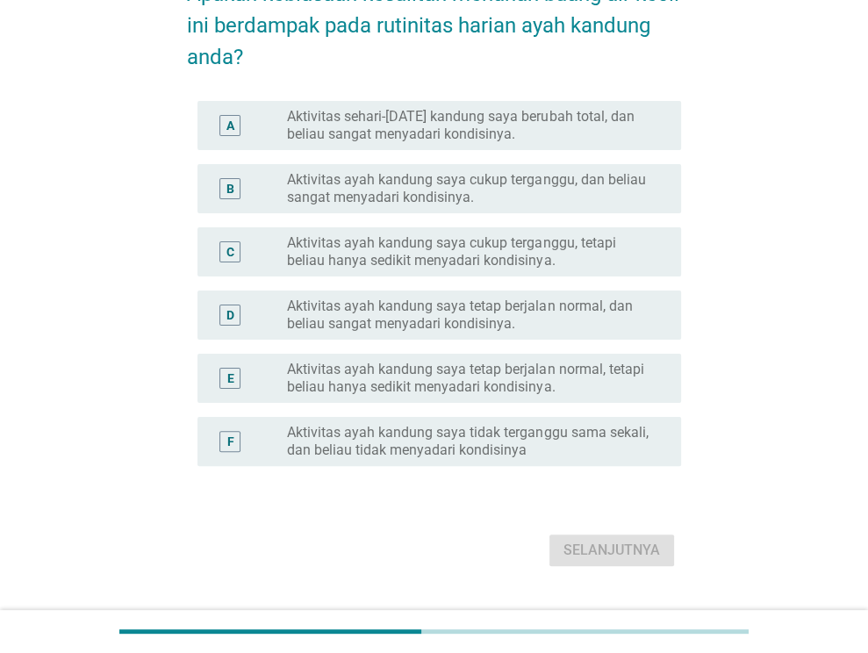
scroll to position [0, 0]
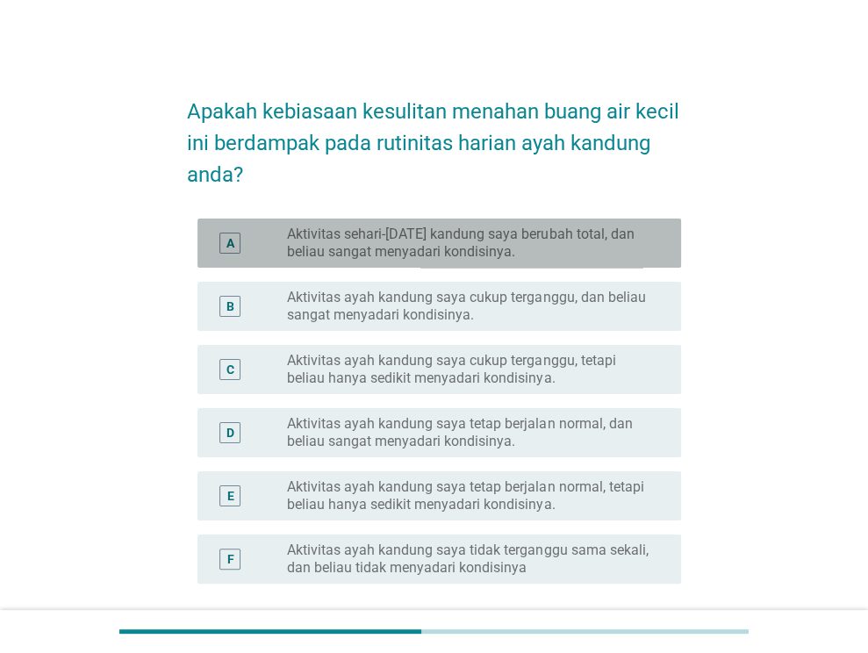
click at [515, 247] on label "Aktivitas sehari-[DATE] kandung saya berubah total, dan beliau sangat menyadari…" at bounding box center [470, 242] width 366 height 35
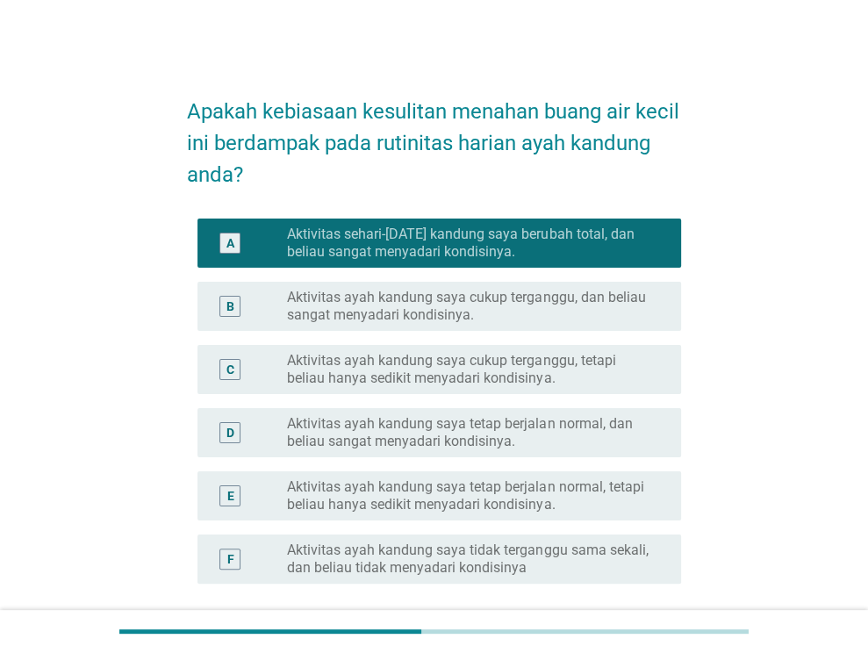
click at [518, 311] on label "Aktivitas ayah kandung saya cukup terganggu, dan beliau sangat menyadari kondis…" at bounding box center [470, 306] width 366 height 35
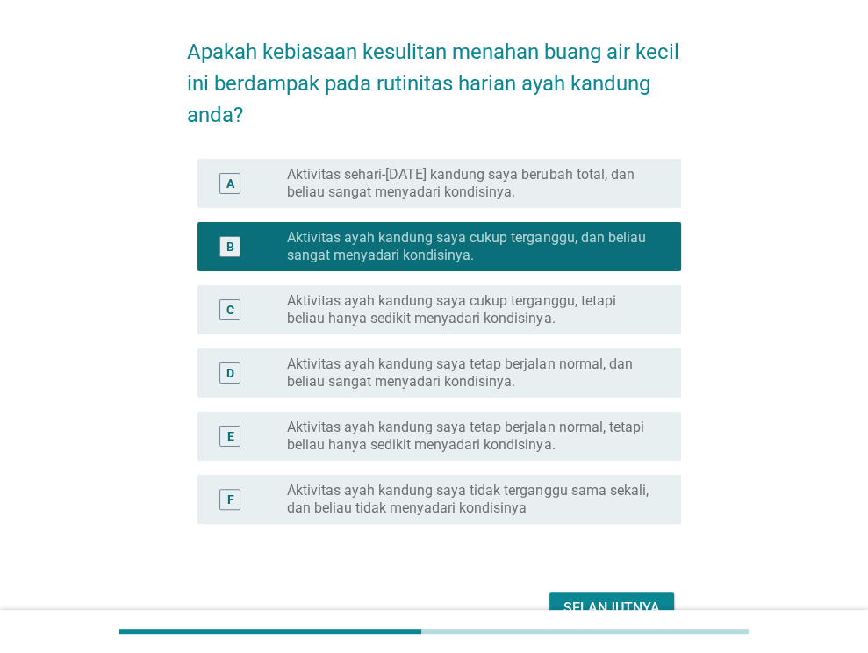
scroll to position [156, 0]
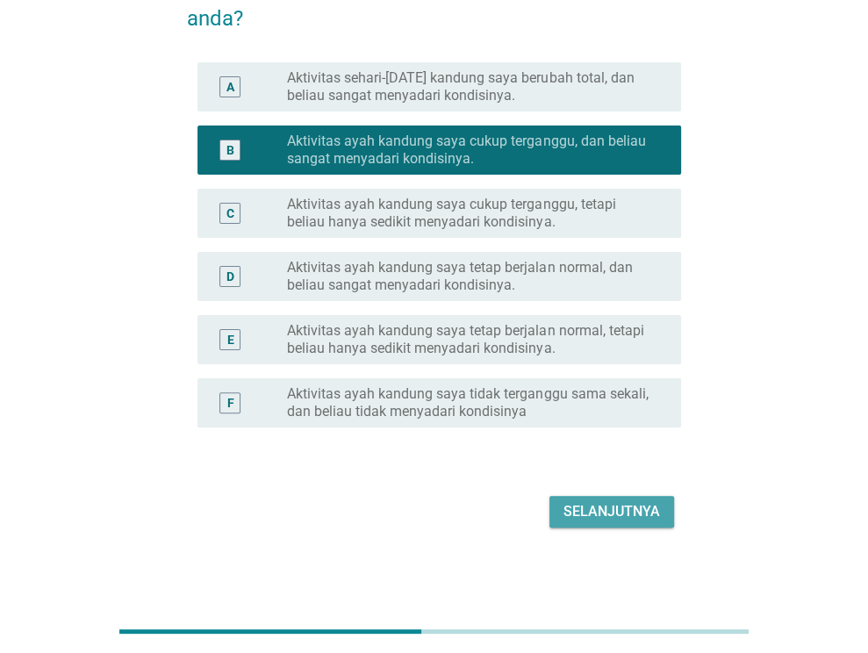
click at [599, 510] on div "Selanjutnya" at bounding box center [611, 511] width 96 height 21
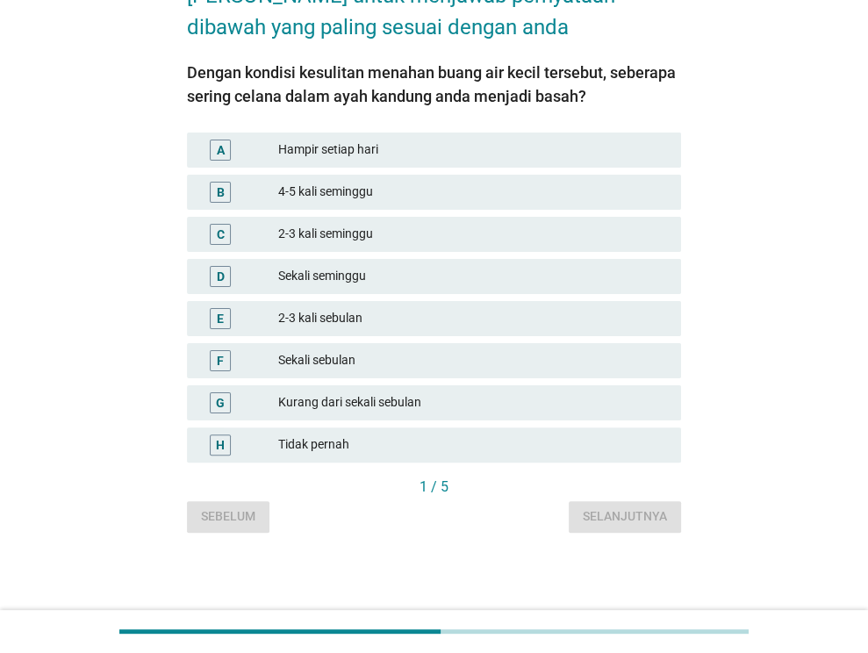
scroll to position [0, 0]
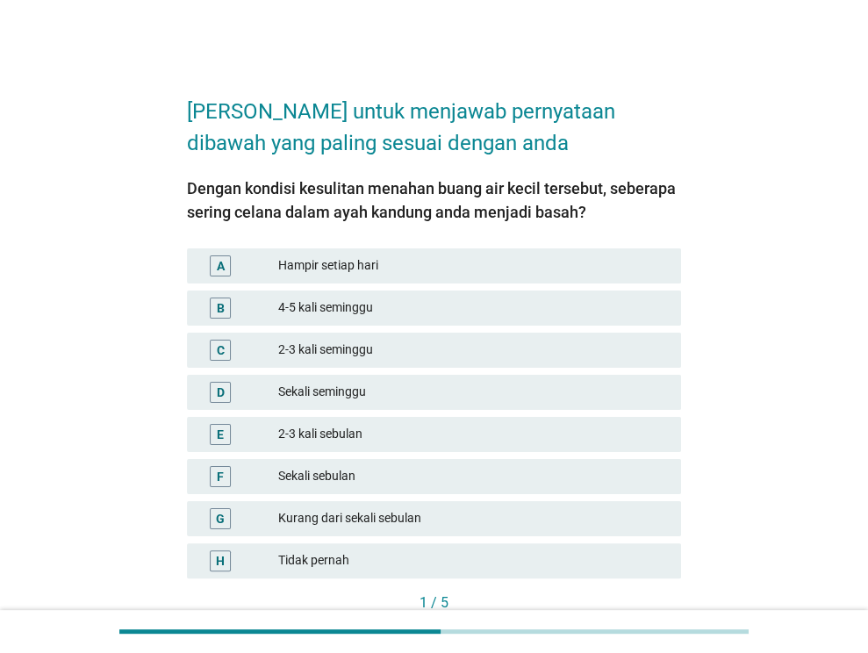
click at [481, 352] on div "2-3 kali seminggu" at bounding box center [472, 349] width 389 height 21
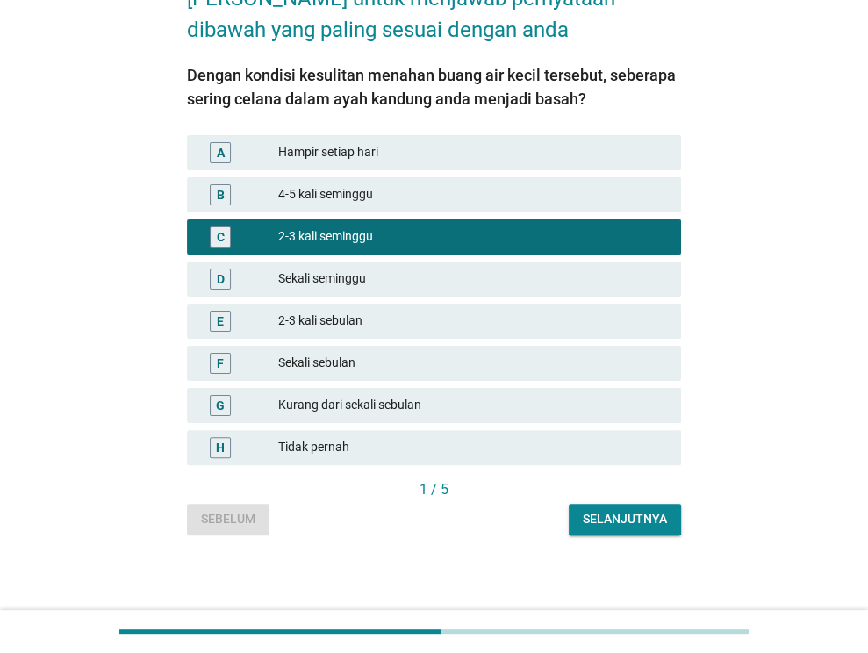
scroll to position [116, 0]
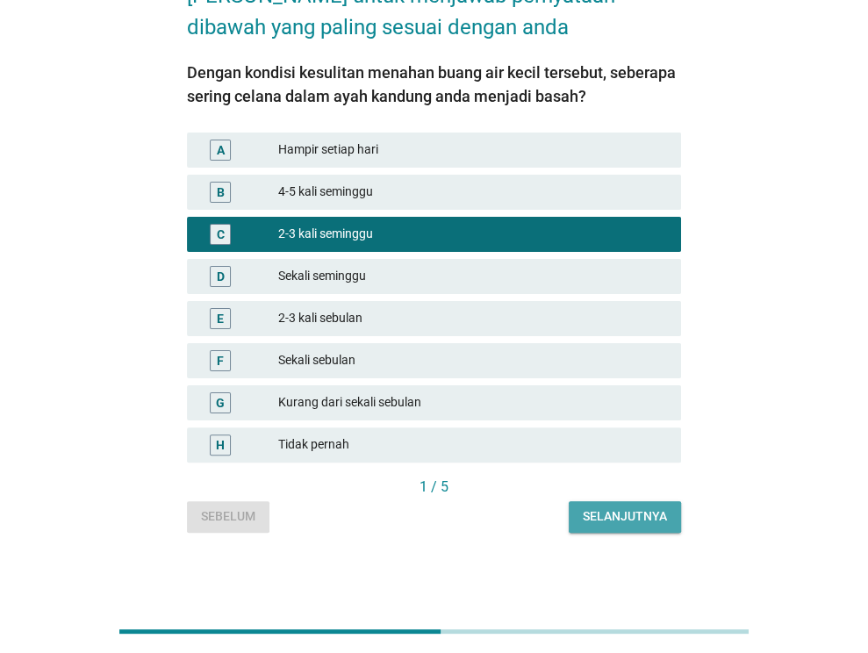
click at [586, 518] on div "Selanjutnya" at bounding box center [624, 516] width 84 height 18
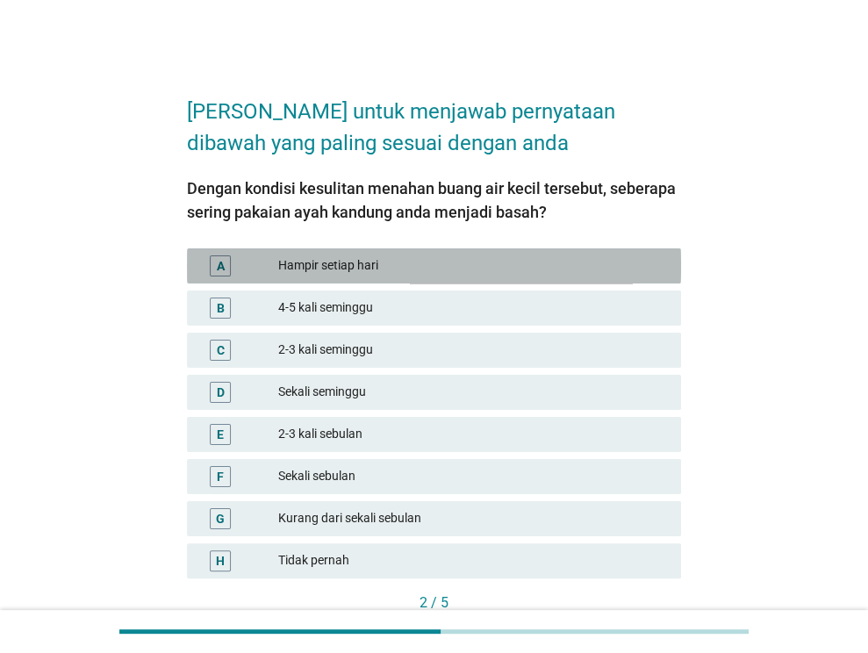
click at [432, 275] on div "Hampir setiap hari" at bounding box center [472, 265] width 389 height 21
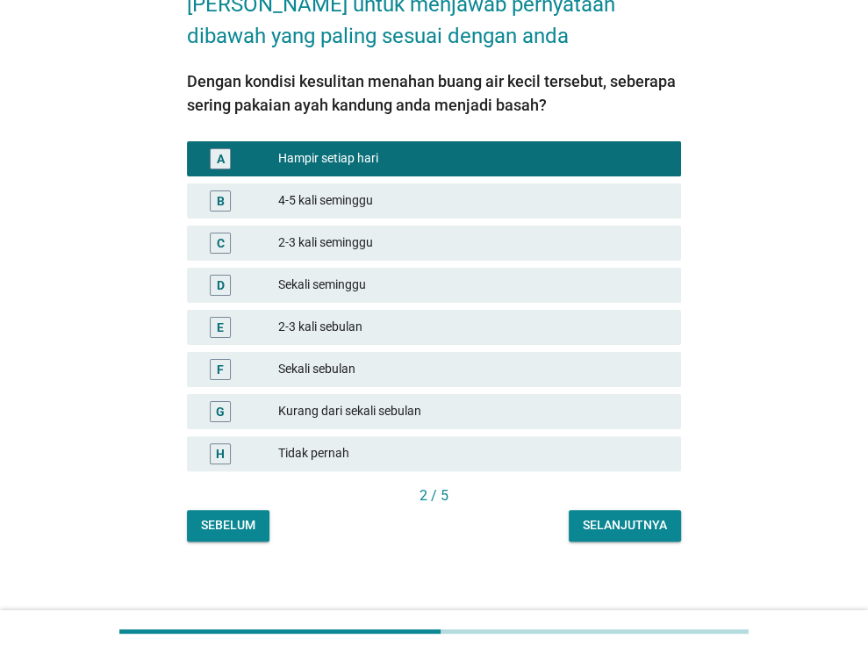
scroll to position [116, 0]
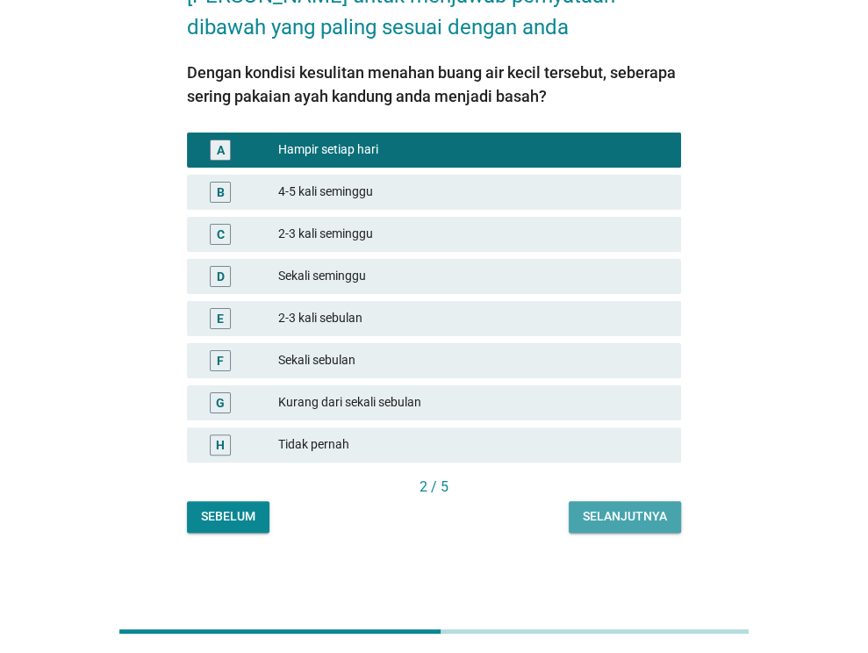
click at [591, 511] on div "Selanjutnya" at bounding box center [624, 516] width 84 height 18
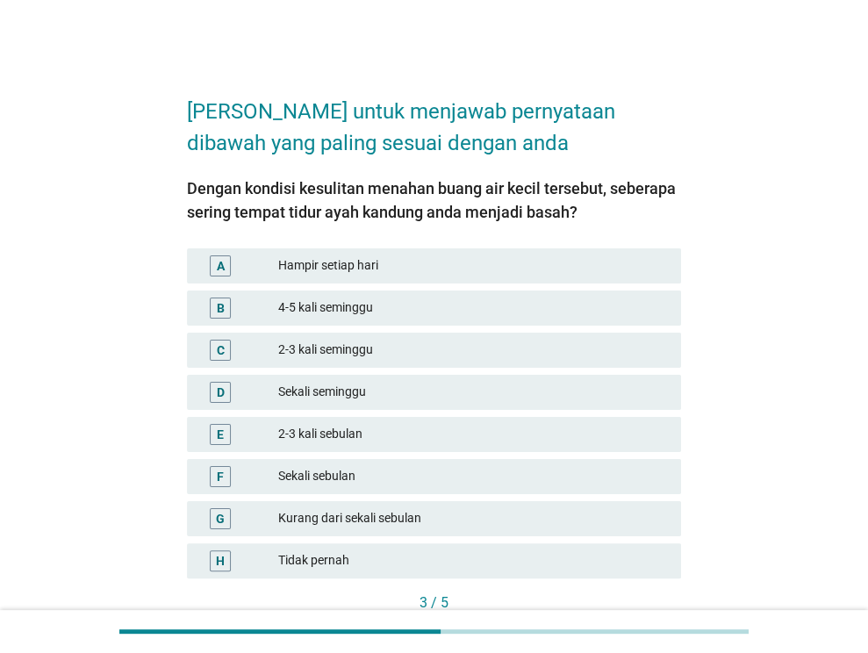
drag, startPoint x: 454, startPoint y: 308, endPoint x: 460, endPoint y: 317, distance: 10.2
click at [454, 310] on div "4-5 kali seminggu" at bounding box center [472, 307] width 389 height 21
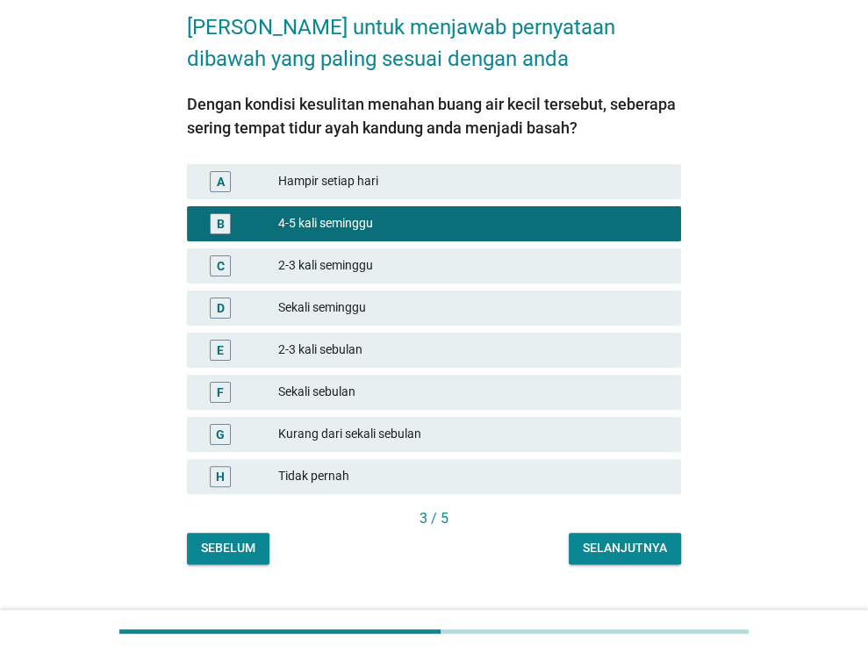
scroll to position [88, 0]
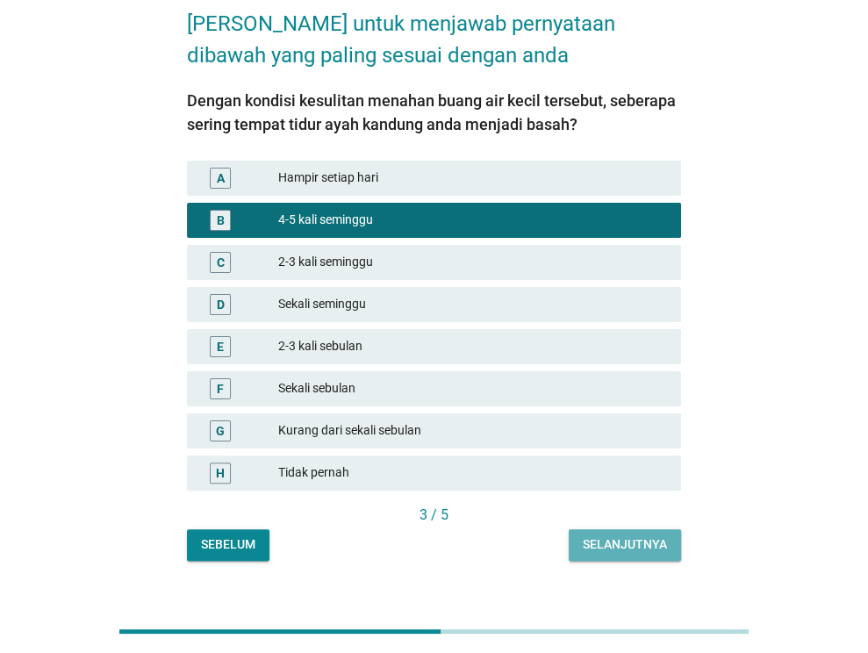
click at [604, 540] on div "Selanjutnya" at bounding box center [624, 544] width 84 height 18
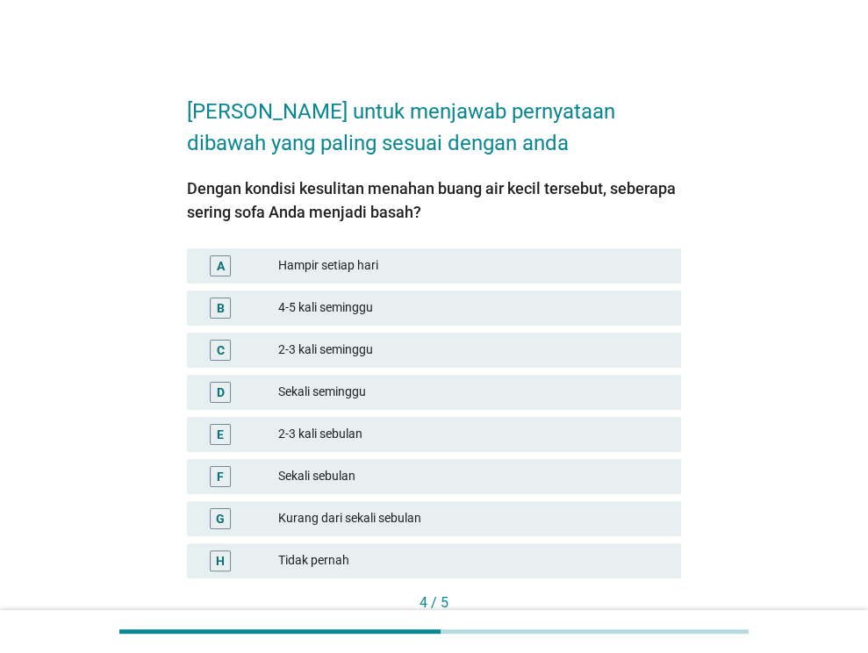
click at [466, 268] on div "Hampir setiap hari" at bounding box center [472, 265] width 389 height 21
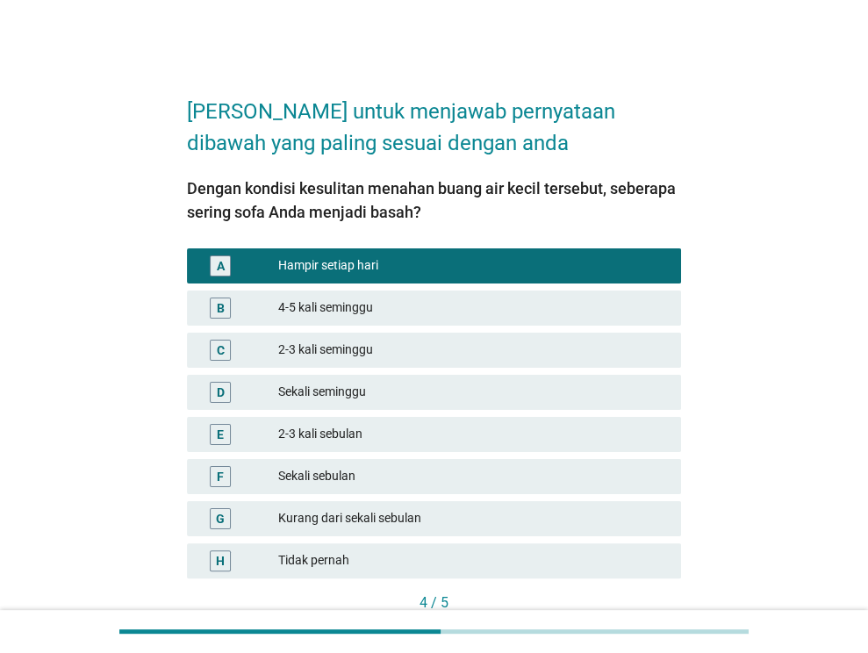
scroll to position [88, 0]
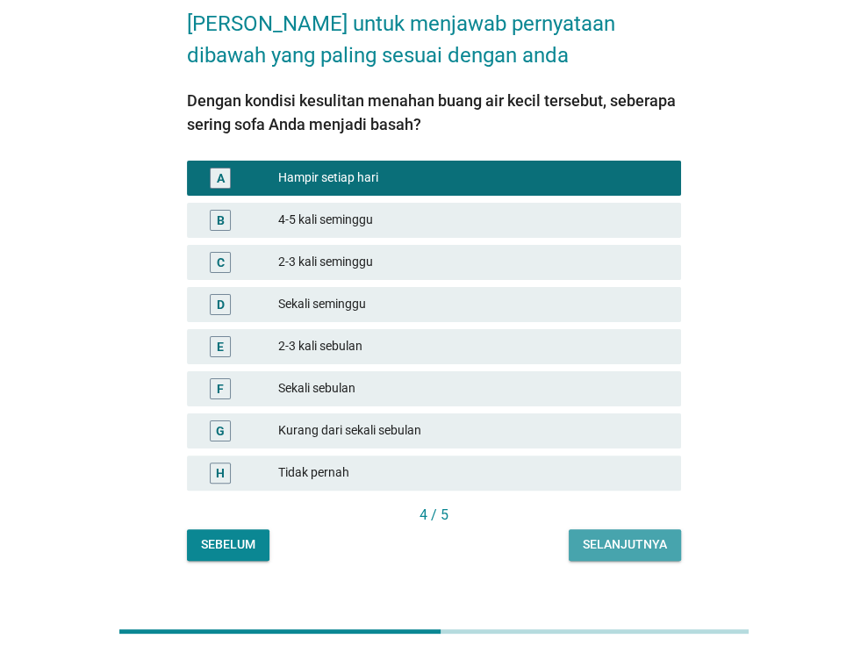
click at [616, 539] on div "Selanjutnya" at bounding box center [624, 544] width 84 height 18
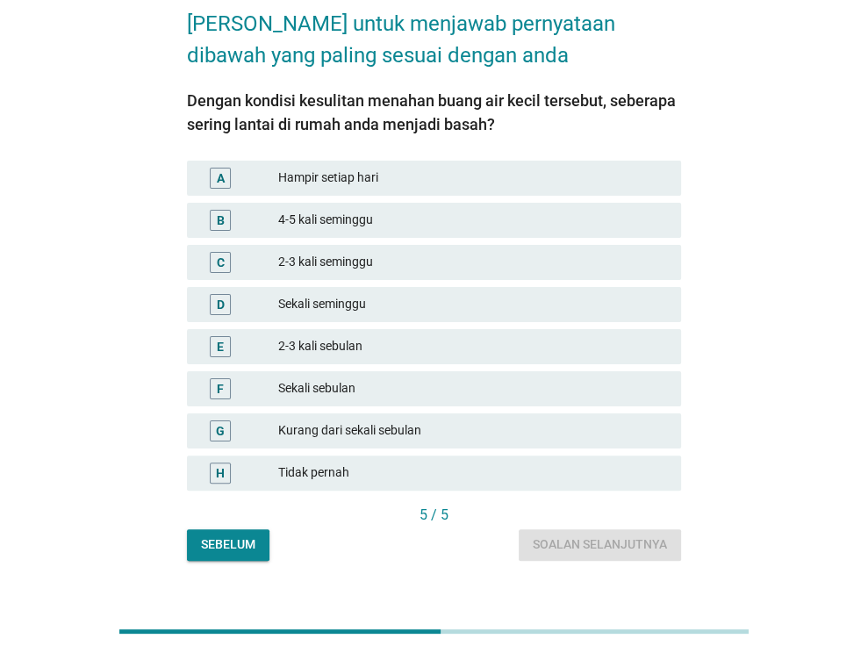
scroll to position [0, 0]
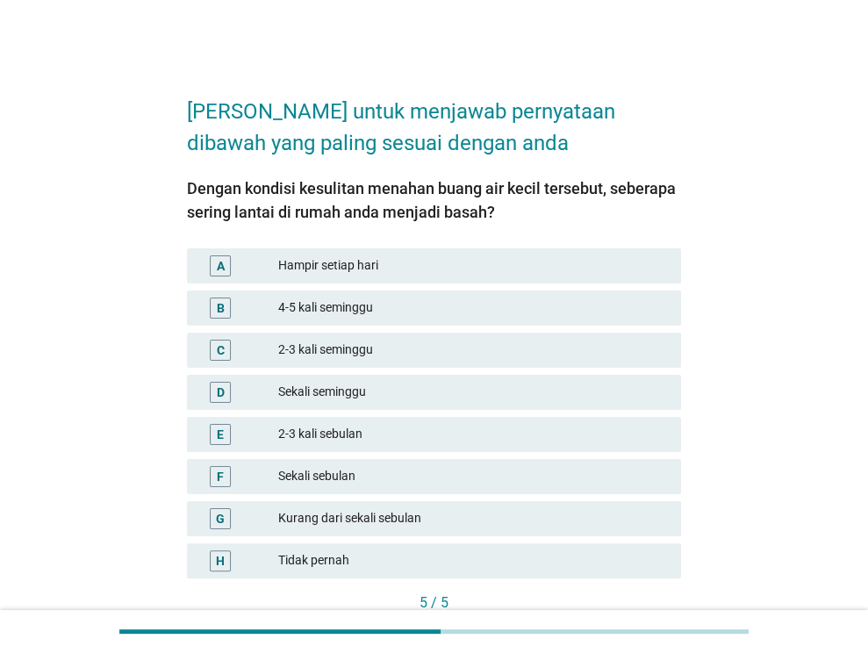
click at [489, 315] on div "4-5 kali seminggu" at bounding box center [472, 307] width 389 height 21
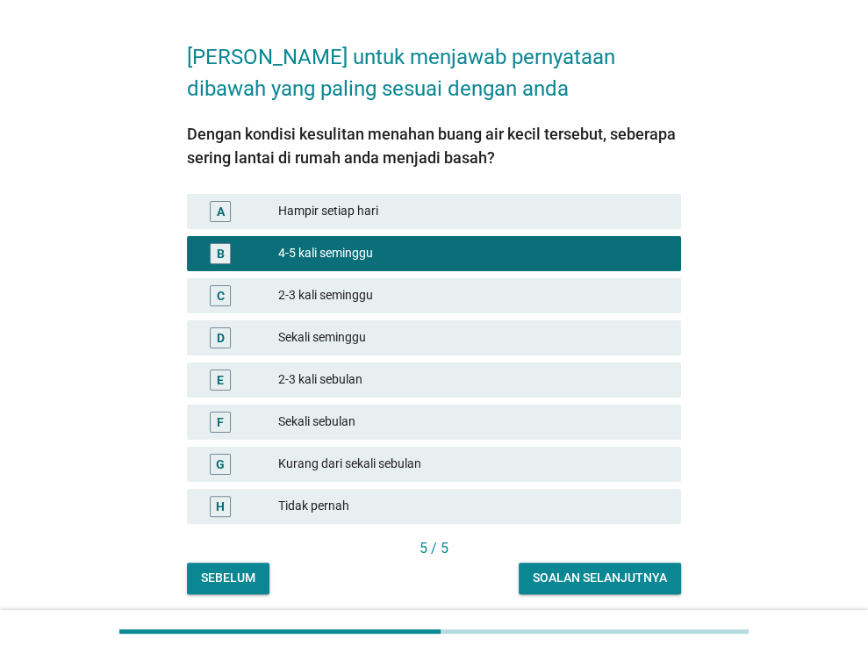
scroll to position [116, 0]
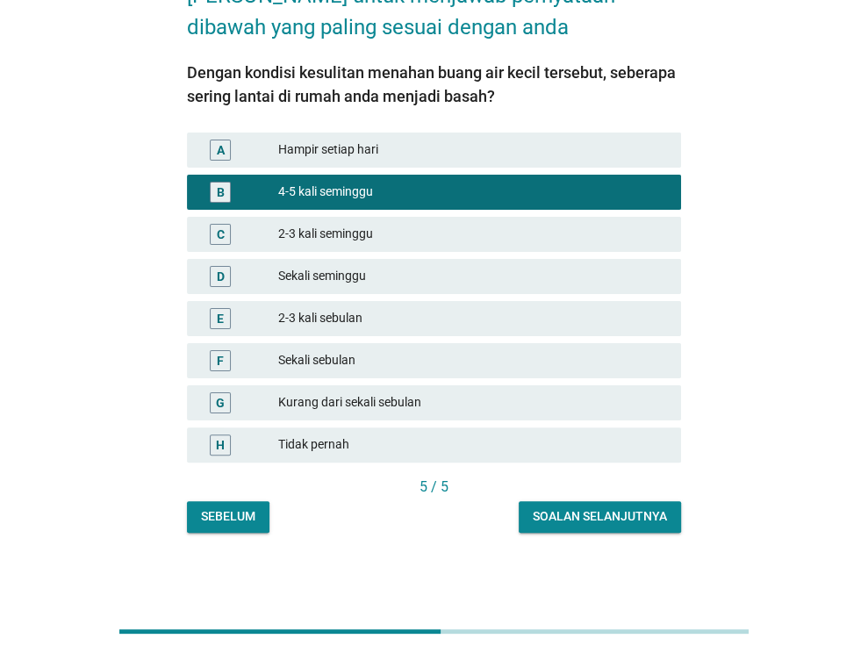
click at [569, 519] on div "Soalan selanjutnya" at bounding box center [599, 516] width 134 height 18
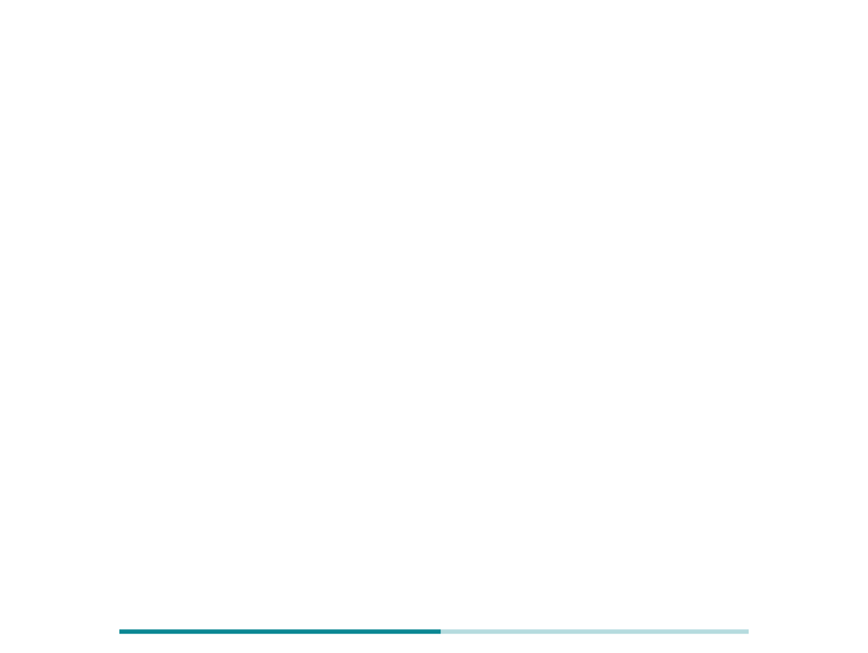
scroll to position [0, 0]
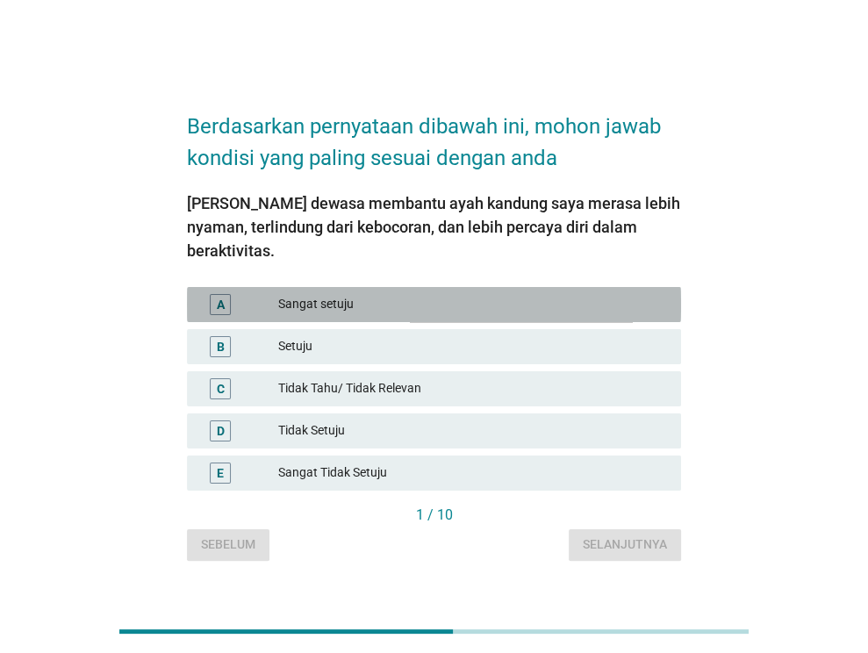
click at [459, 296] on div "Sangat setuju" at bounding box center [472, 304] width 389 height 21
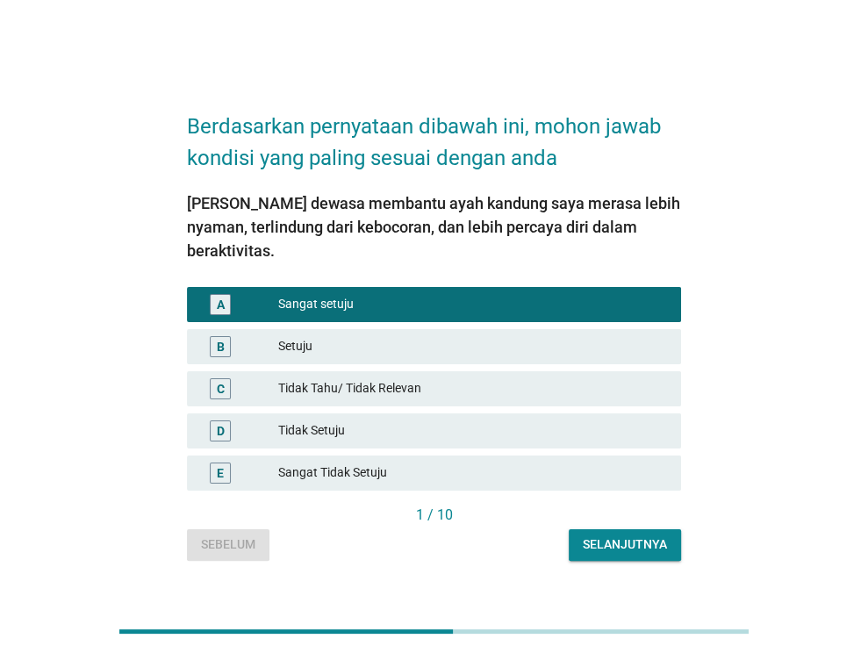
click at [608, 537] on div "Selanjutnya" at bounding box center [624, 544] width 84 height 18
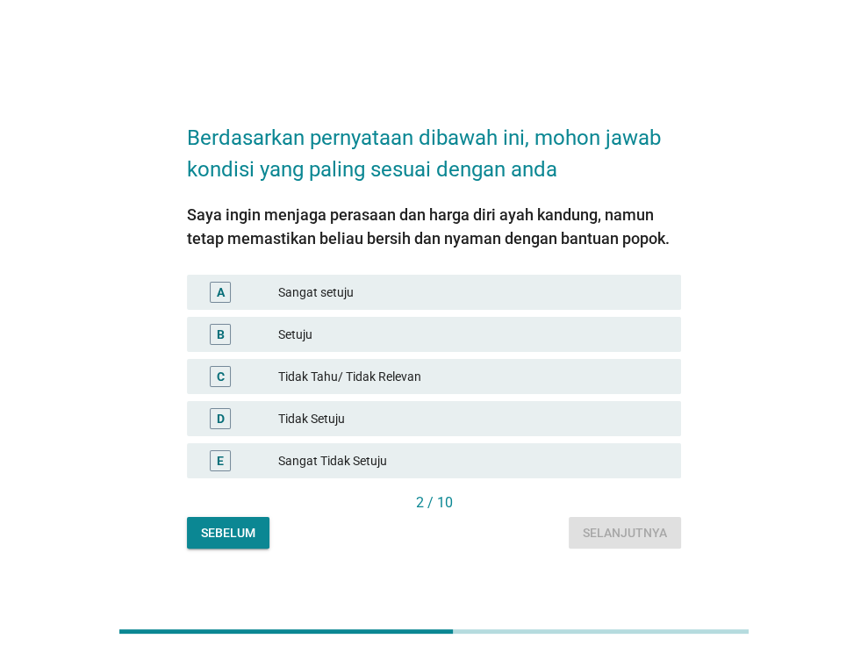
click at [438, 344] on div "Setuju" at bounding box center [472, 334] width 389 height 21
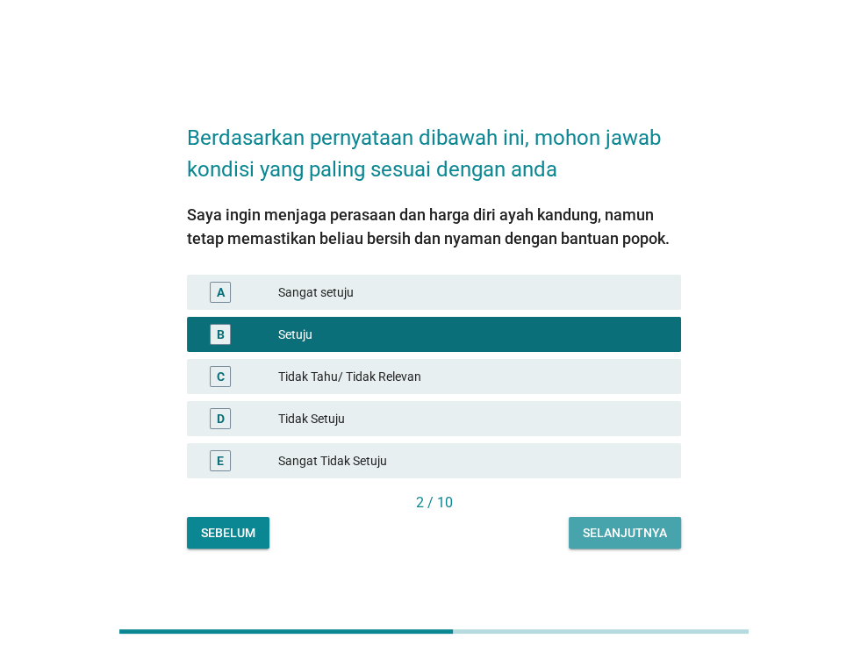
click at [605, 517] on button "Selanjutnya" at bounding box center [624, 533] width 112 height 32
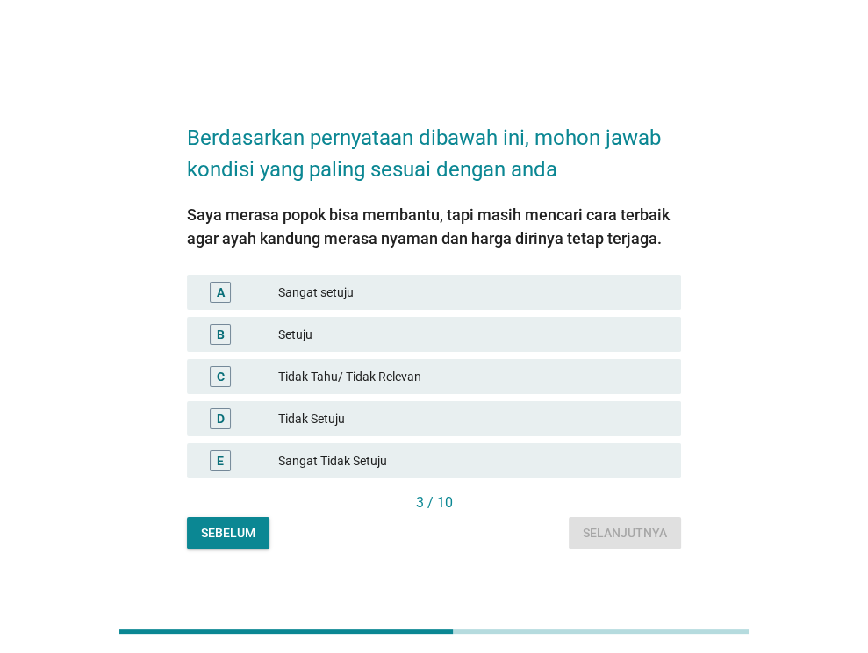
click at [475, 339] on div "Setuju" at bounding box center [472, 334] width 389 height 21
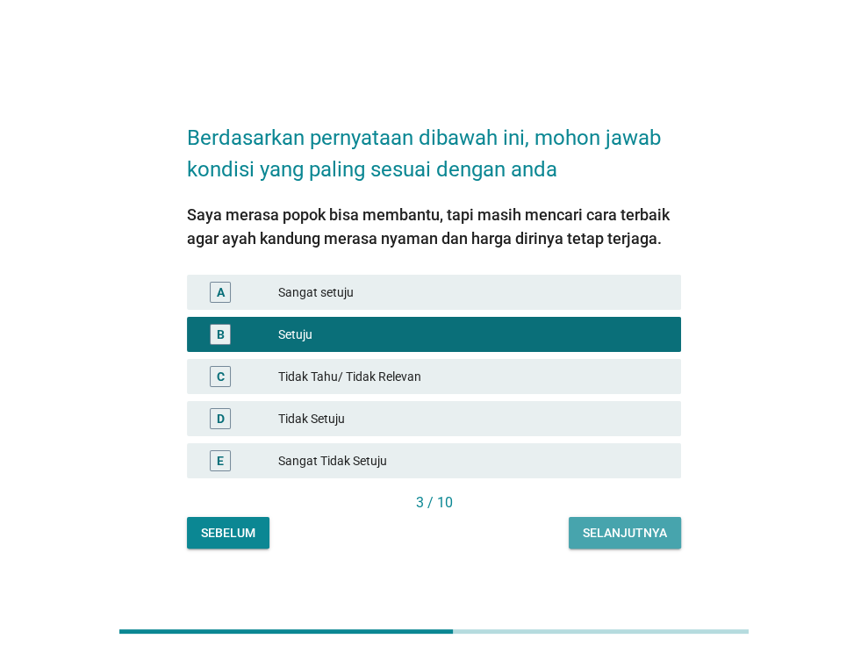
click at [603, 522] on button "Selanjutnya" at bounding box center [624, 533] width 112 height 32
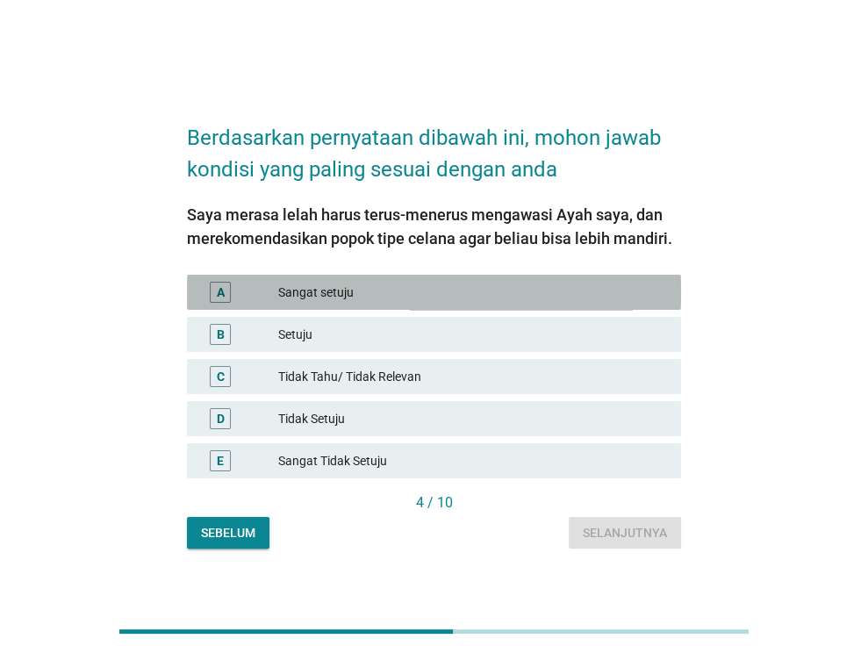
drag, startPoint x: 481, startPoint y: 290, endPoint x: 561, endPoint y: 410, distance: 143.5
click at [481, 291] on div "Sangat setuju" at bounding box center [472, 292] width 389 height 21
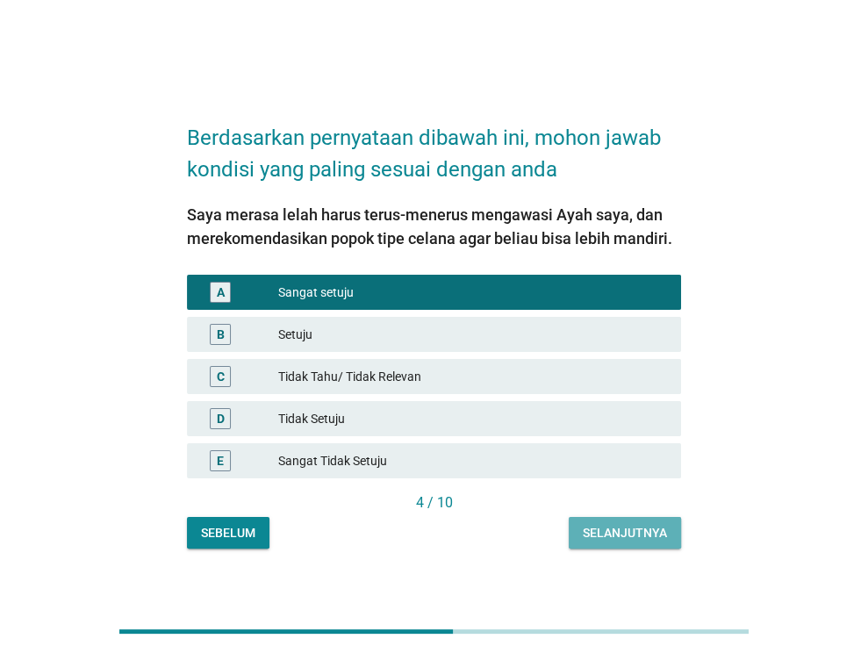
click at [618, 533] on div "Selanjutnya" at bounding box center [624, 533] width 84 height 18
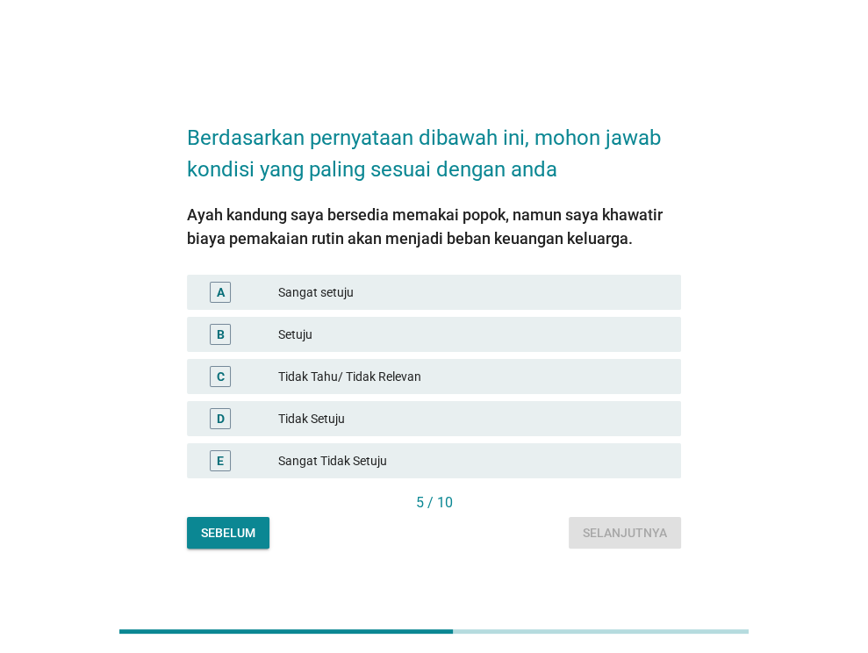
click at [499, 334] on div "Setuju" at bounding box center [472, 334] width 389 height 21
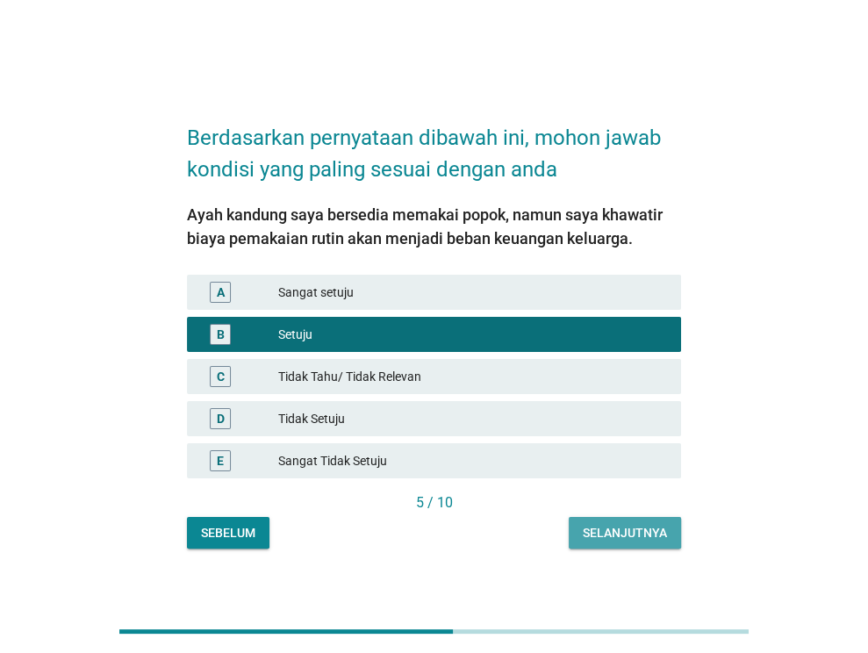
click at [625, 533] on div "Selanjutnya" at bounding box center [624, 533] width 84 height 18
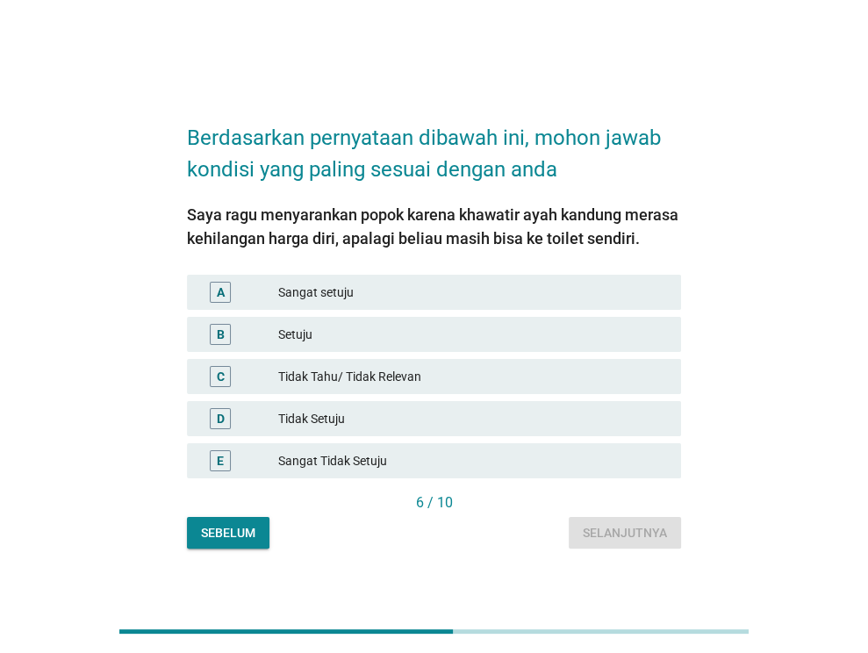
click at [489, 295] on div "Sangat setuju" at bounding box center [472, 292] width 389 height 21
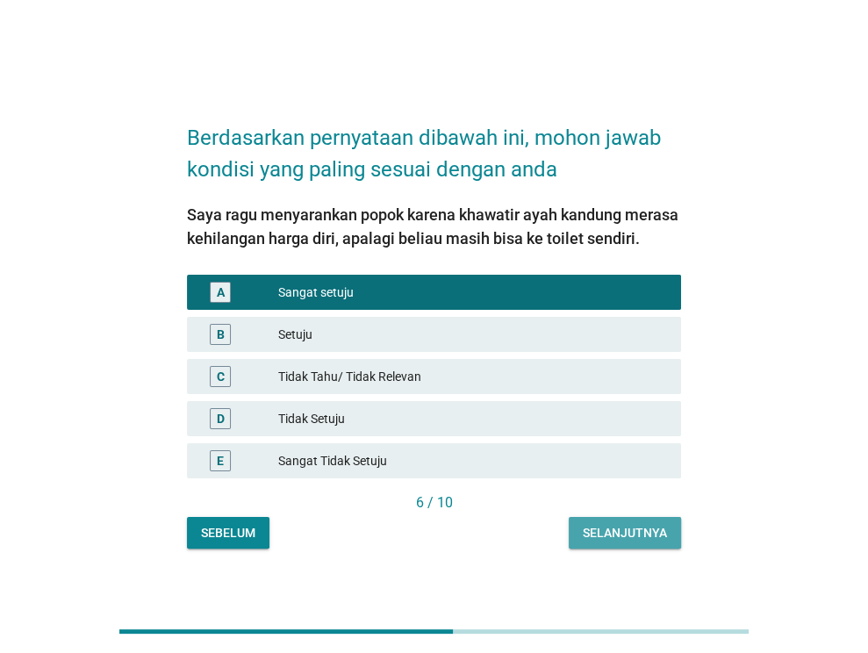
click at [622, 525] on div "Selanjutnya" at bounding box center [624, 533] width 84 height 18
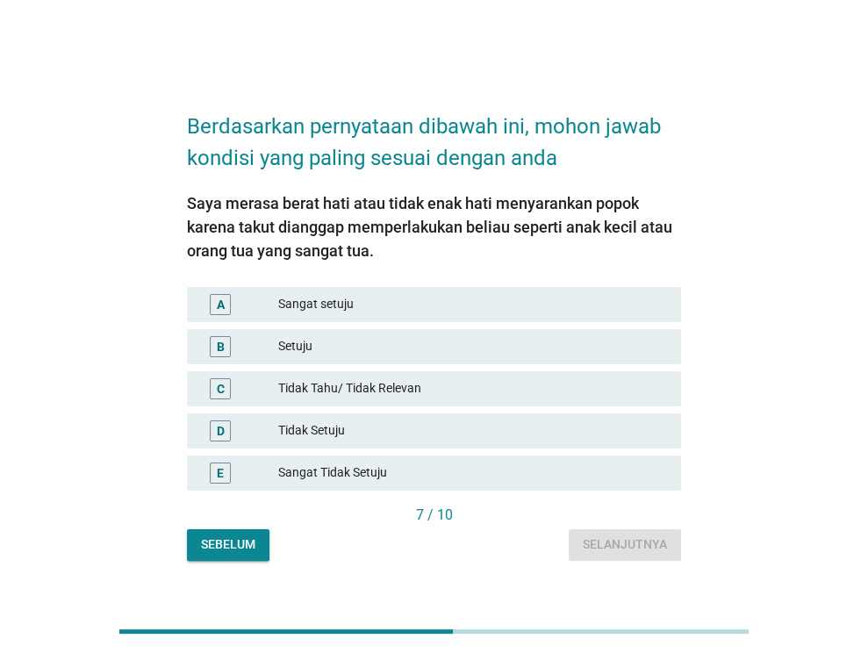
drag, startPoint x: 486, startPoint y: 354, endPoint x: 506, endPoint y: 385, distance: 37.5
click at [486, 354] on div "Setuju" at bounding box center [472, 346] width 389 height 21
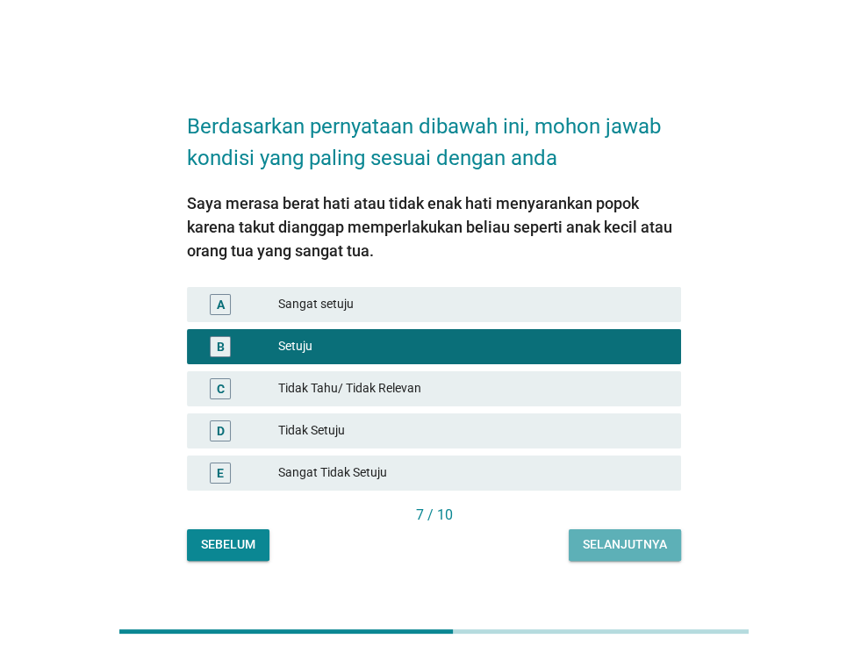
drag, startPoint x: 612, startPoint y: 546, endPoint x: 576, endPoint y: 531, distance: 39.3
click at [612, 545] on div "Selanjutnya" at bounding box center [624, 544] width 84 height 18
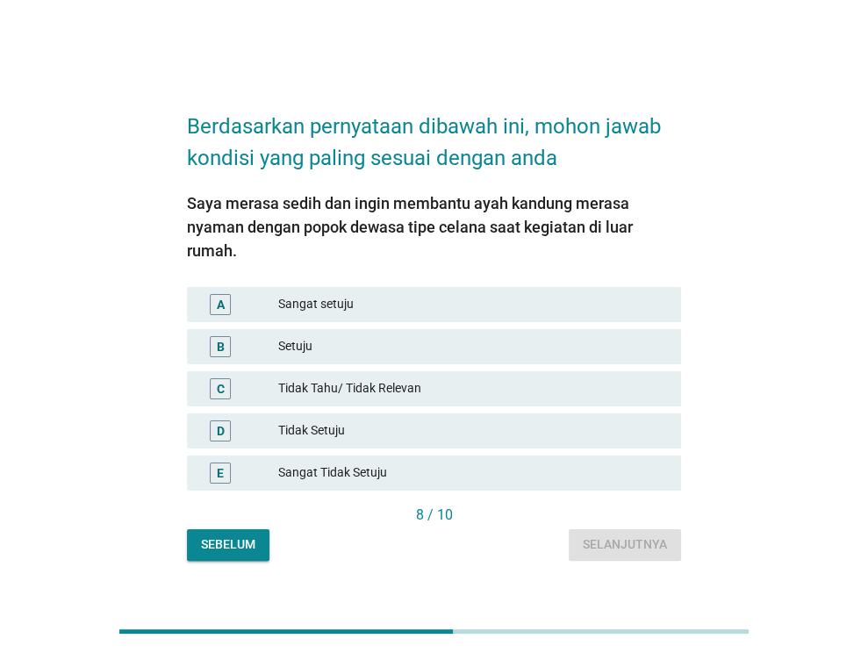
click at [500, 351] on div "Setuju" at bounding box center [472, 346] width 389 height 21
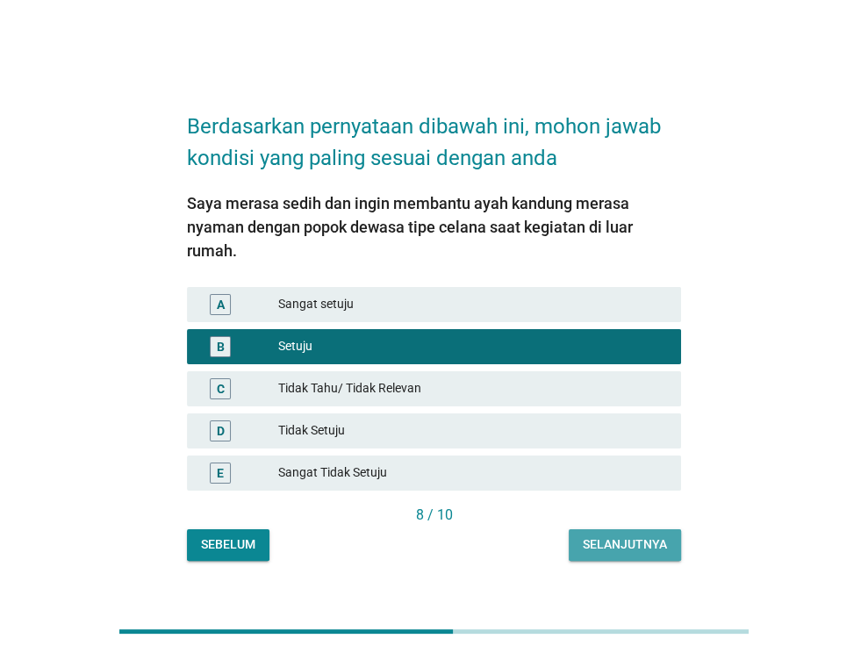
click at [621, 543] on div "Selanjutnya" at bounding box center [624, 544] width 84 height 18
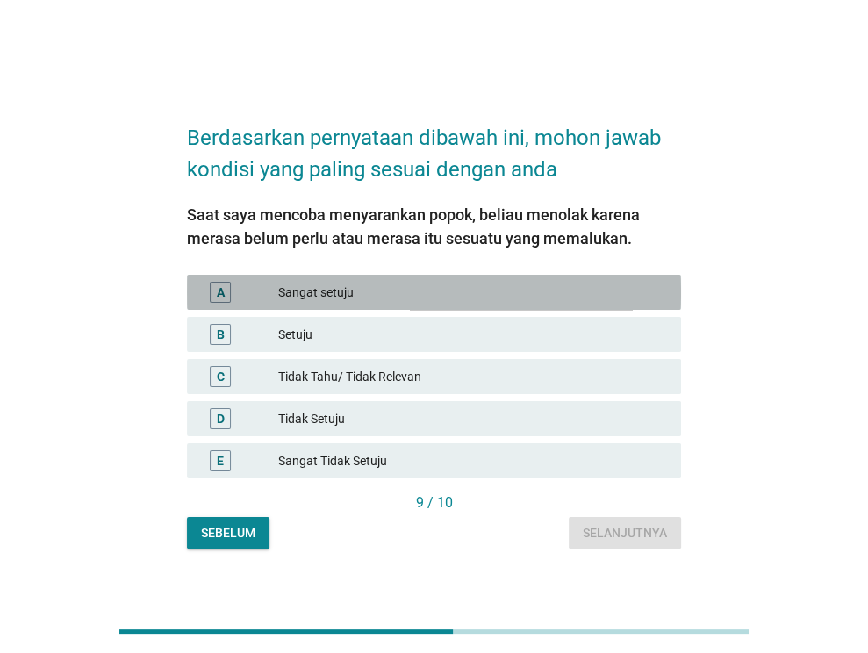
drag, startPoint x: 486, startPoint y: 301, endPoint x: 523, endPoint y: 367, distance: 75.4
click at [486, 302] on div "Sangat setuju" at bounding box center [472, 292] width 389 height 21
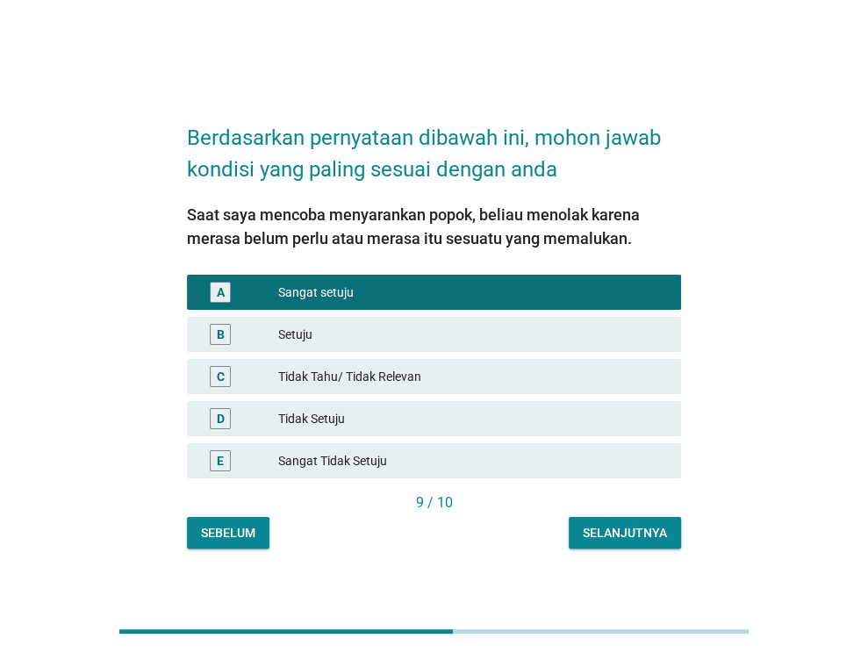
click at [624, 524] on div "Selanjutnya" at bounding box center [624, 533] width 84 height 18
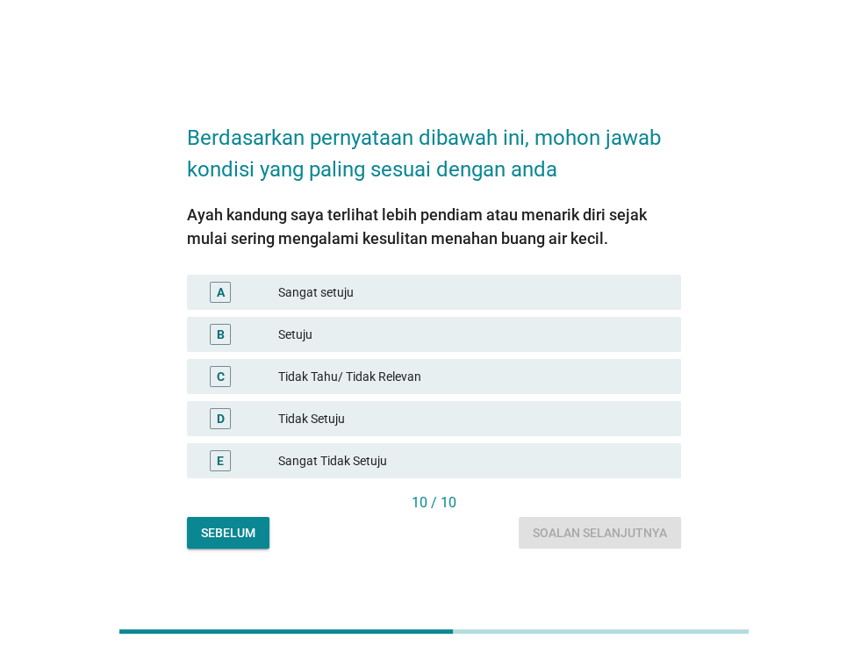
click at [425, 339] on div "Setuju" at bounding box center [472, 334] width 389 height 21
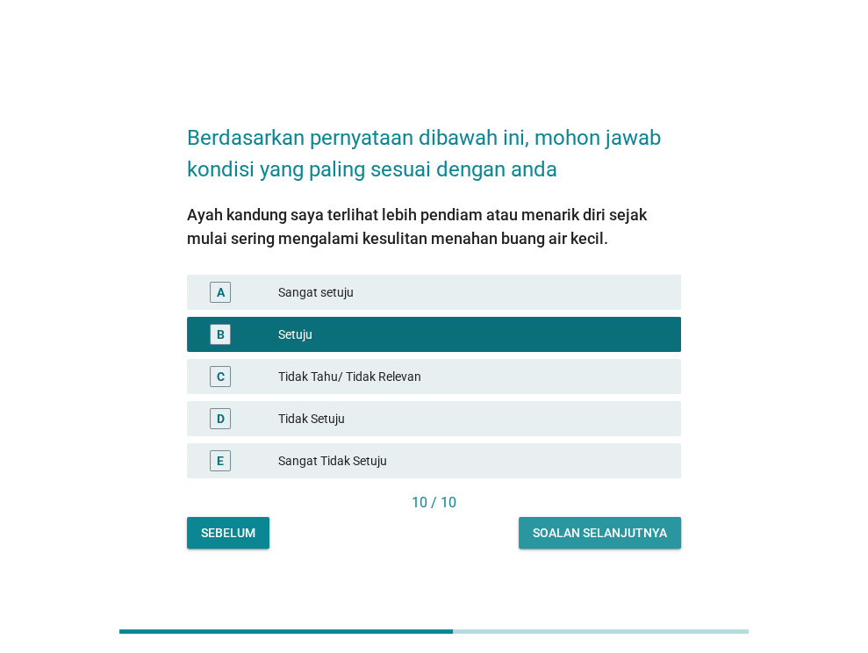
click at [542, 525] on div "Soalan selanjutnya" at bounding box center [599, 533] width 134 height 18
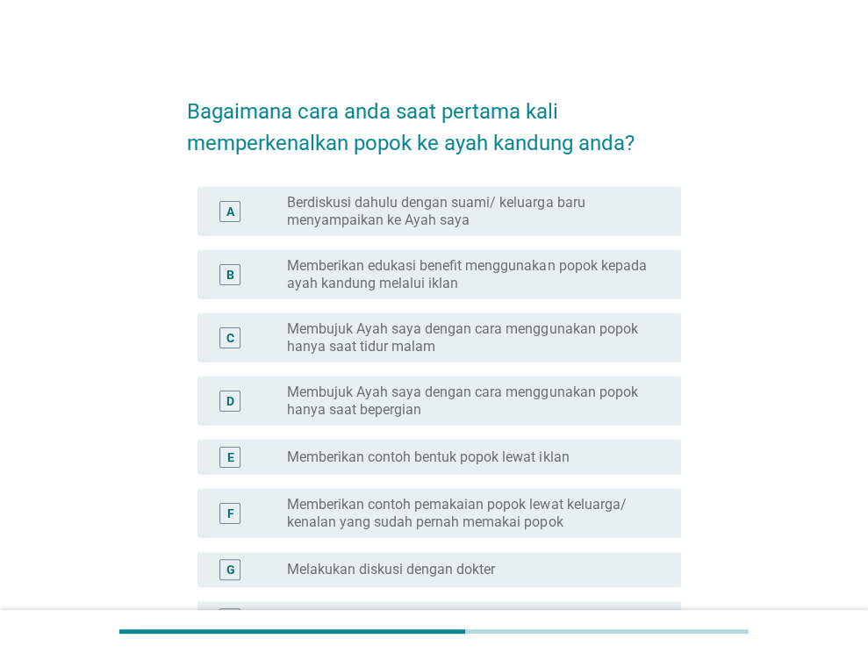
click at [460, 212] on label "Berdiskusi dahulu dengan suami/ keluarga baru menyampaikan ke Ayah saya" at bounding box center [470, 211] width 366 height 35
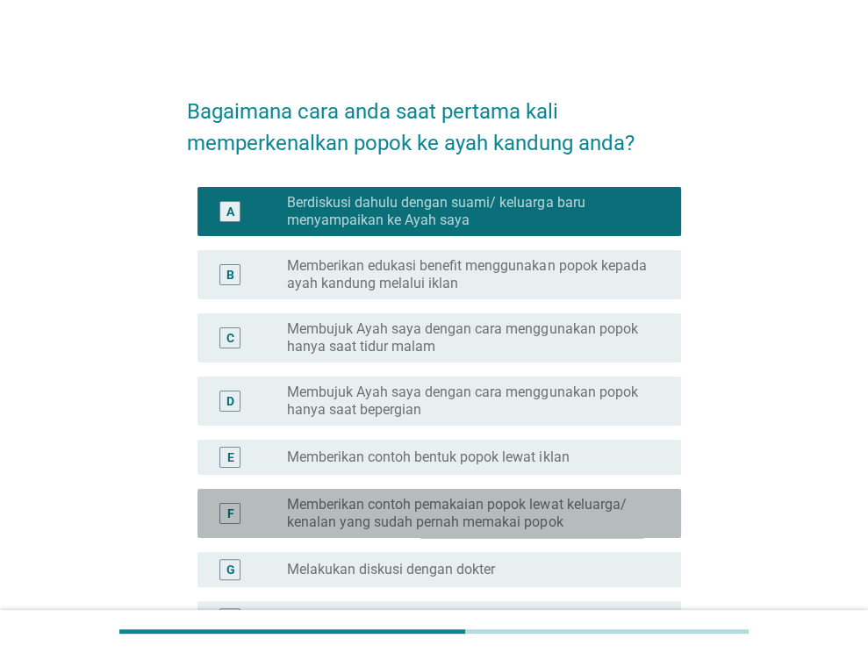
click at [516, 496] on label "Memberikan contoh pemakaian popok lewat keluarga/ kenalan yang sudah pernah mem…" at bounding box center [470, 513] width 366 height 35
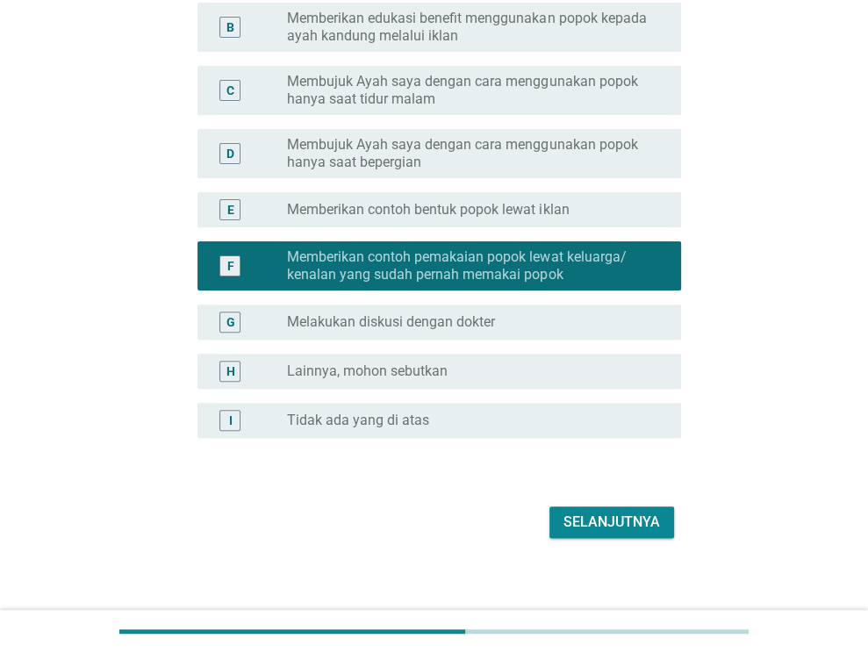
scroll to position [258, 0]
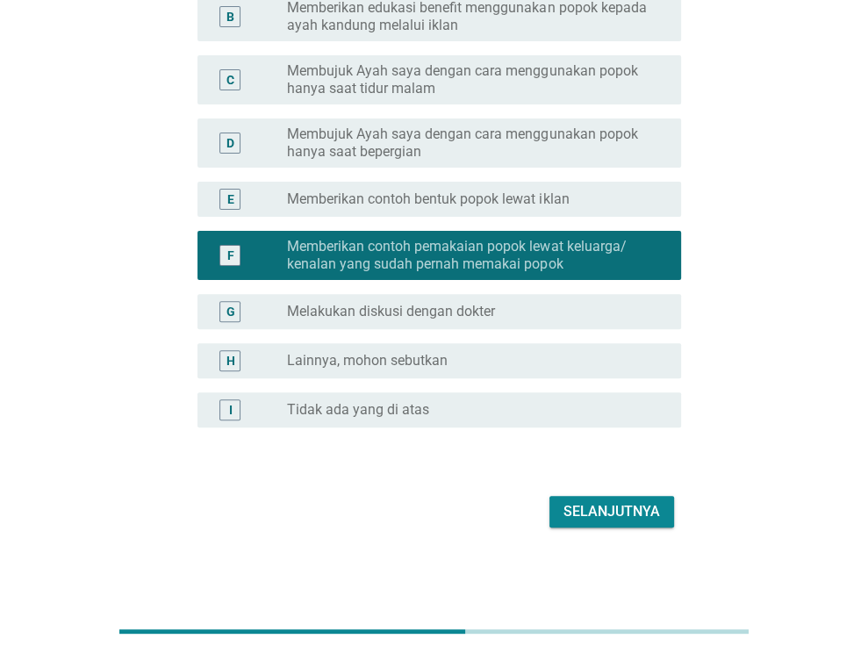
click at [631, 515] on div "Selanjutnya" at bounding box center [611, 511] width 96 height 21
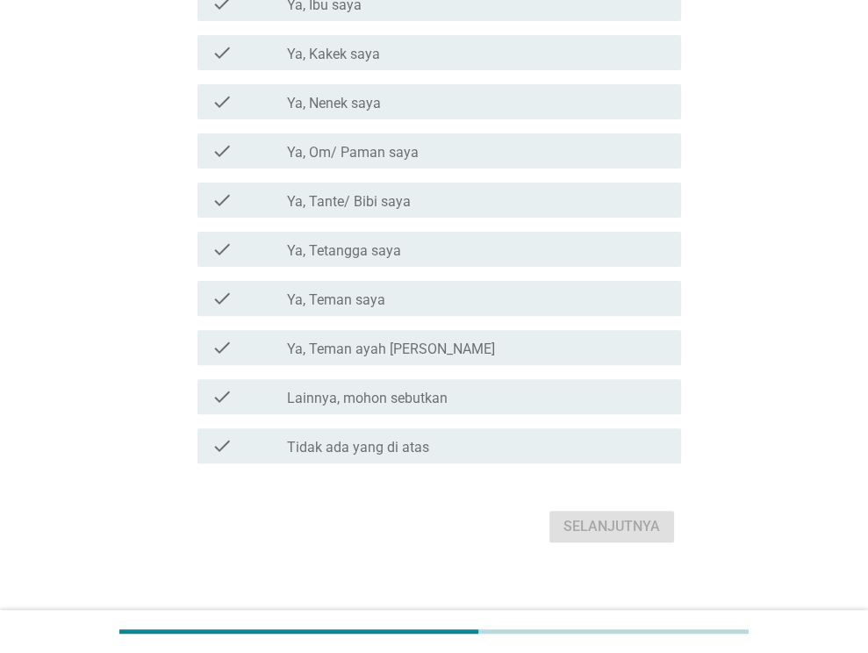
scroll to position [0, 0]
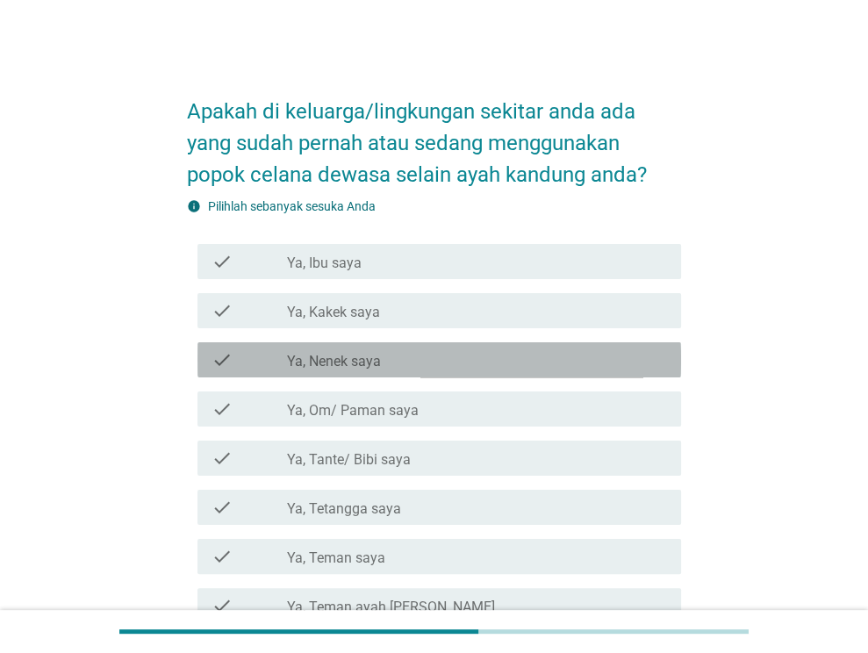
click at [462, 361] on div "check_box_outline_blank Ya, Nenek saya" at bounding box center [477, 359] width 380 height 21
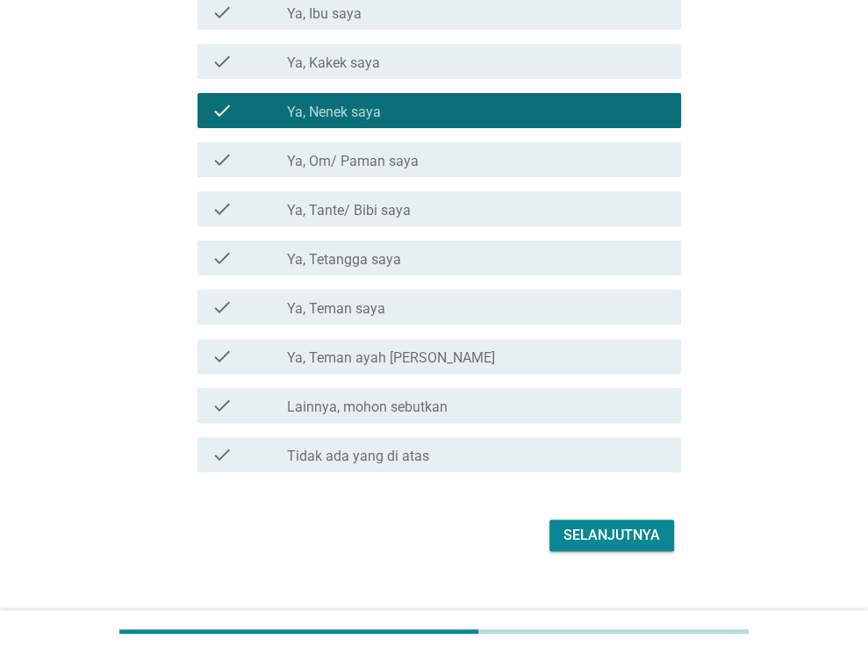
scroll to position [263, 0]
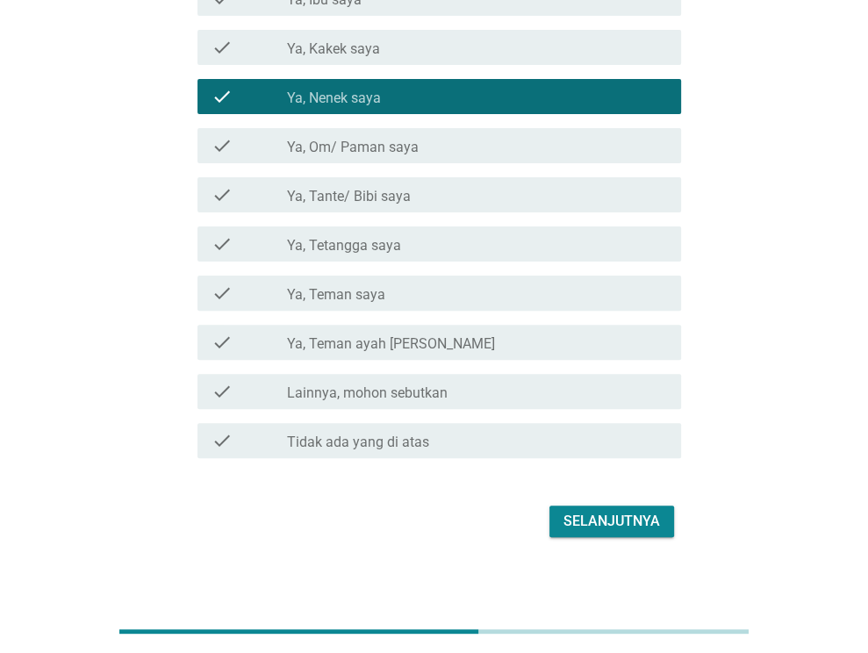
click at [425, 245] on div "check_box_outline_blank Ya, Tetangga saya" at bounding box center [477, 243] width 380 height 21
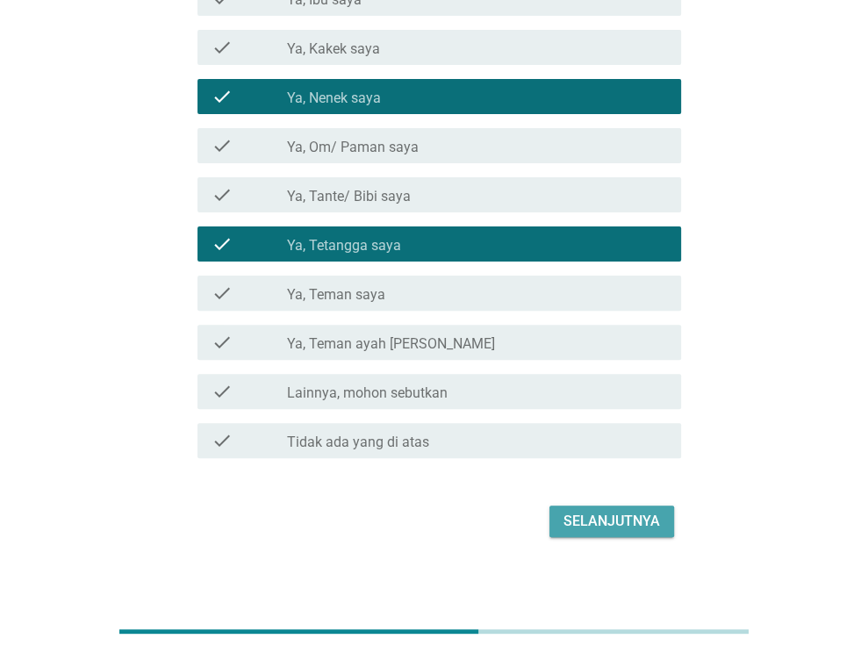
click at [584, 518] on div "Selanjutnya" at bounding box center [611, 521] width 96 height 21
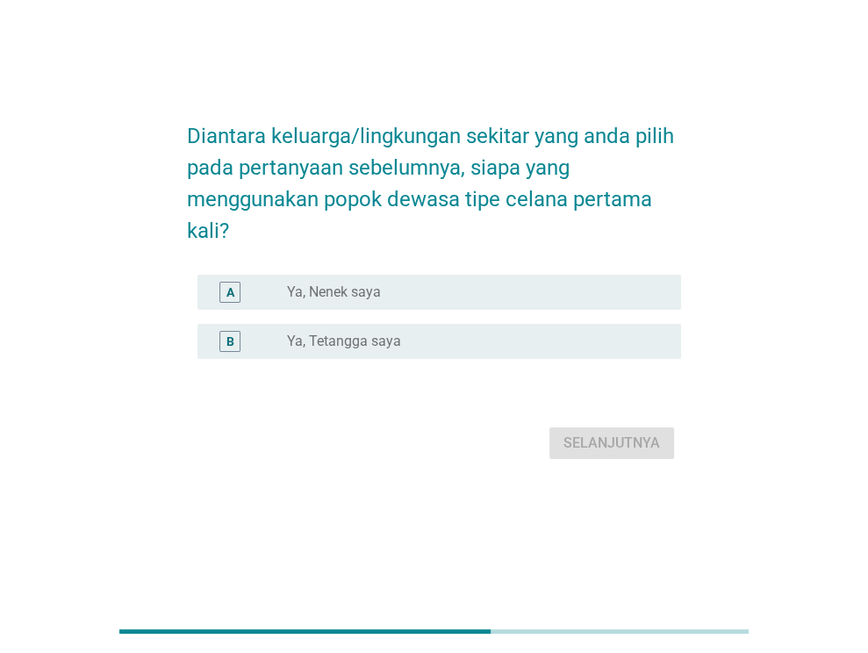
scroll to position [0, 0]
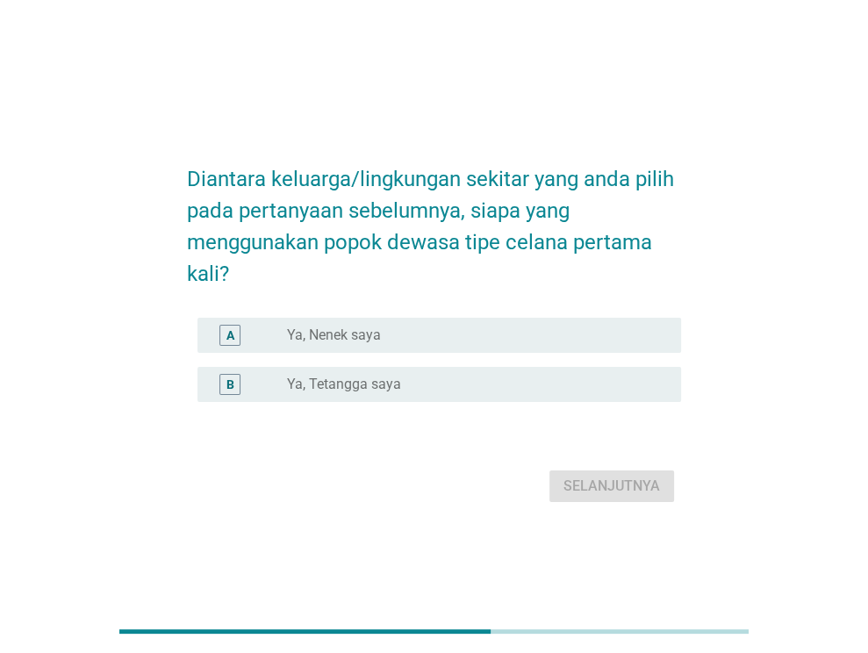
click at [478, 328] on div "radio_button_unchecked Ya, Nenek saya" at bounding box center [470, 335] width 366 height 18
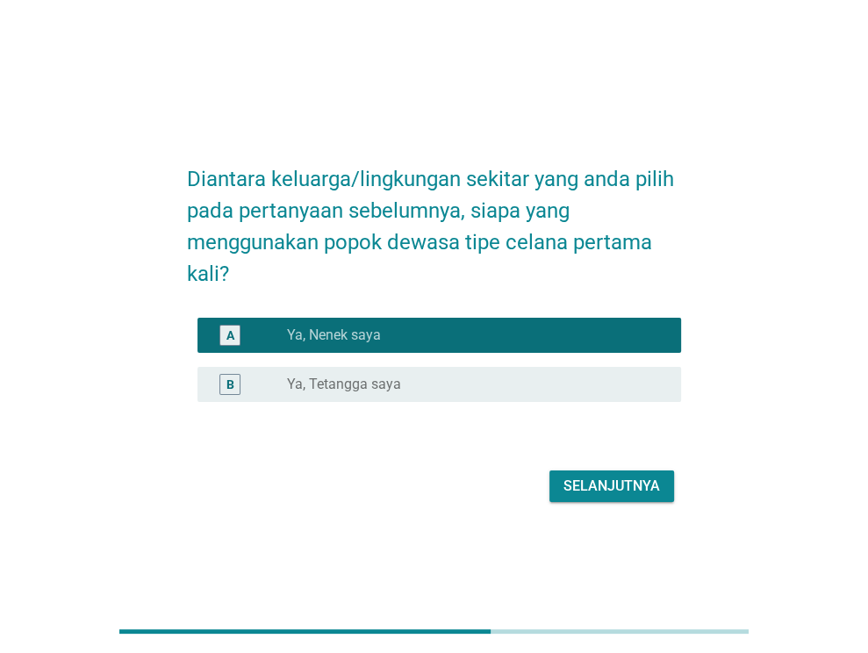
click at [600, 488] on div "Selanjutnya" at bounding box center [611, 485] width 96 height 21
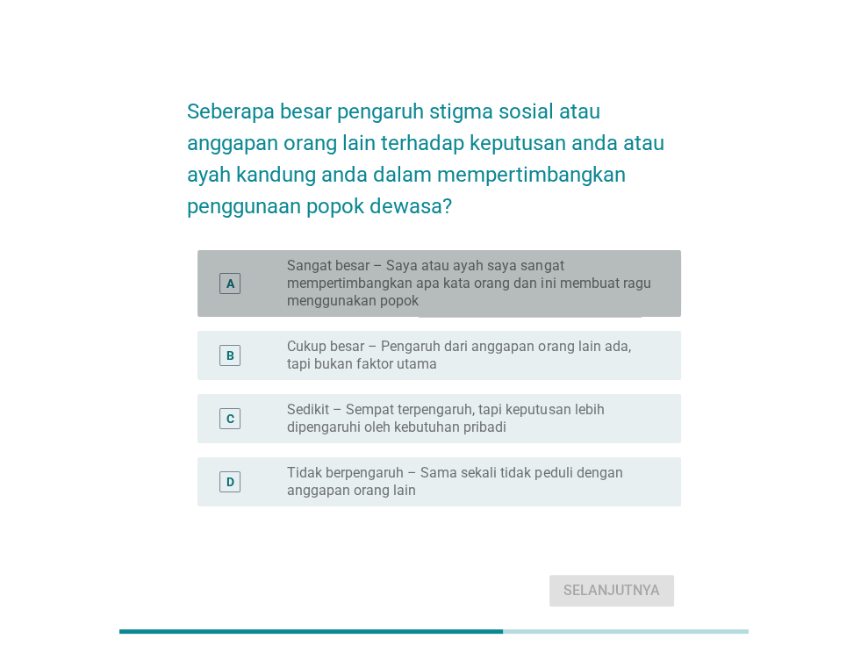
click at [511, 291] on label "Sangat besar – Saya atau ayah saya sangat mempertimbangkan apa kata orang dan i…" at bounding box center [470, 283] width 366 height 53
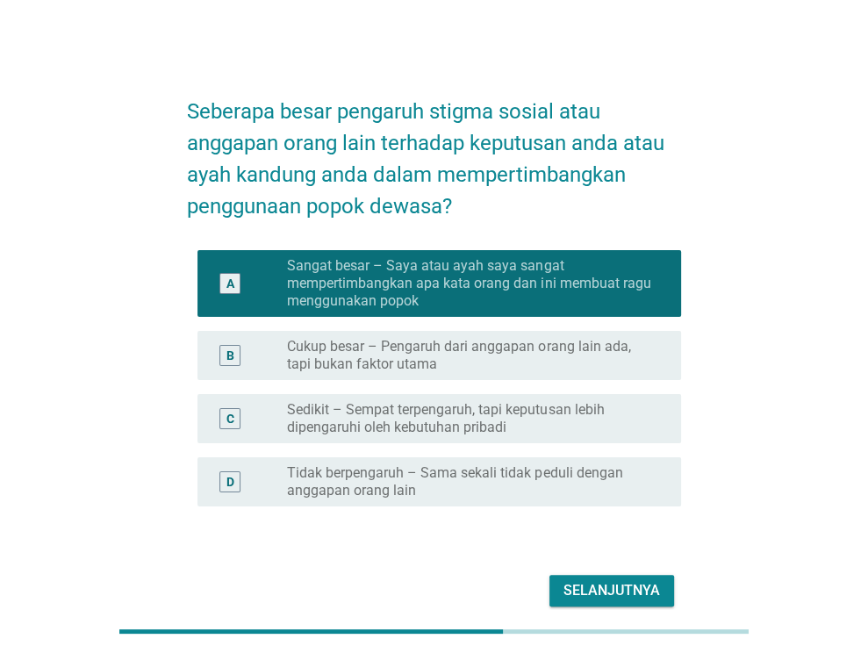
click at [609, 580] on div "Selanjutnya" at bounding box center [611, 590] width 96 height 21
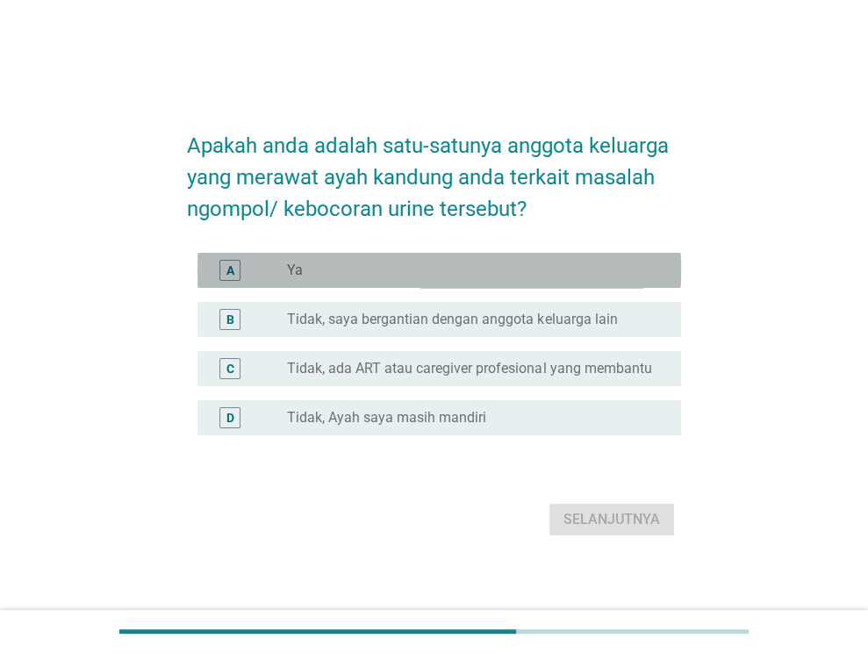
click at [498, 275] on div "radio_button_unchecked Ya" at bounding box center [470, 270] width 366 height 18
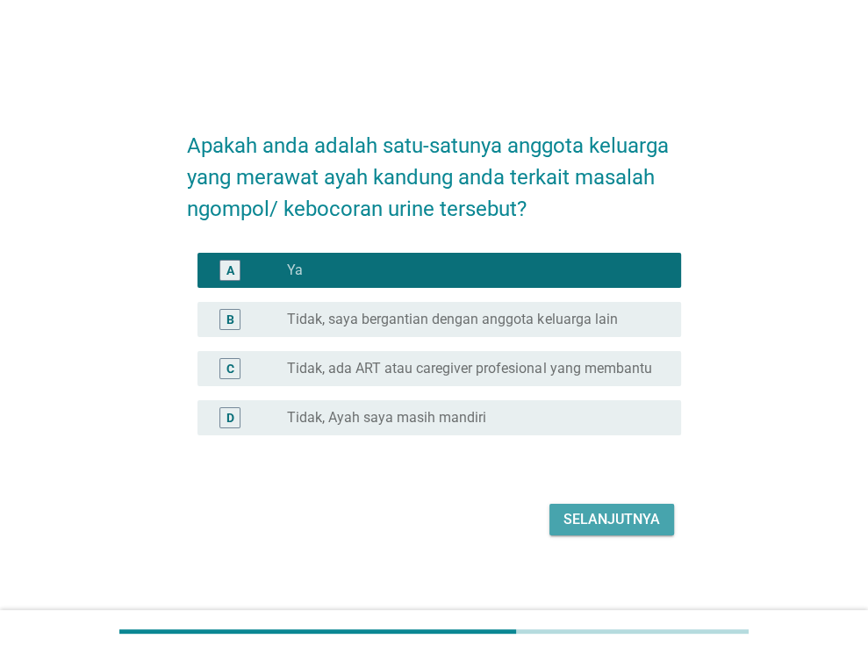
click at [617, 517] on div "Selanjutnya" at bounding box center [611, 519] width 96 height 21
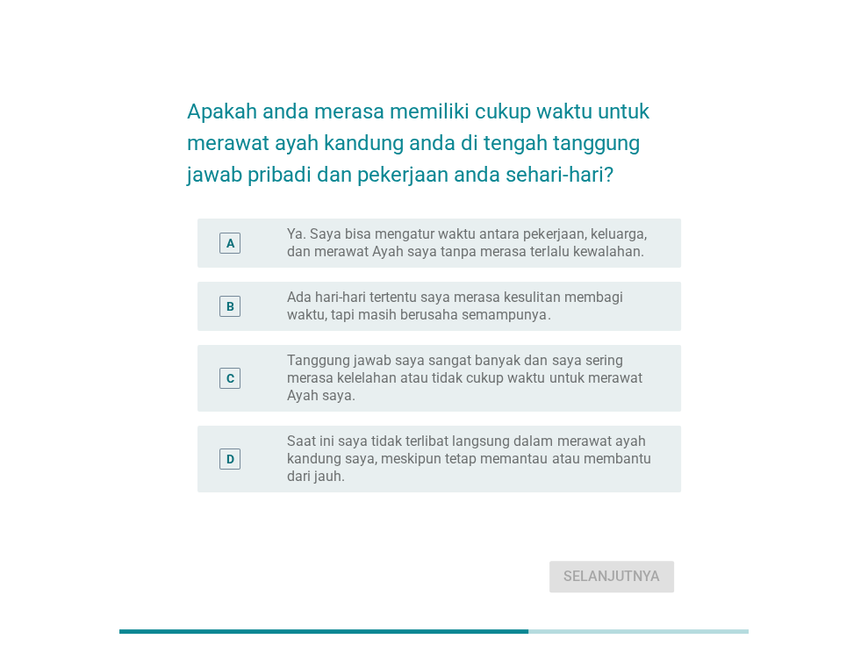
click at [495, 249] on label "Ya. Saya bisa mengatur waktu antara pekerjaan, keluarga, dan merawat Ayah saya …" at bounding box center [470, 242] width 366 height 35
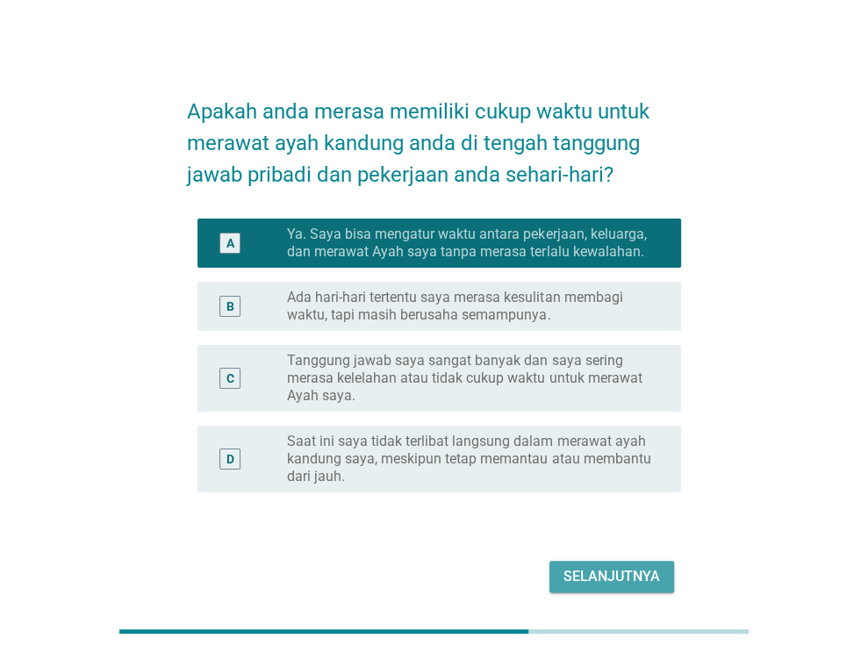
click at [608, 569] on div "Selanjutnya" at bounding box center [611, 576] width 96 height 21
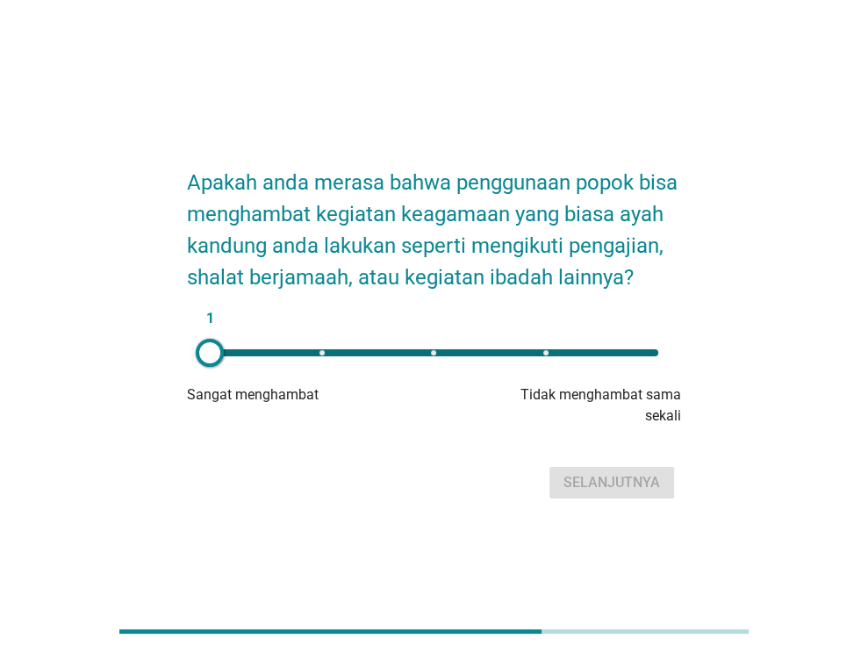
click at [498, 356] on div "1" at bounding box center [434, 352] width 448 height 7
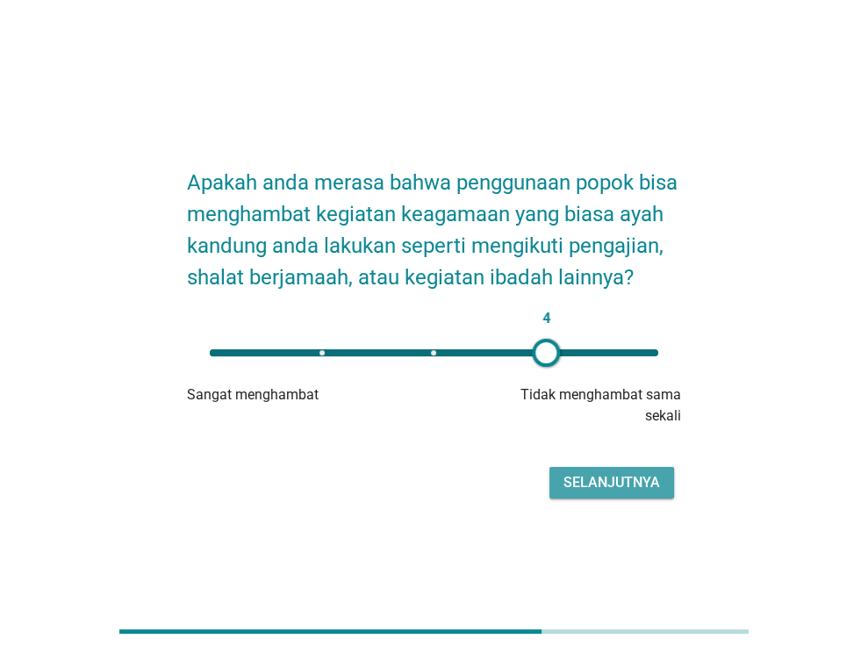
click at [598, 493] on div "Selanjutnya" at bounding box center [611, 482] width 96 height 21
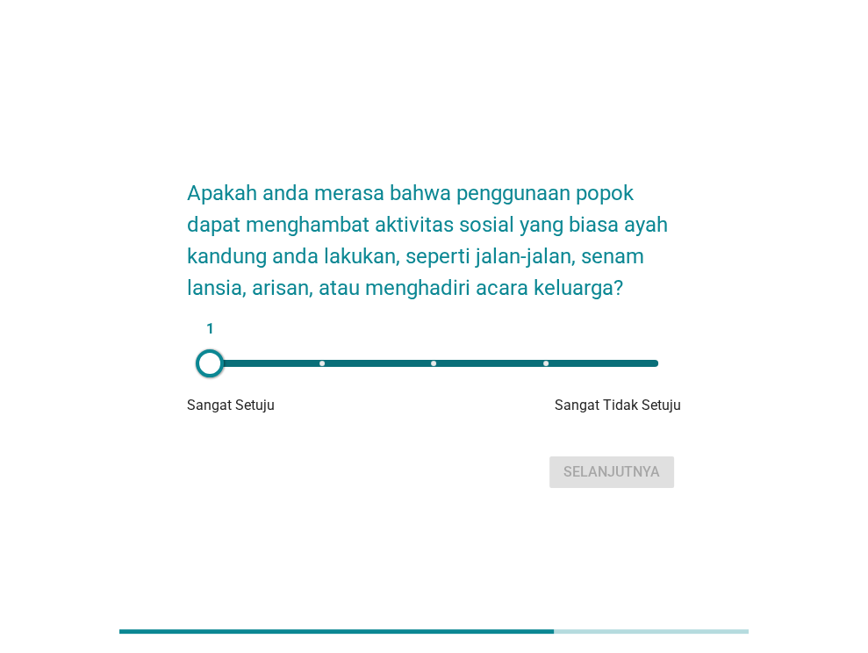
click at [577, 371] on div "1" at bounding box center [434, 363] width 476 height 35
type input "4"
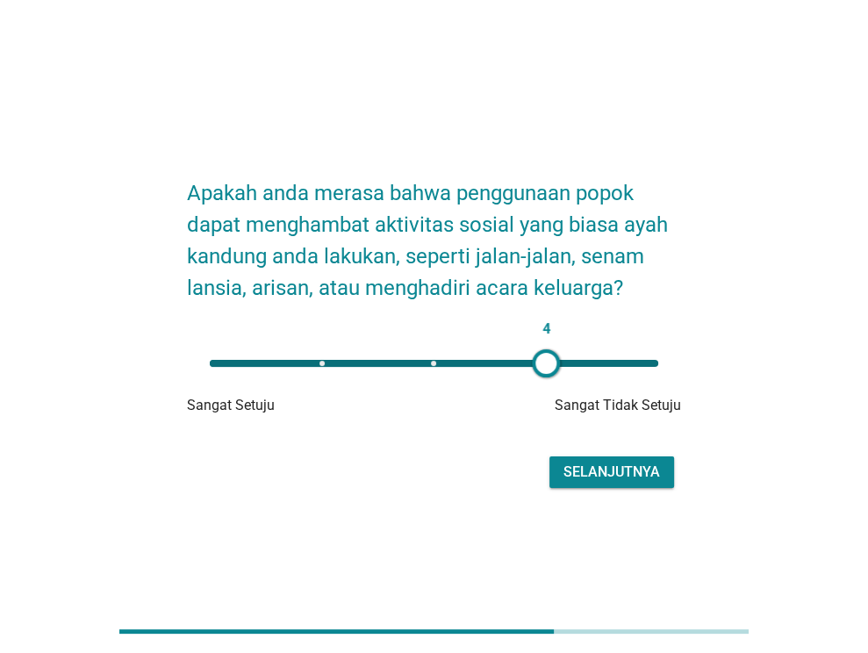
click at [603, 473] on div "Selanjutnya" at bounding box center [611, 471] width 96 height 21
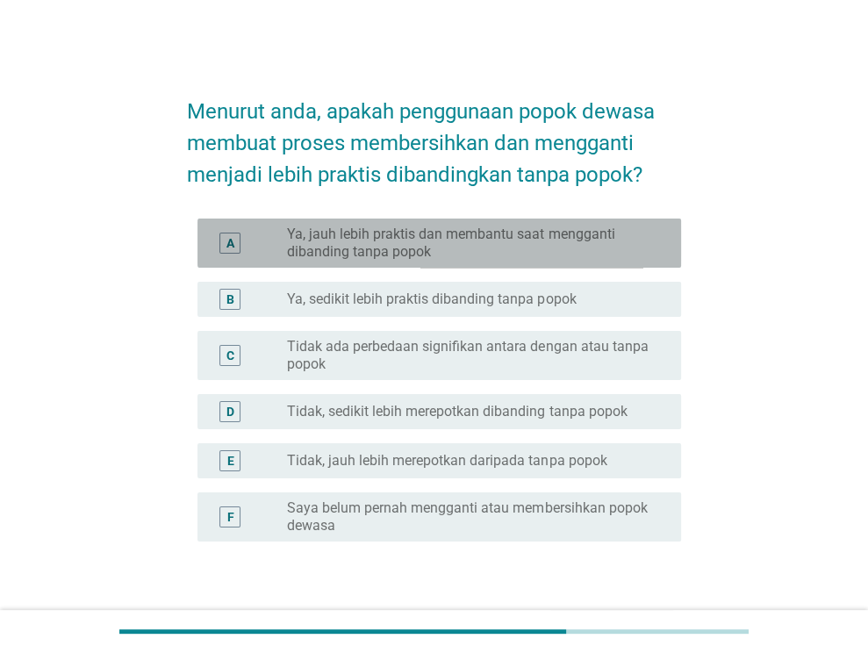
click at [462, 239] on label "Ya, jauh lebih praktis dan membantu saat mengganti dibanding tanpa popok" at bounding box center [470, 242] width 366 height 35
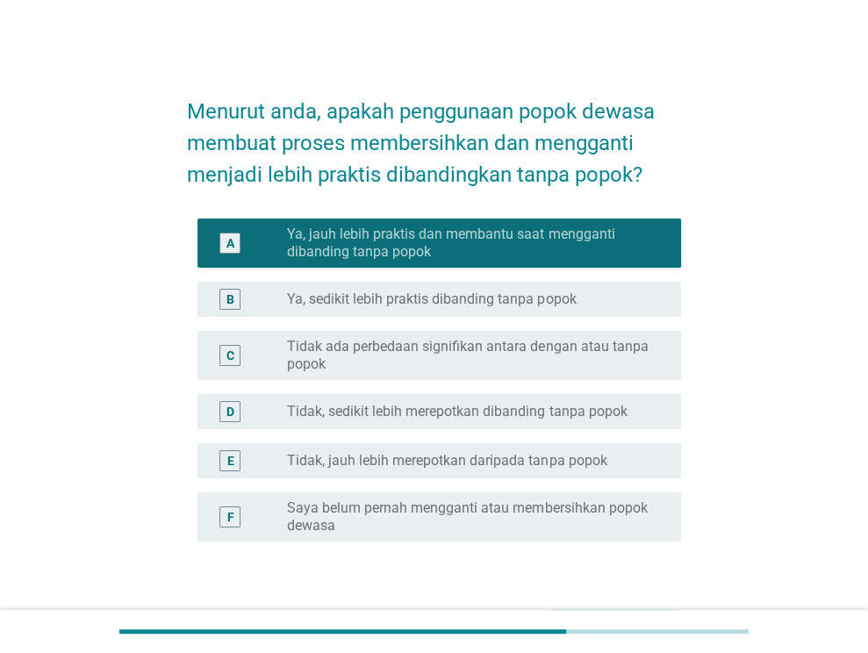
scroll to position [88, 0]
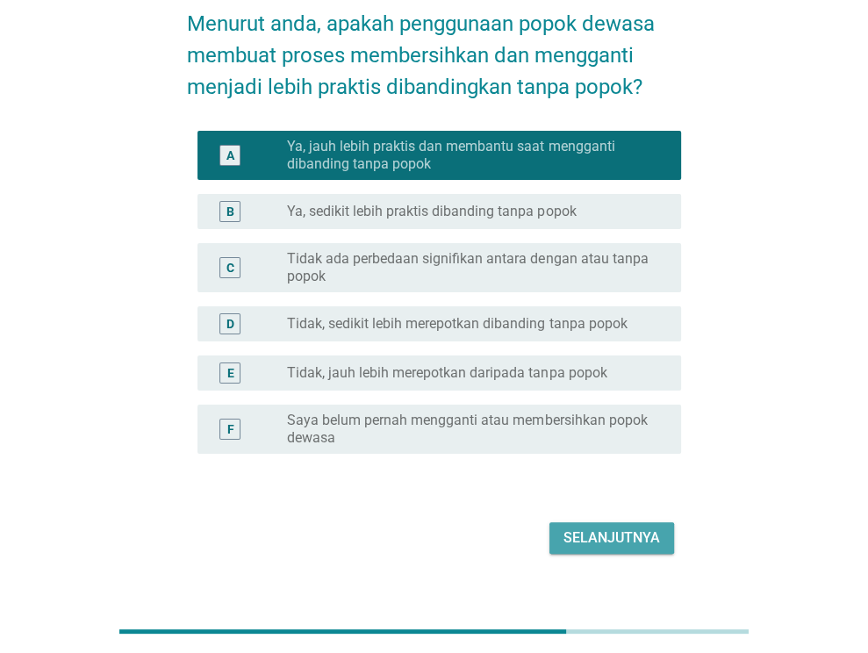
click at [583, 533] on div "Selanjutnya" at bounding box center [611, 537] width 96 height 21
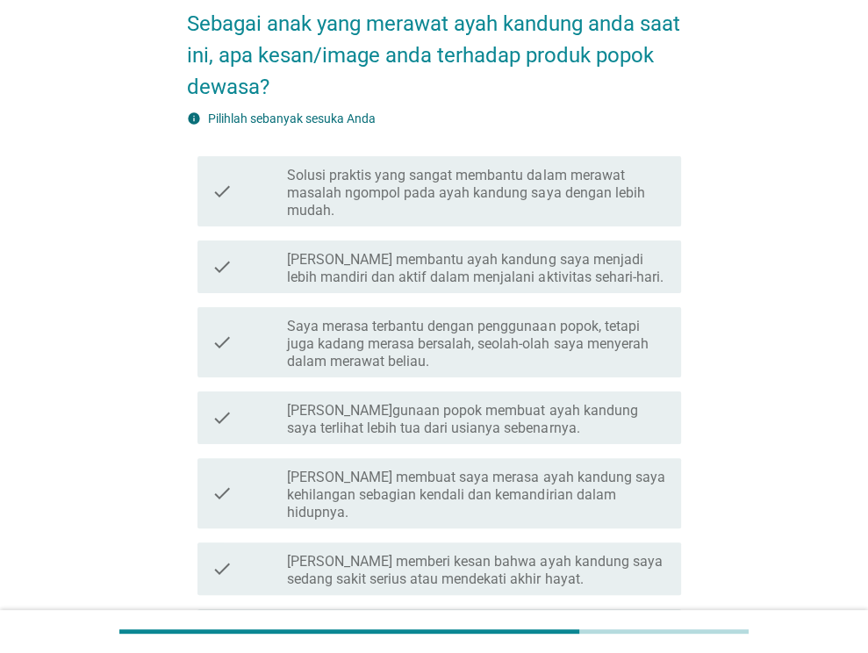
scroll to position [0, 0]
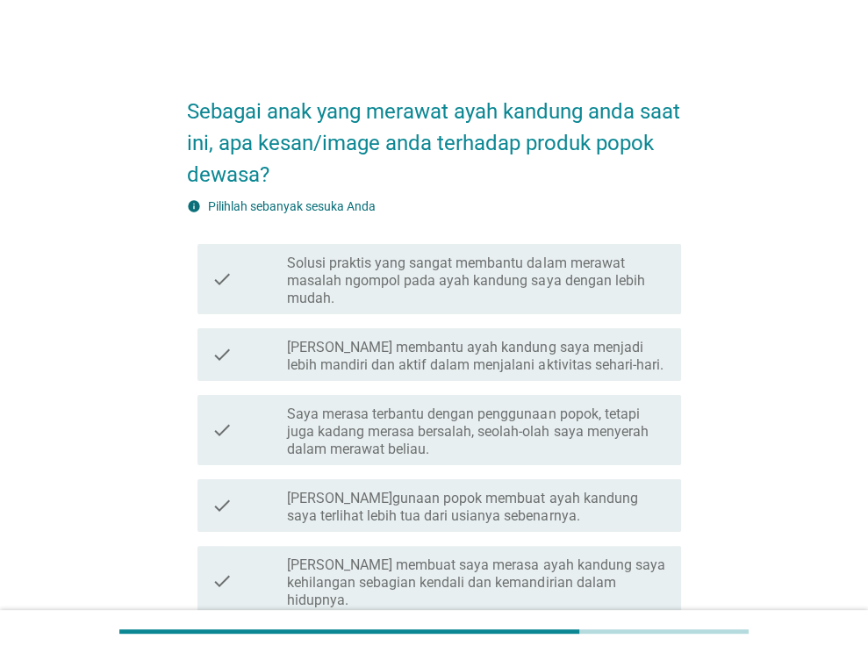
click at [450, 283] on label "Solusi praktis yang sangat membantu dalam merawat masalah ngompol pada ayah kan…" at bounding box center [477, 280] width 380 height 53
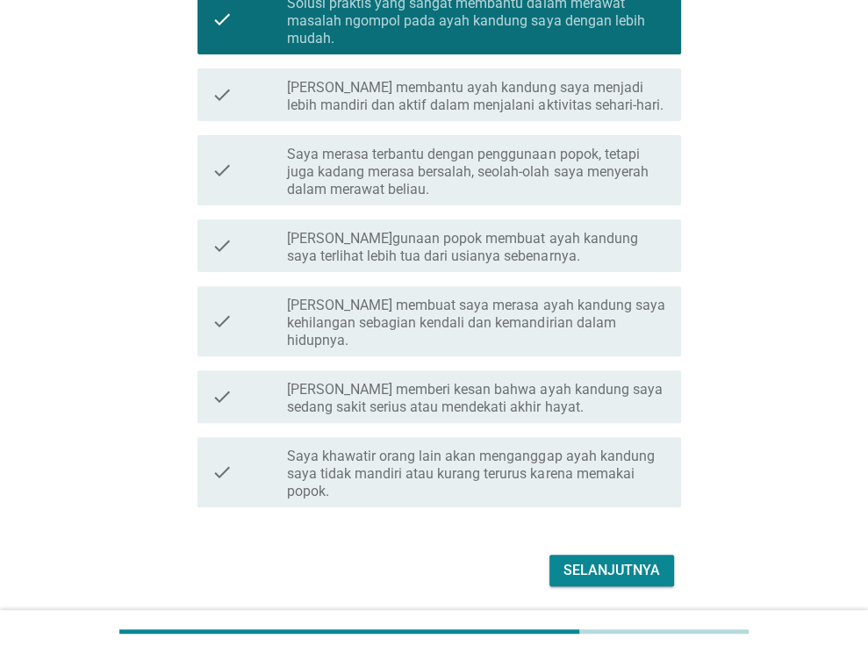
scroll to position [263, 0]
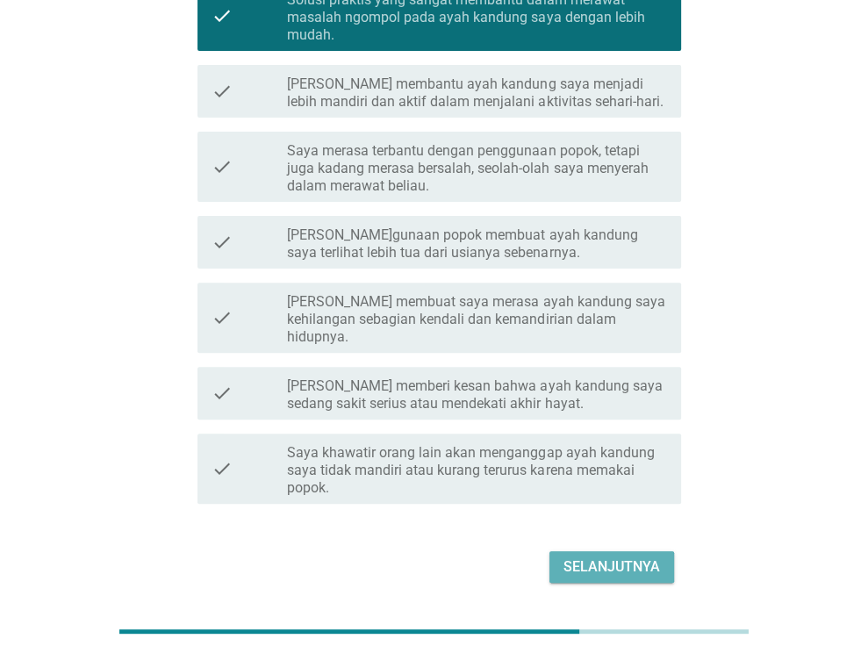
click at [578, 551] on button "Selanjutnya" at bounding box center [611, 567] width 125 height 32
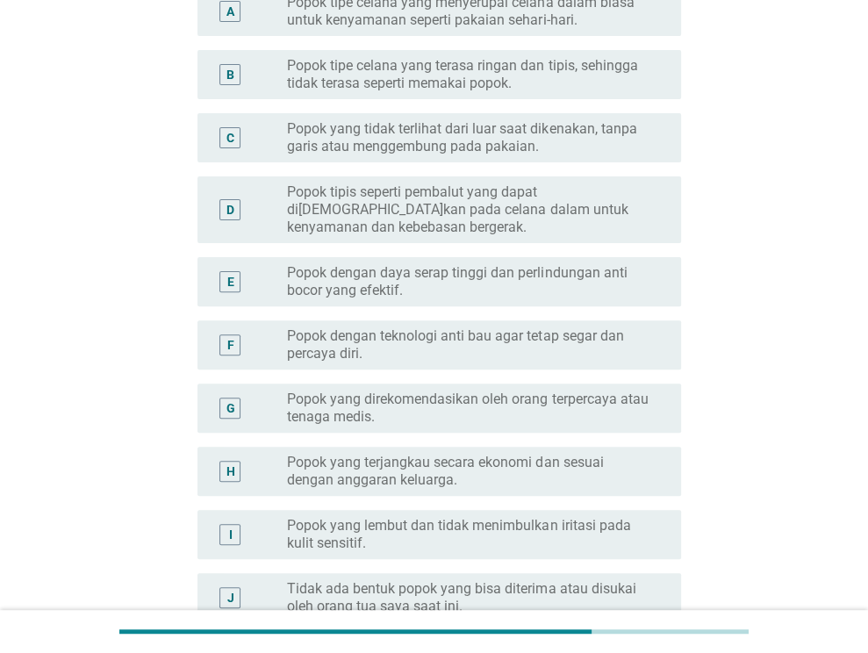
scroll to position [0, 0]
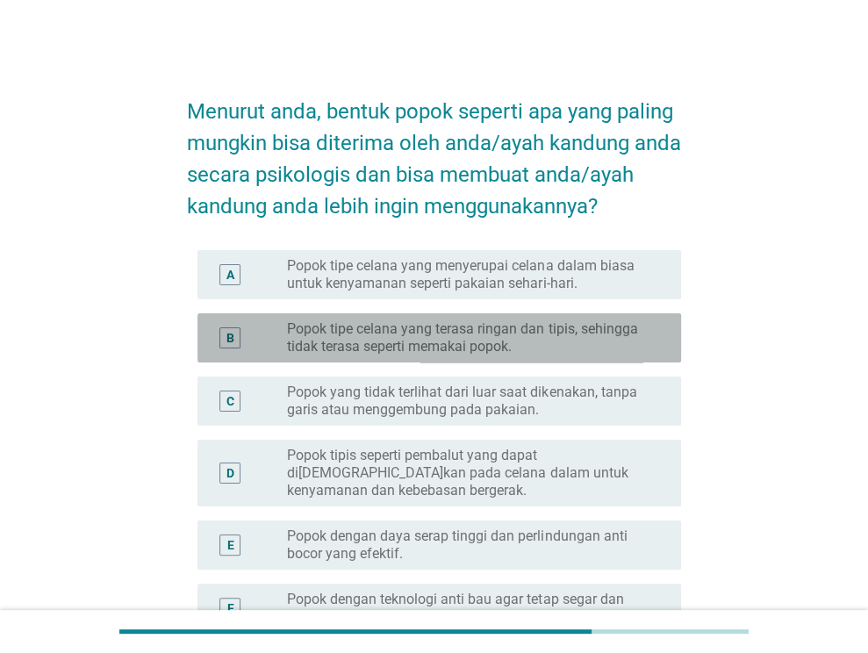
click at [502, 355] on label "Popok tipe celana yang terasa ringan dan tipis, sehingga tidak terasa seperti m…" at bounding box center [470, 337] width 366 height 35
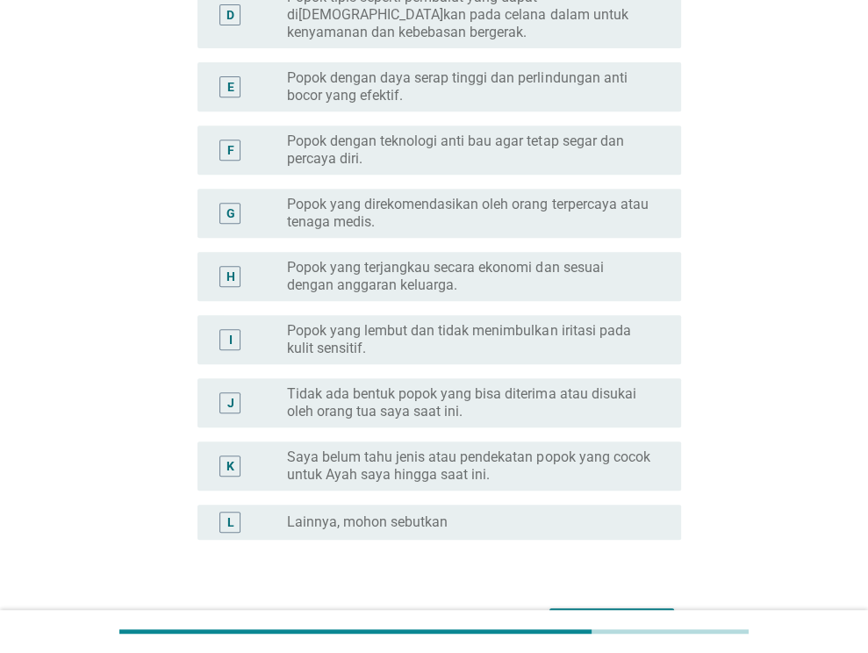
scroll to position [526, 0]
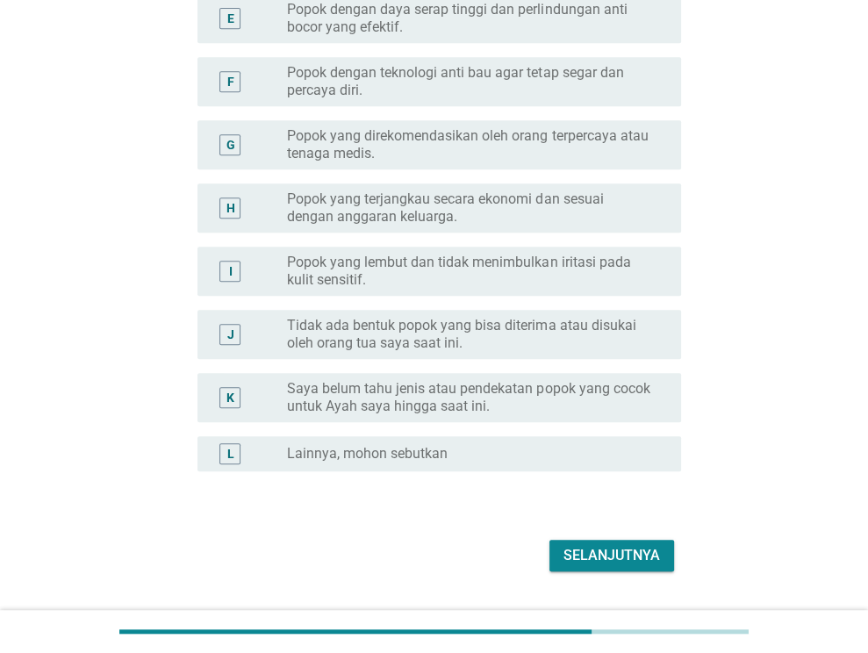
click at [615, 566] on div "Selanjutnya" at bounding box center [611, 555] width 96 height 21
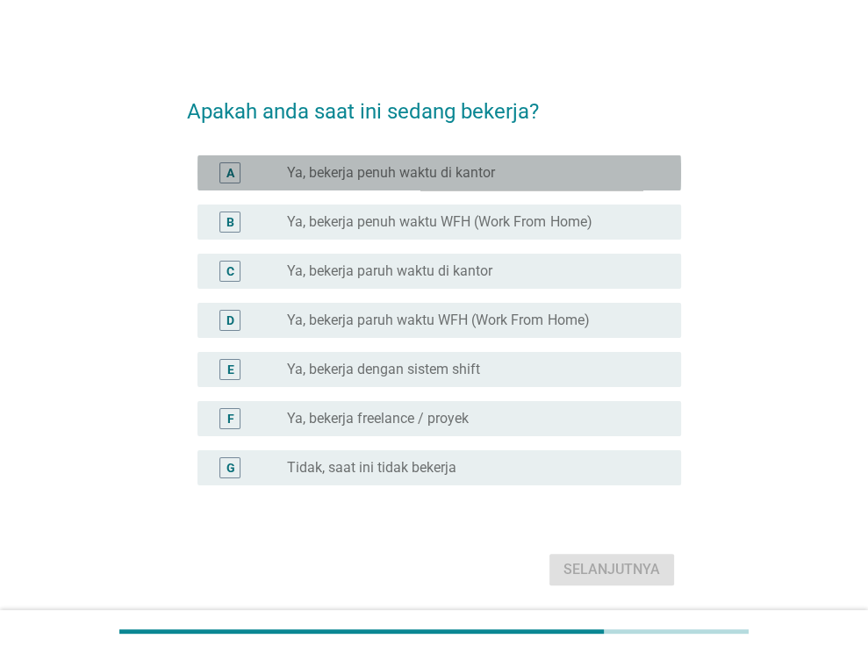
drag, startPoint x: 434, startPoint y: 178, endPoint x: 434, endPoint y: 189, distance: 11.4
click at [434, 179] on label "Ya, bekerja penuh waktu di kantor" at bounding box center [391, 173] width 208 height 18
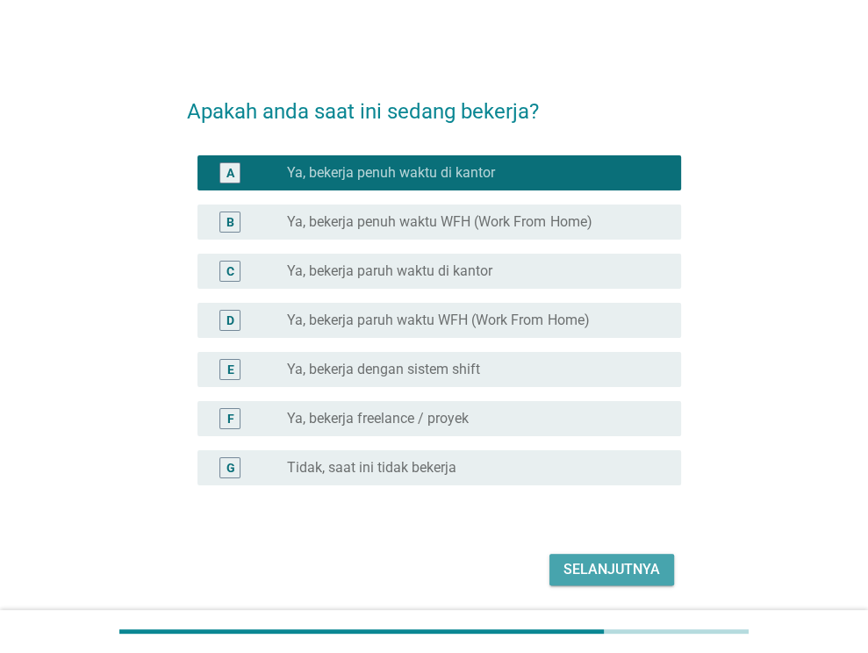
click at [616, 569] on div "Selanjutnya" at bounding box center [611, 569] width 96 height 21
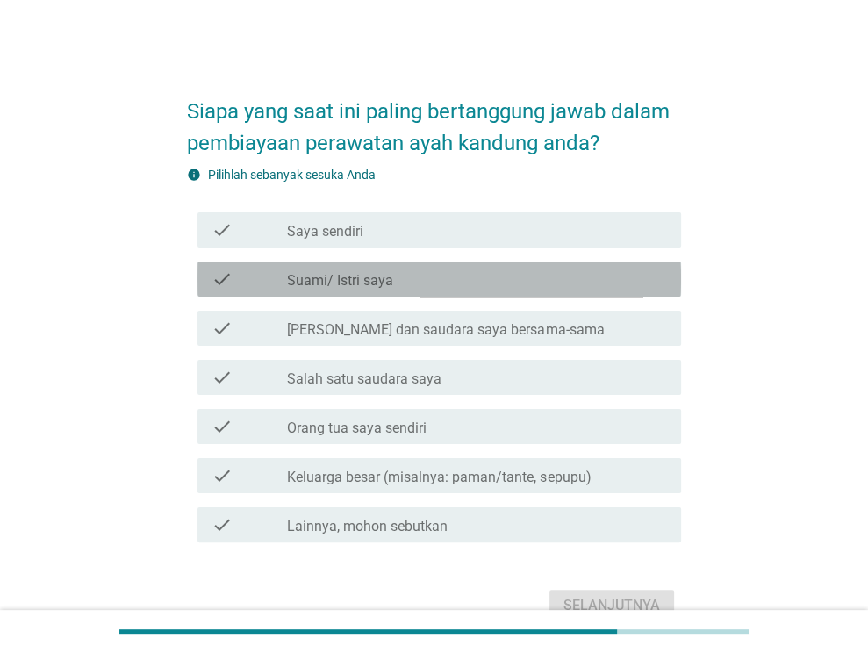
click at [474, 269] on div "check_box_outline_blank Suami/ Istri saya" at bounding box center [477, 278] width 380 height 21
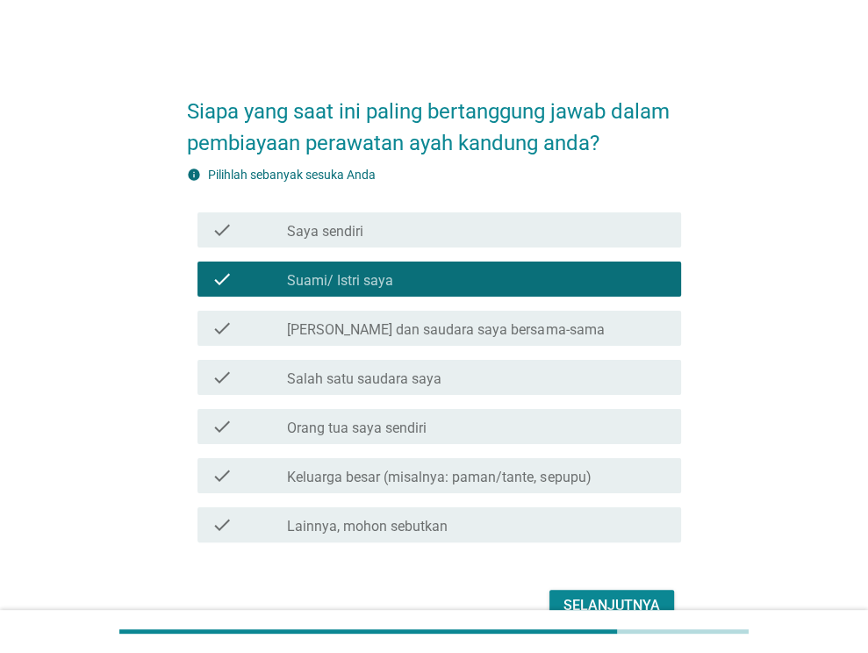
click at [478, 376] on div "check_box_outline_blank [PERSON_NAME] satu saudara saya" at bounding box center [477, 377] width 380 height 21
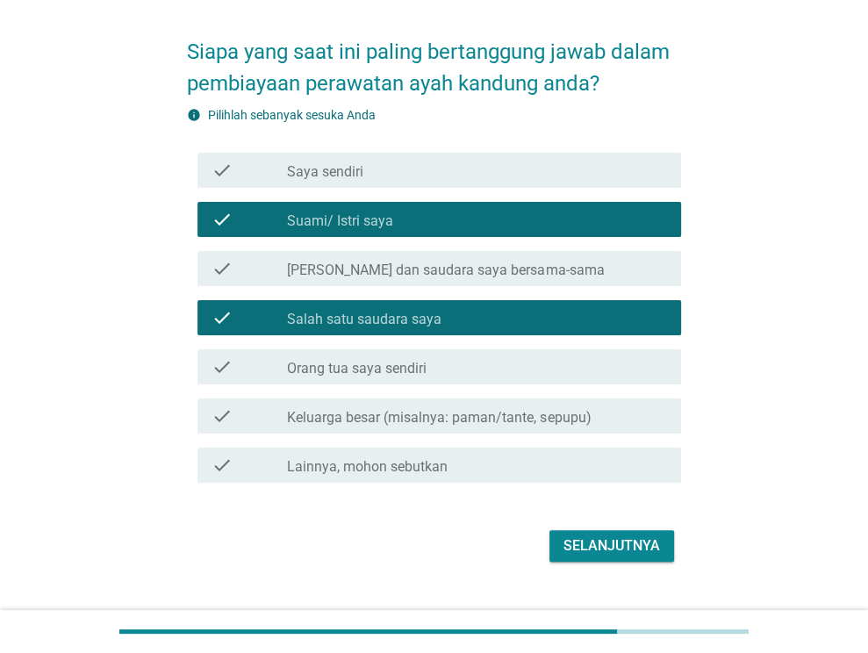
scroll to position [88, 0]
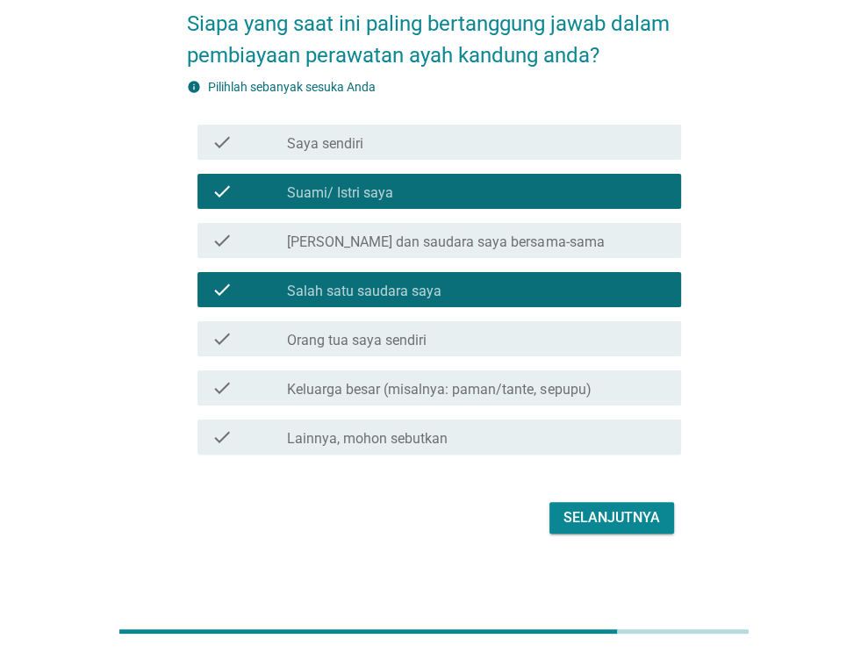
click at [607, 516] on div "Selanjutnya" at bounding box center [611, 517] width 96 height 21
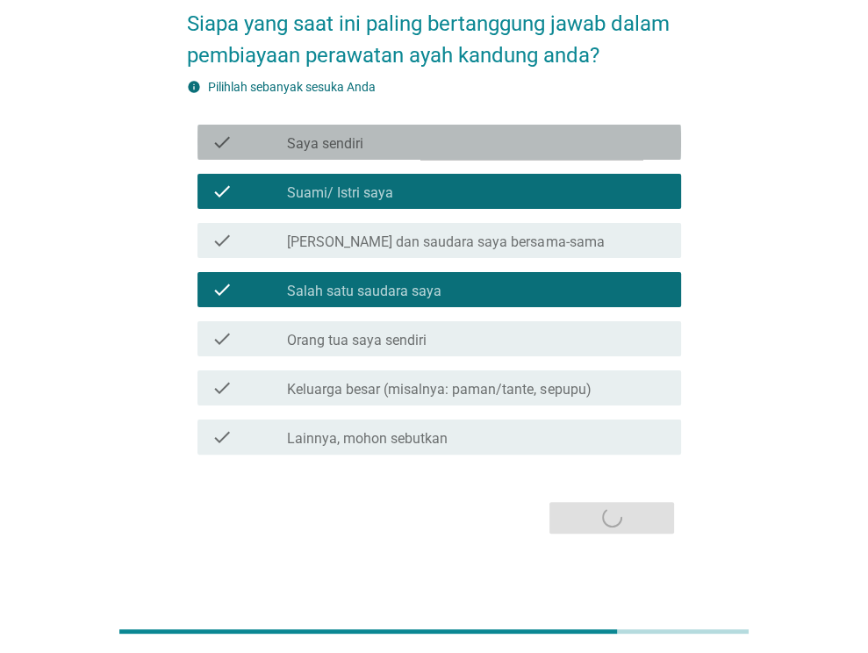
click at [344, 149] on label "Saya sendiri" at bounding box center [325, 144] width 76 height 18
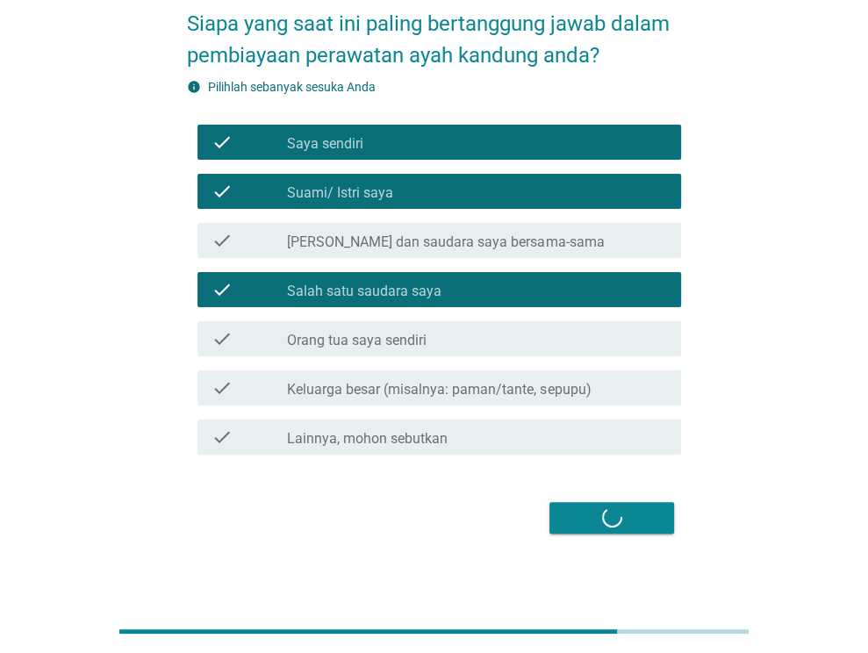
click at [592, 518] on div "Selanjutnya" at bounding box center [434, 517] width 494 height 42
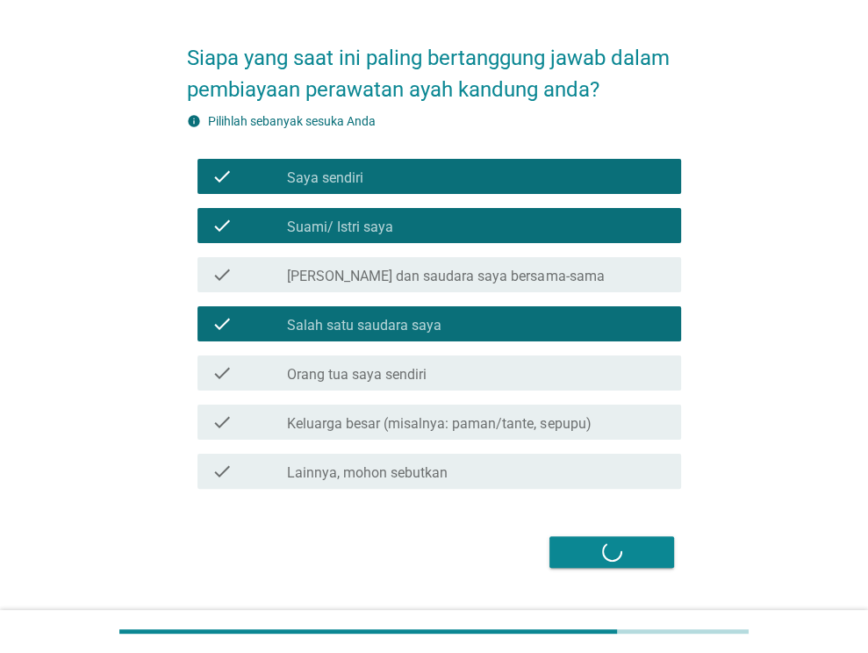
scroll to position [94, 0]
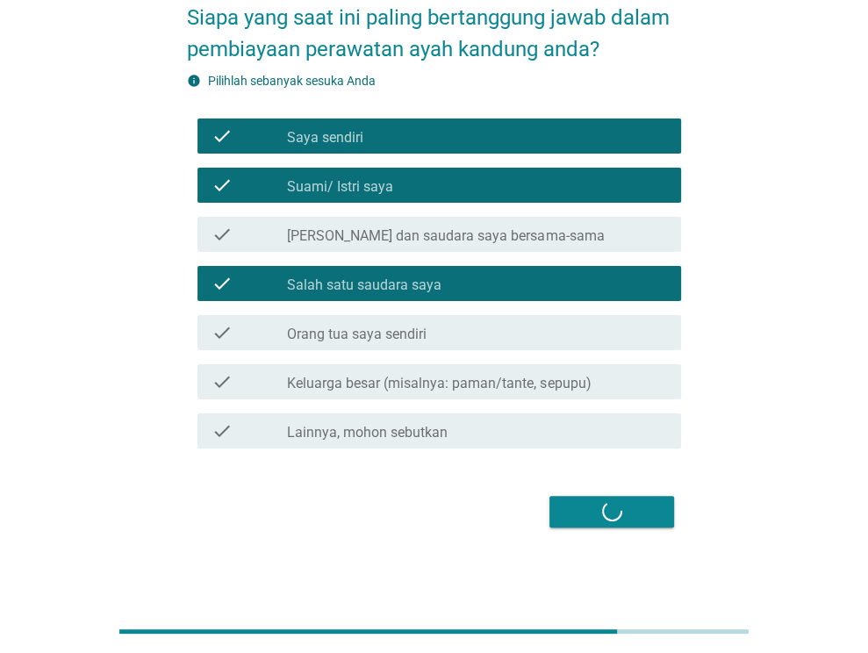
click at [631, 500] on div "Selanjutnya" at bounding box center [434, 511] width 494 height 42
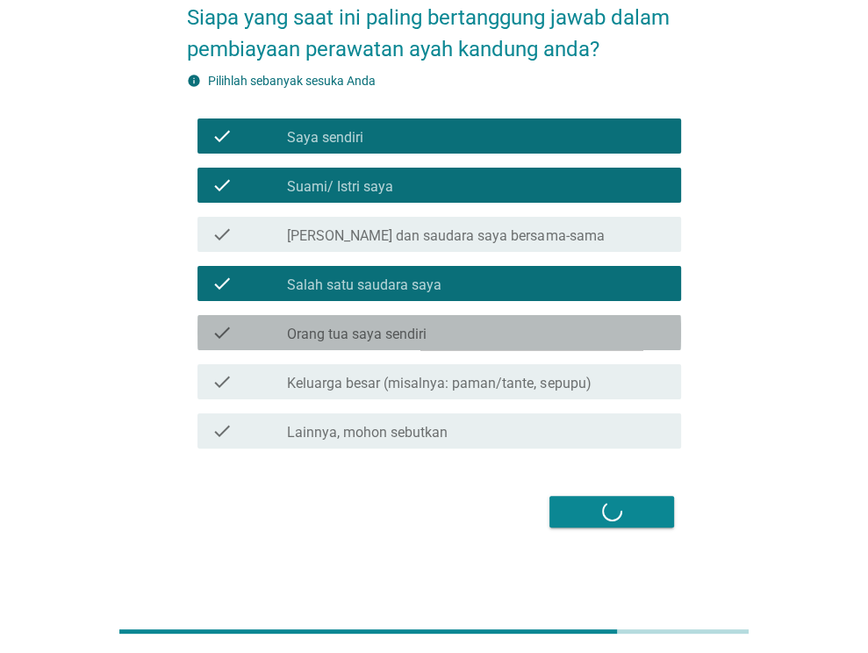
click at [461, 329] on div "check_box_outline_blank Orang tua saya sendiri" at bounding box center [477, 332] width 380 height 21
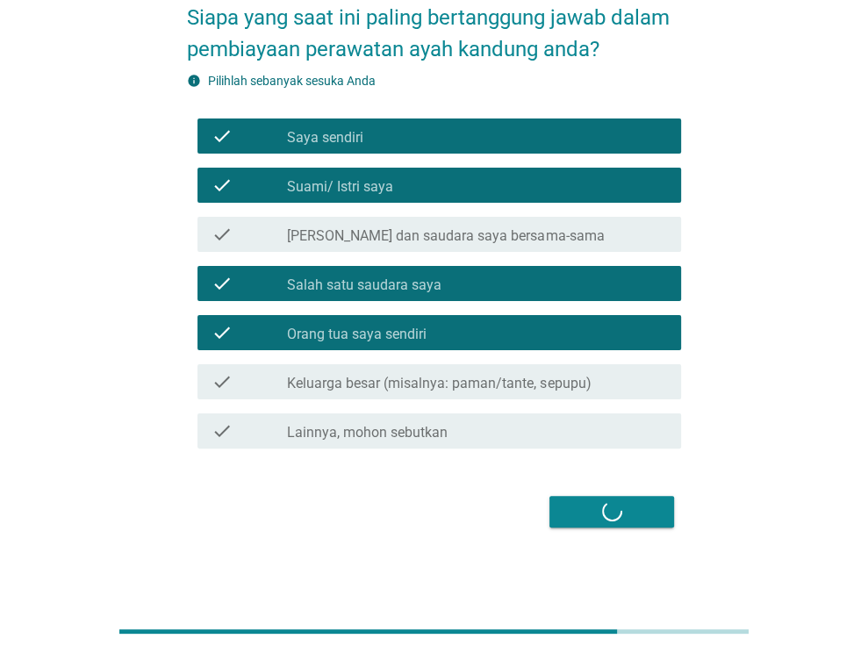
click at [461, 329] on div "check_box_outline_blank Orang tua saya sendiri" at bounding box center [477, 332] width 380 height 21
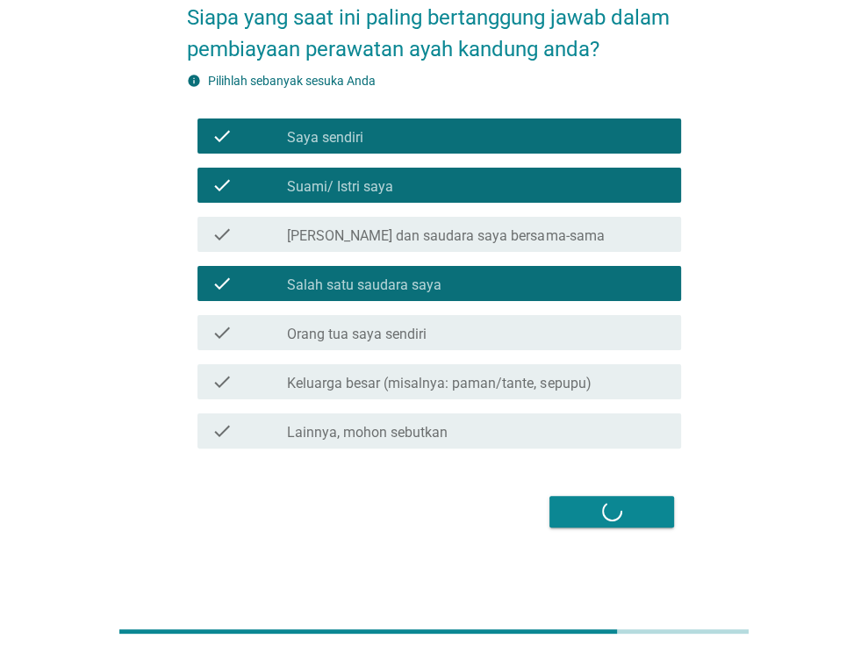
click at [598, 510] on div "Selanjutnya" at bounding box center [434, 511] width 494 height 42
click at [632, 504] on div "Selanjutnya" at bounding box center [434, 511] width 494 height 42
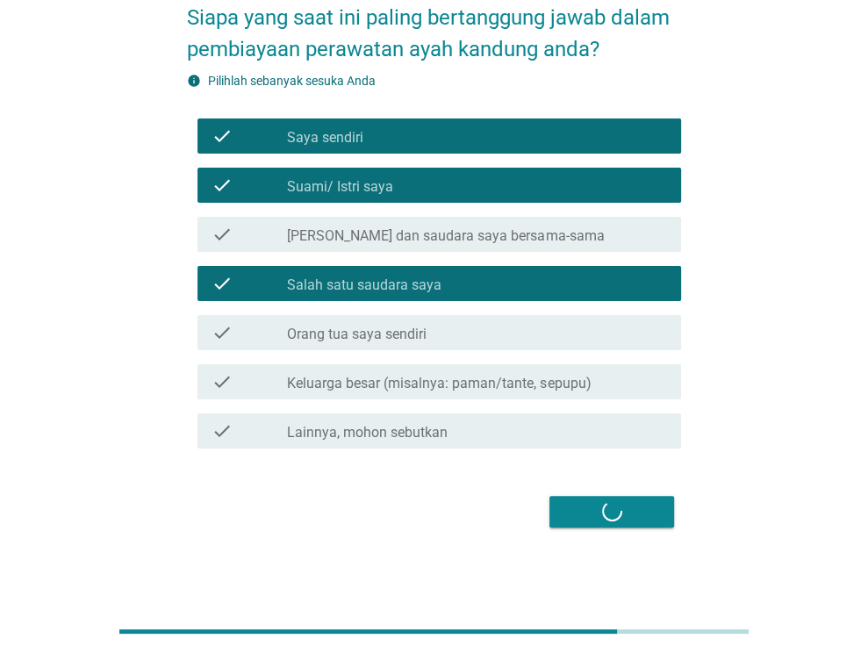
click at [632, 504] on div "Selanjutnya" at bounding box center [434, 511] width 494 height 42
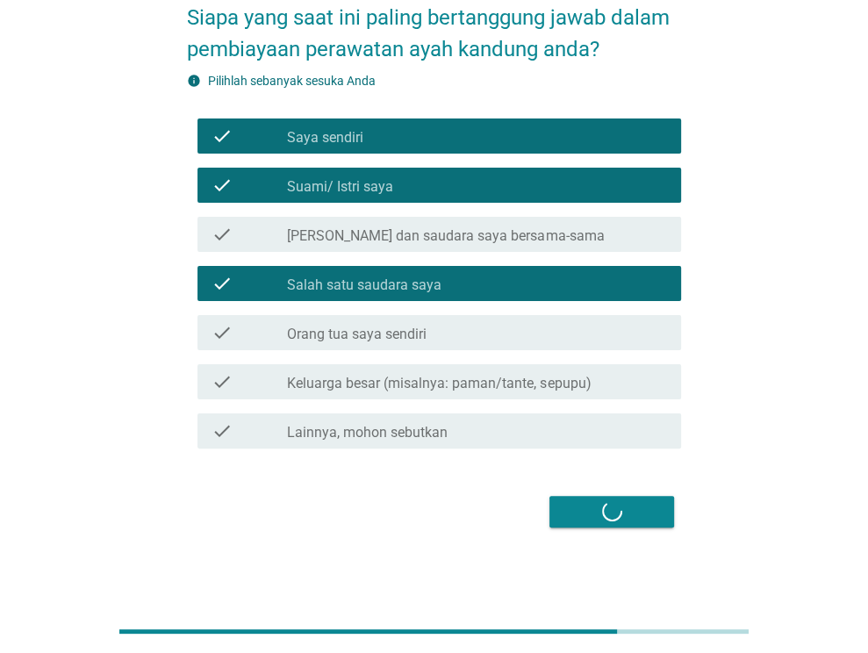
click at [632, 505] on div "Selanjutnya" at bounding box center [434, 511] width 494 height 42
click at [632, 508] on div "Selanjutnya" at bounding box center [434, 511] width 494 height 42
drag, startPoint x: 632, startPoint y: 508, endPoint x: 606, endPoint y: 515, distance: 26.4
click at [632, 508] on div "Selanjutnya" at bounding box center [434, 511] width 494 height 42
click at [613, 509] on div "Selanjutnya" at bounding box center [434, 511] width 494 height 42
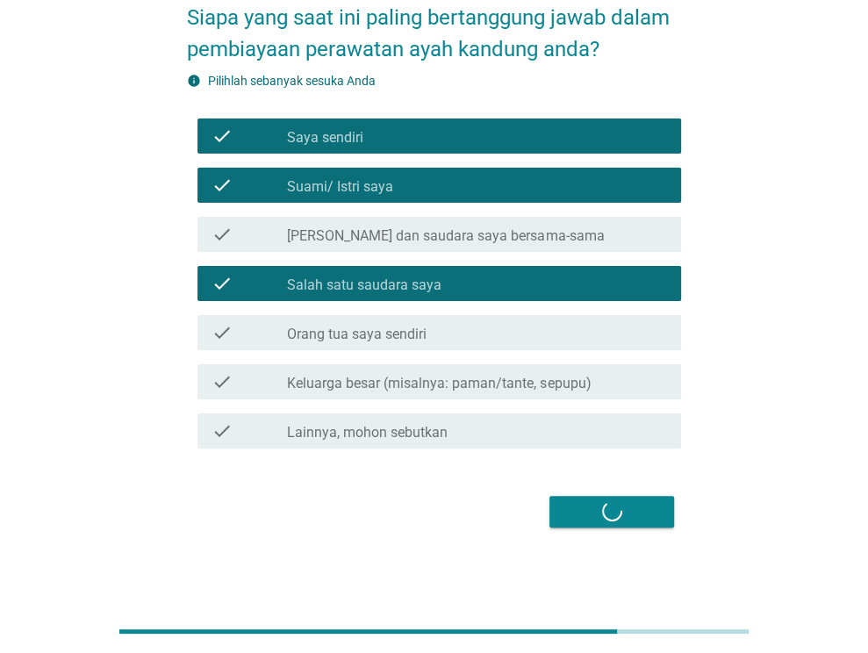
click at [613, 509] on div "Selanjutnya" at bounding box center [434, 511] width 494 height 42
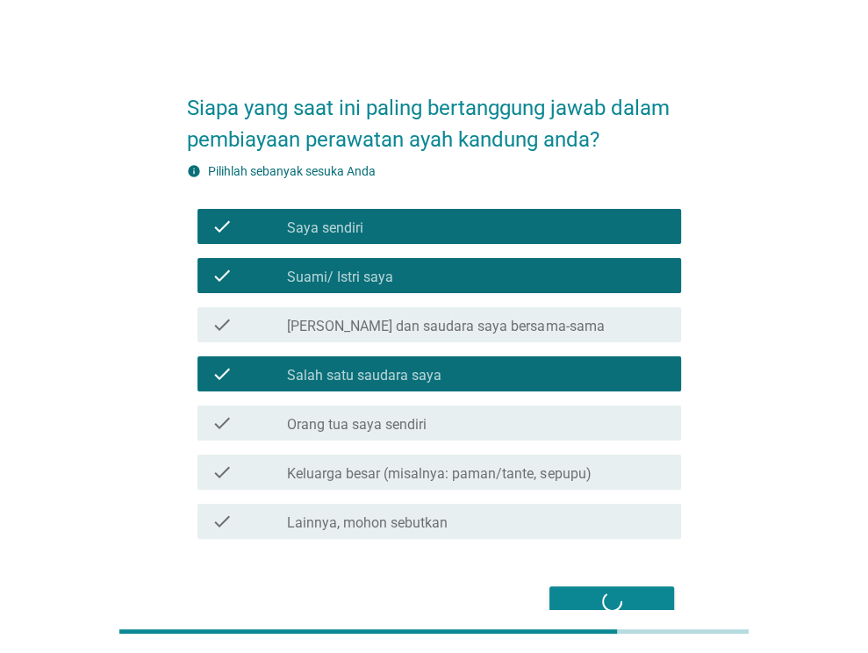
scroll to position [0, 0]
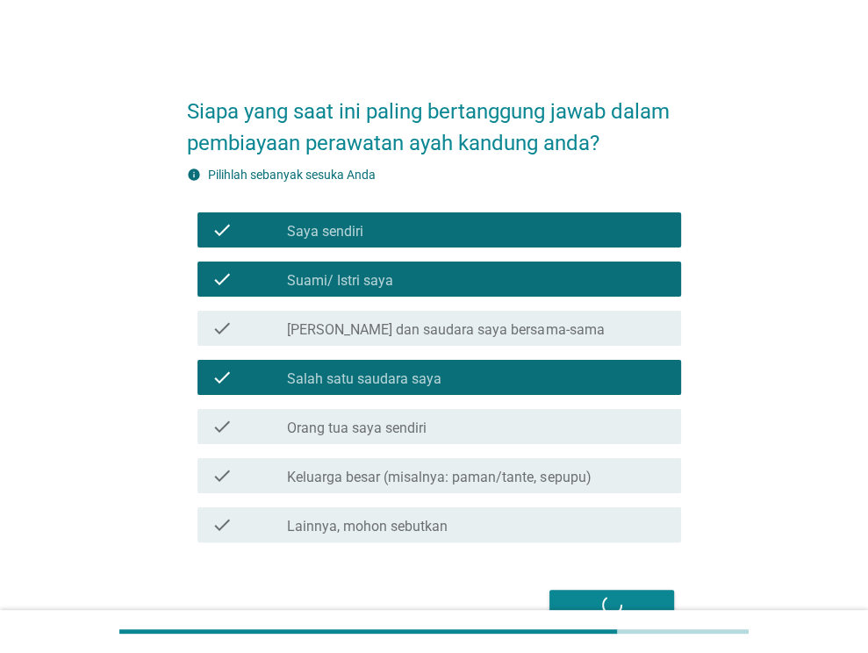
click at [727, 403] on div "Siapa yang saat ini paling bertanggung jawab dalam pembiayaan perawatan ayah ka…" at bounding box center [433, 352] width 783 height 576
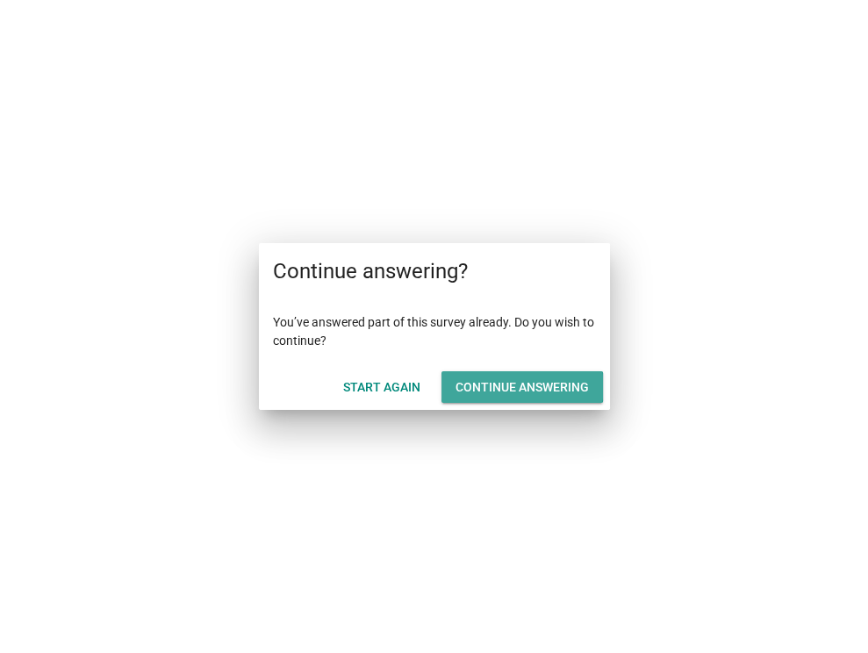
click at [479, 380] on div "Continue answering" at bounding box center [521, 387] width 133 height 18
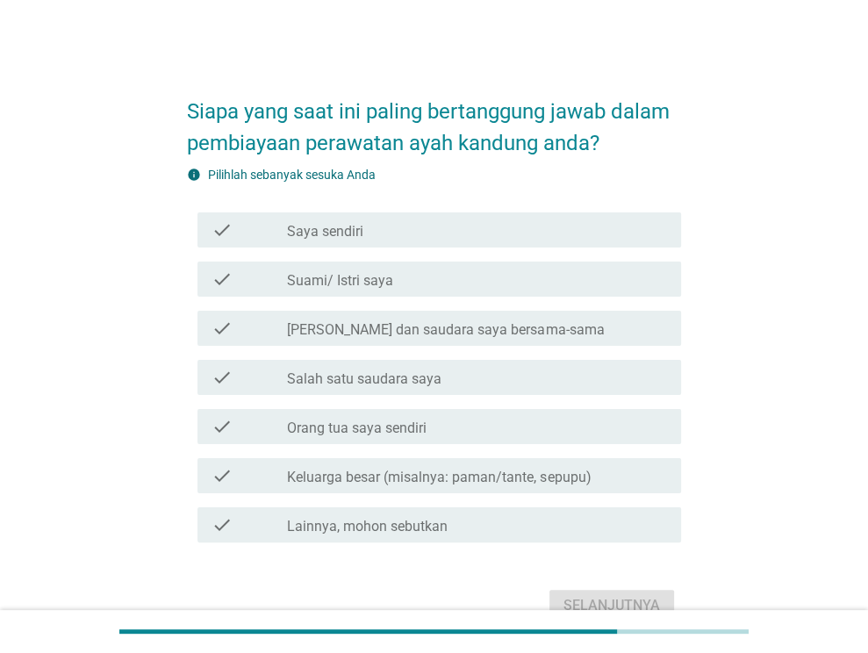
click at [435, 236] on div "check_box_outline_blank Saya sendiri" at bounding box center [477, 229] width 380 height 21
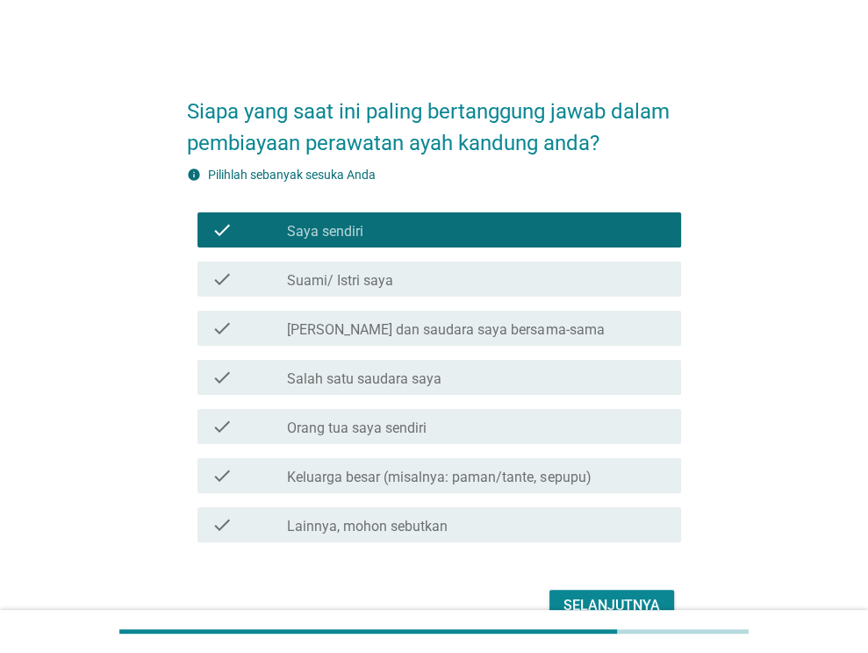
click at [435, 286] on div "check_box_outline_blank Suami/ Istri saya" at bounding box center [477, 278] width 380 height 21
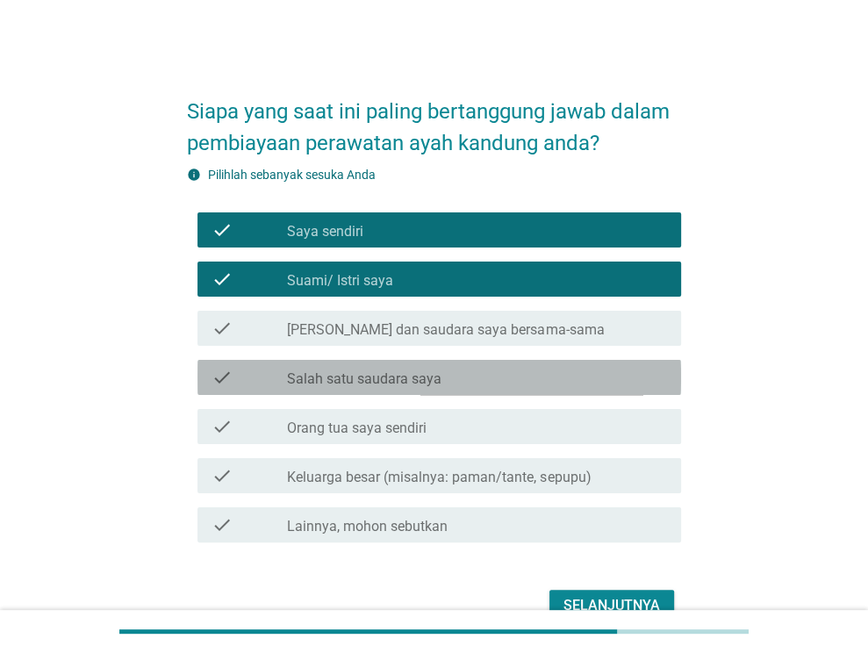
click at [451, 376] on div "check_box_outline_blank [PERSON_NAME] satu saudara saya" at bounding box center [477, 377] width 380 height 21
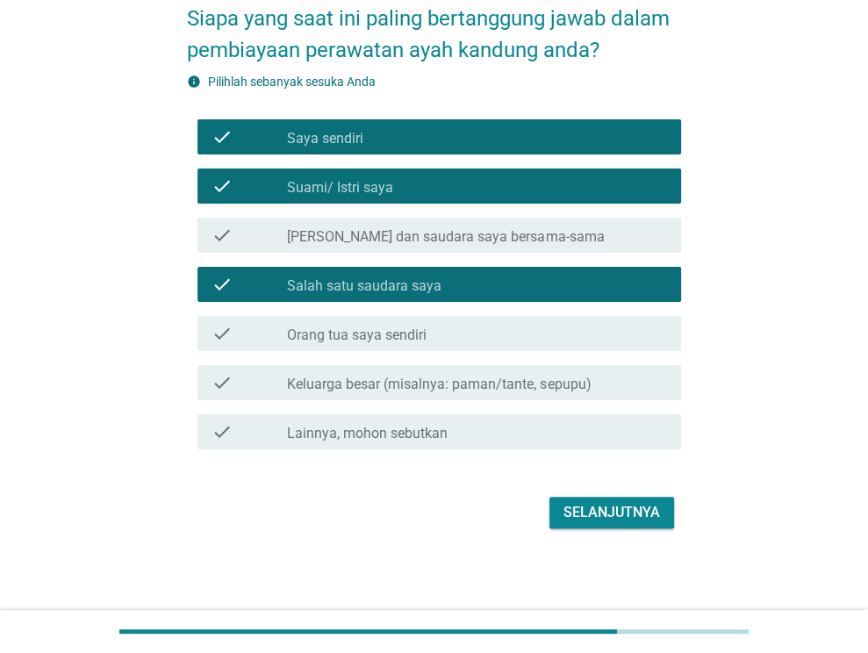
scroll to position [94, 0]
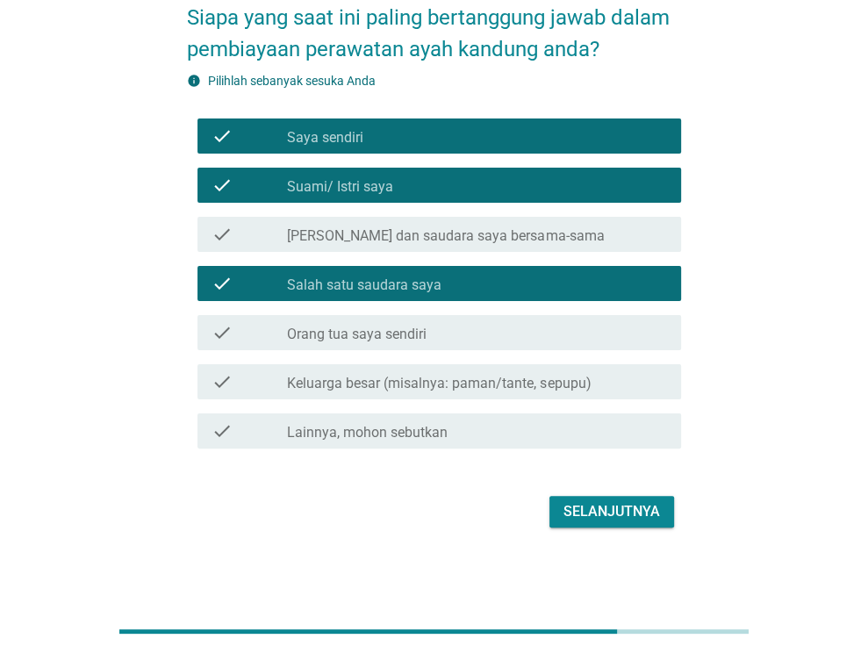
click at [593, 518] on div "Selanjutnya" at bounding box center [611, 511] width 96 height 21
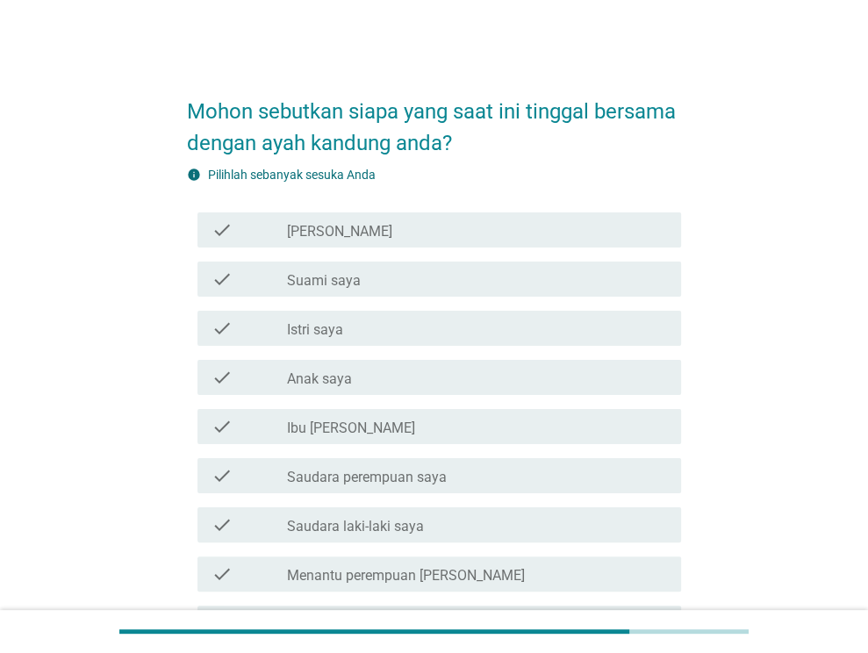
click at [418, 243] on div "check check_box_outline_blank Saya" at bounding box center [438, 229] width 483 height 35
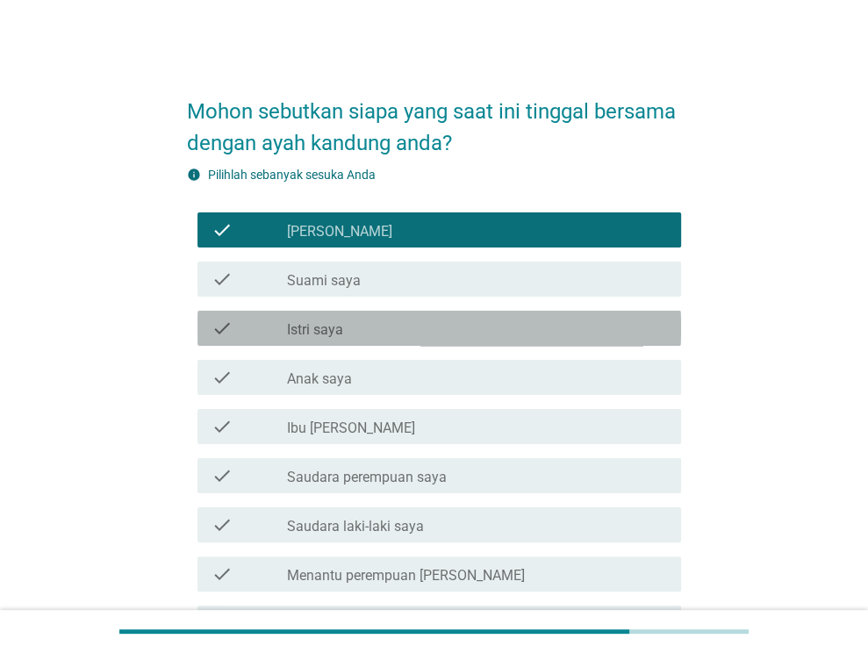
click at [383, 324] on div "check_box_outline_blank Istri saya" at bounding box center [477, 328] width 380 height 21
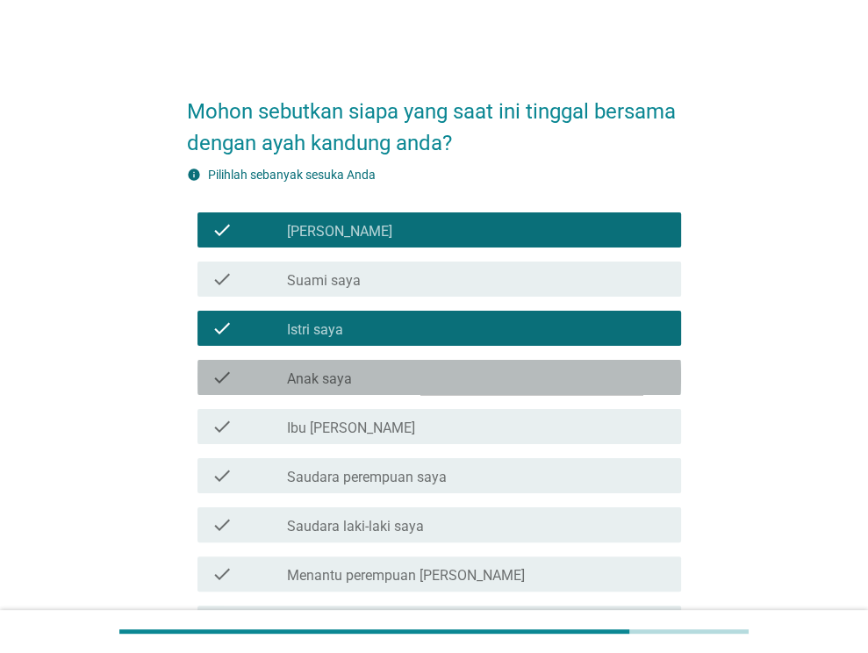
click at [383, 372] on div "check_box_outline_blank Anak saya" at bounding box center [477, 377] width 380 height 21
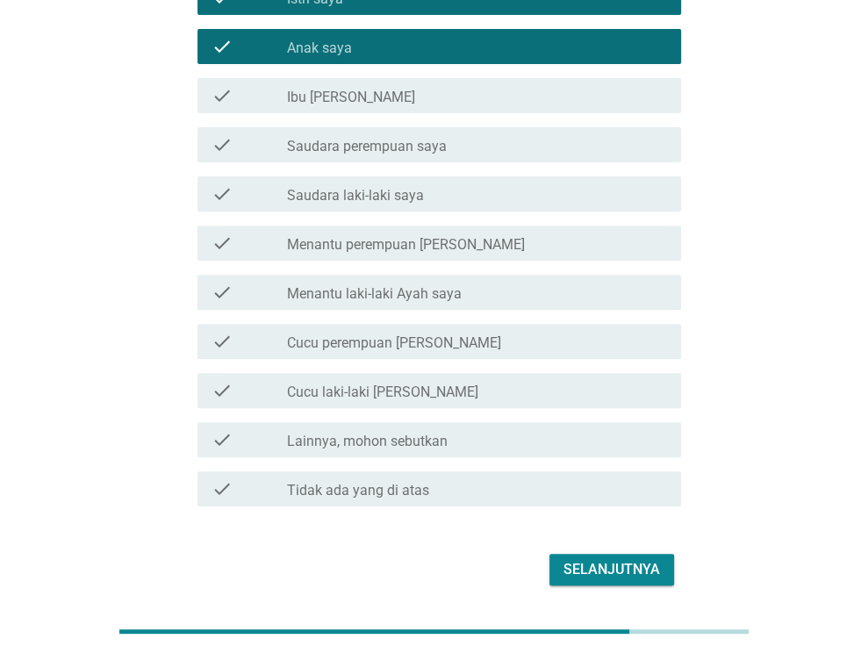
scroll to position [301, 0]
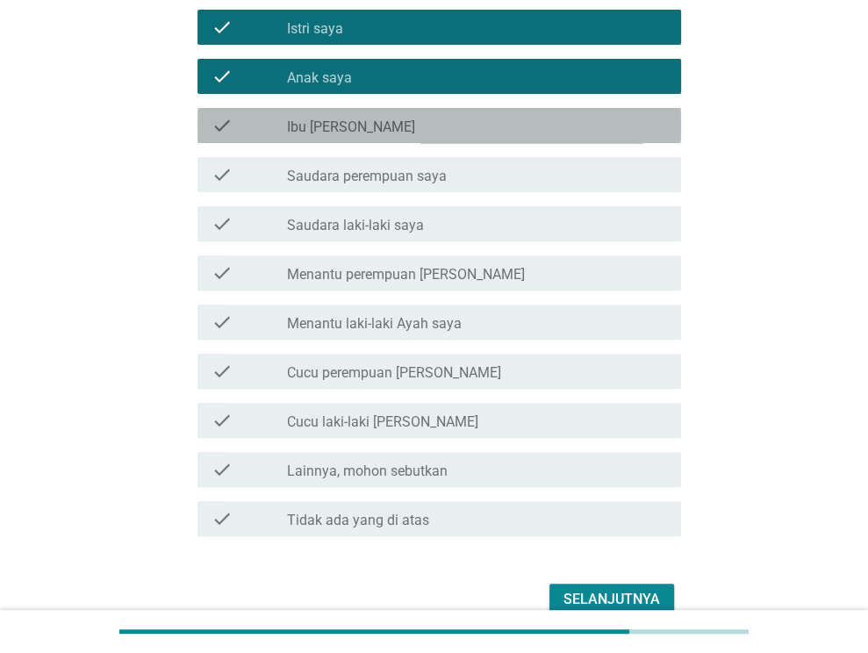
click at [442, 129] on div "check_box_outline_blank Ibu saya" at bounding box center [477, 125] width 380 height 21
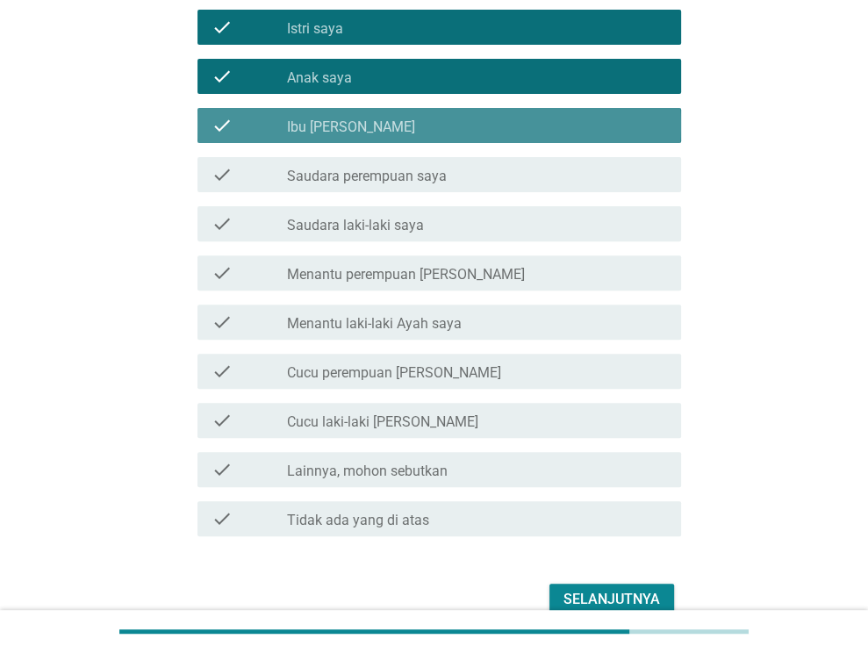
click at [389, 119] on div "check_box_outline_blank Ibu saya" at bounding box center [477, 125] width 380 height 21
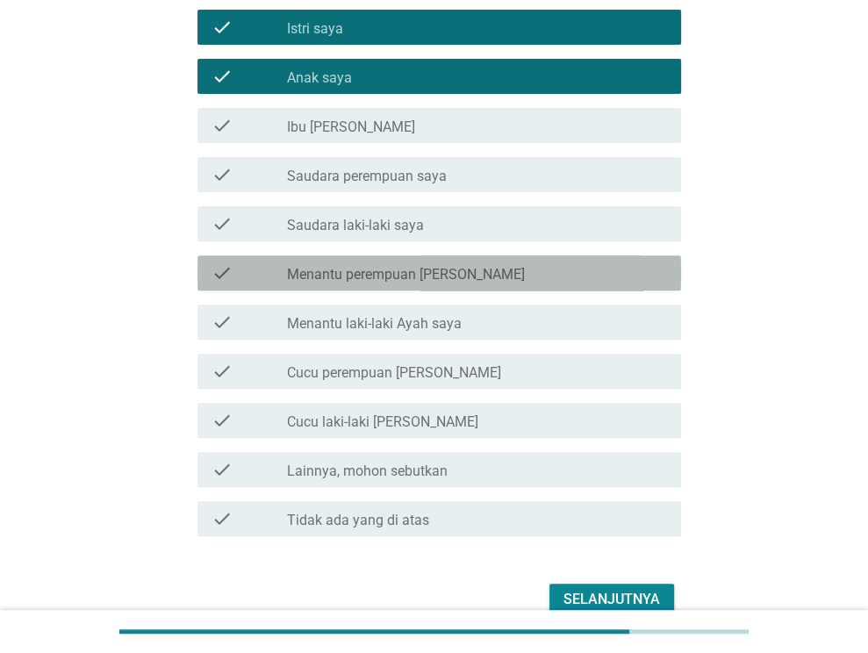
click at [449, 284] on div "check check_box_outline_blank Menantu perempuan Ayah saya" at bounding box center [438, 272] width 483 height 35
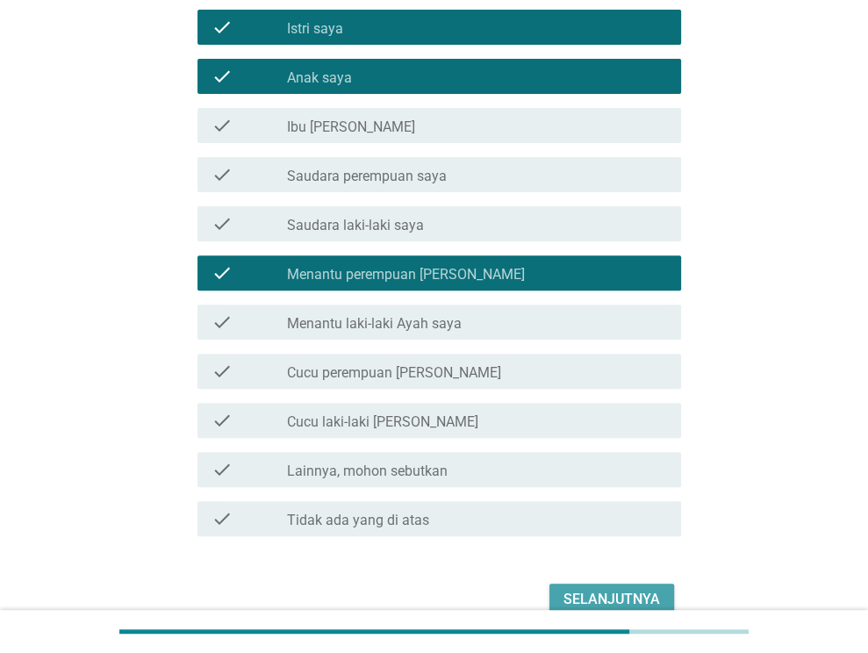
click at [595, 594] on div "Selanjutnya" at bounding box center [611, 599] width 96 height 21
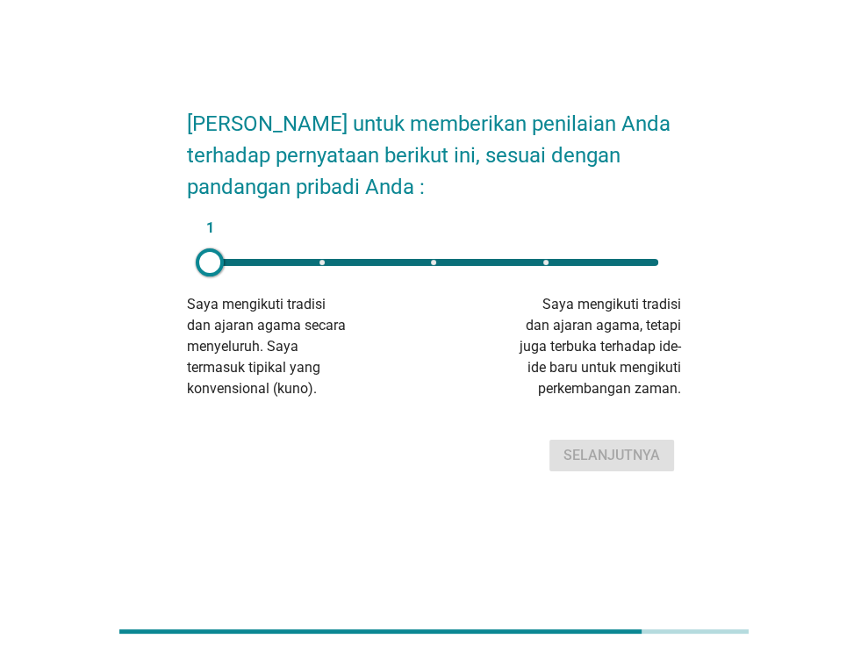
scroll to position [0, 0]
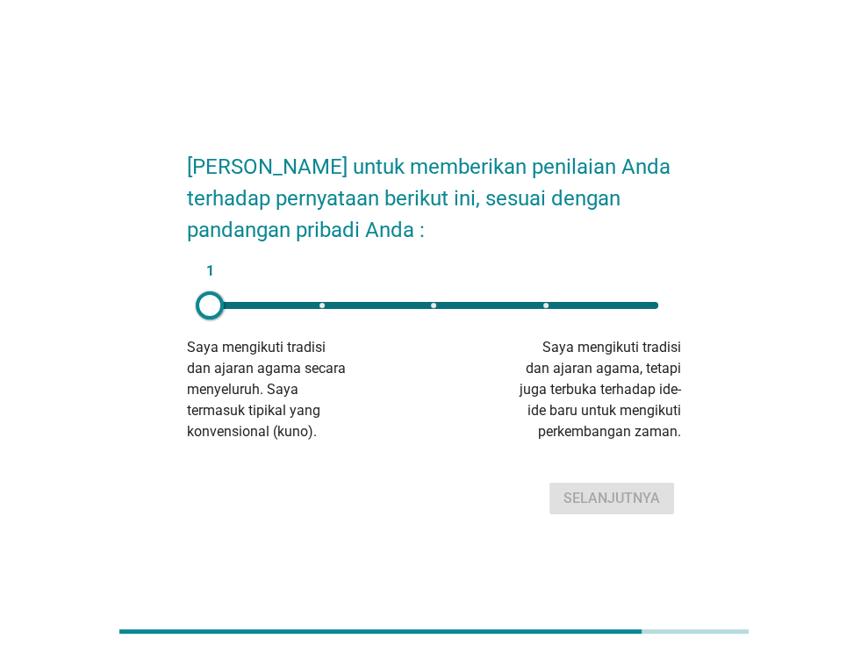
click at [634, 302] on div "1" at bounding box center [434, 305] width 448 height 7
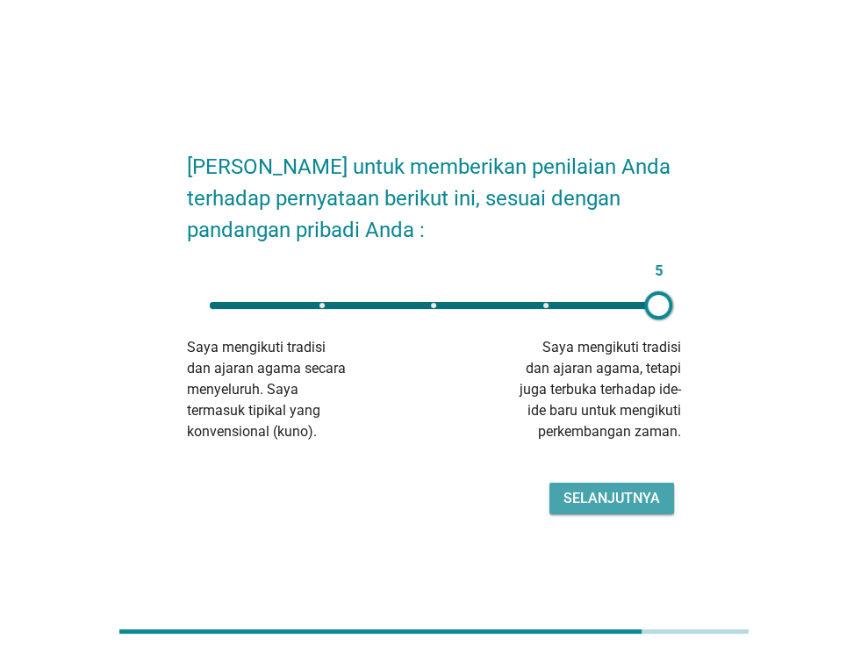
click at [620, 494] on div "Selanjutnya" at bounding box center [611, 498] width 96 height 21
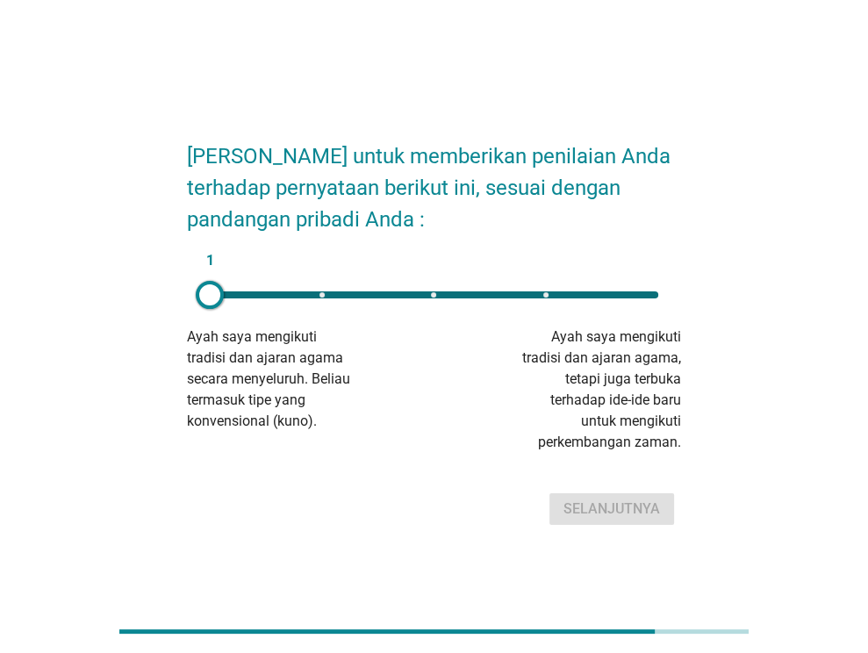
click at [624, 293] on div "1" at bounding box center [434, 294] width 448 height 7
type input "5"
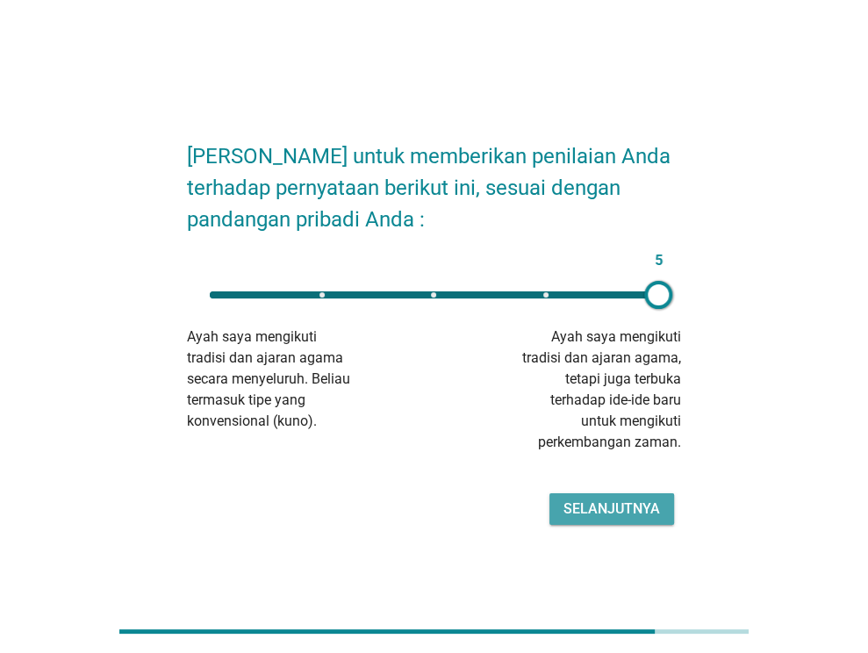
click at [621, 508] on div "Selanjutnya" at bounding box center [611, 508] width 96 height 21
